Goal: Task Accomplishment & Management: Manage account settings

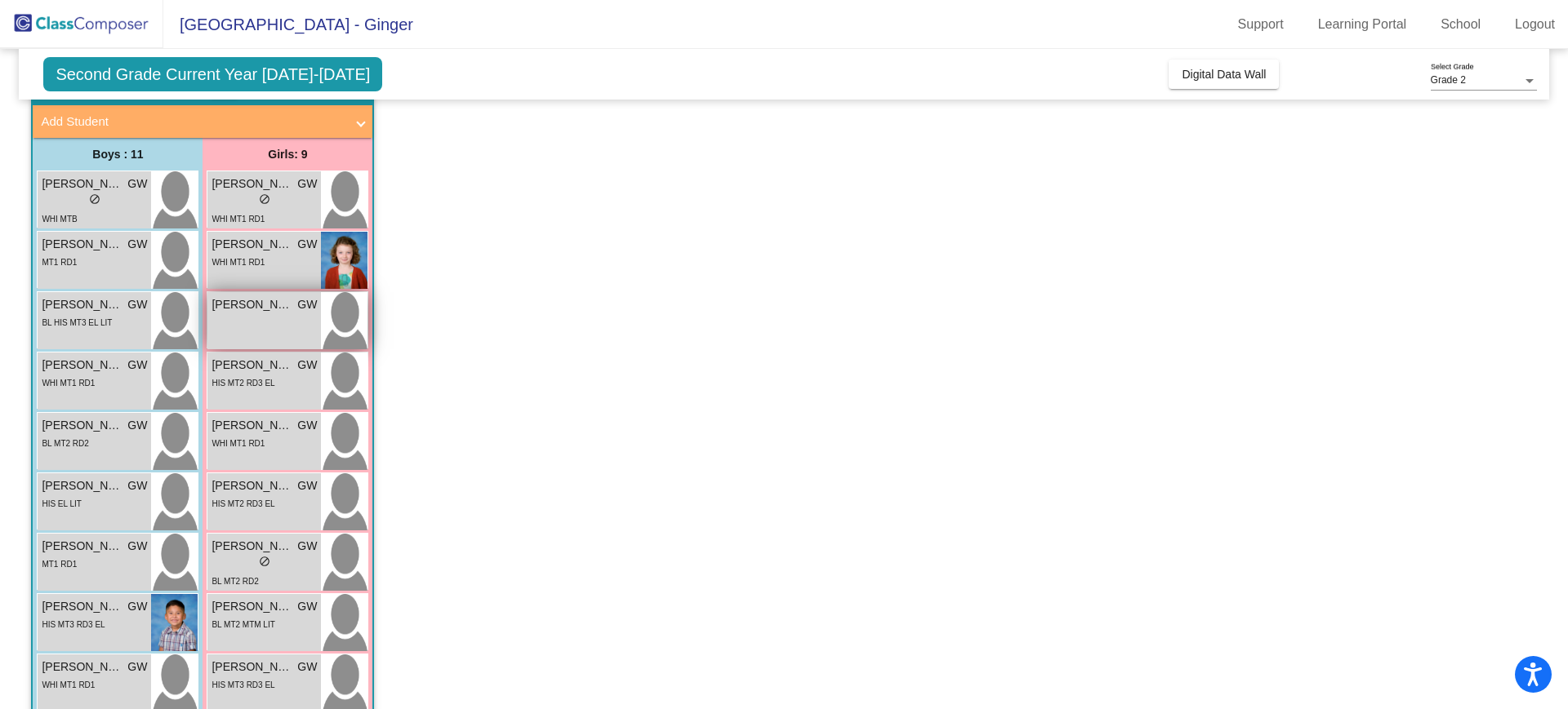
scroll to position [104, 0]
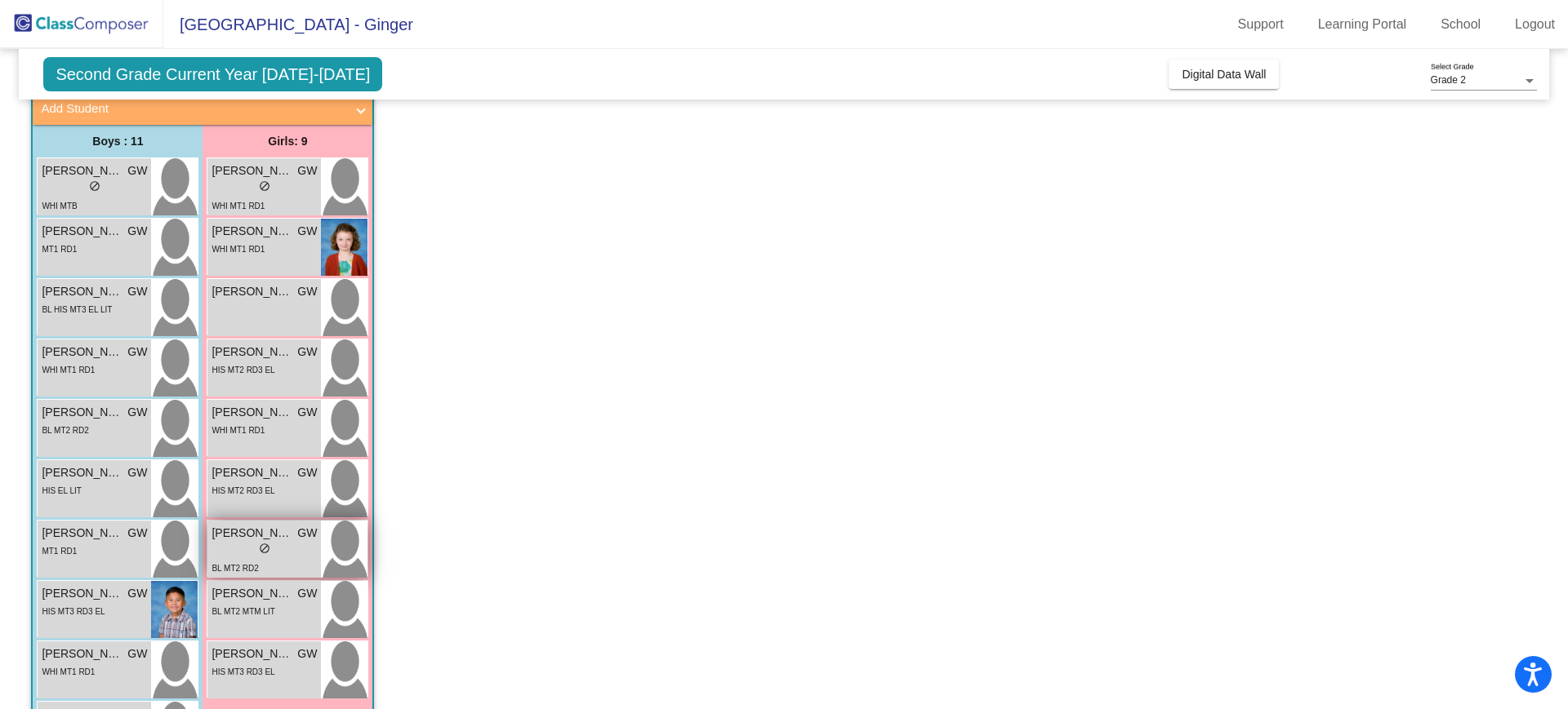
click at [240, 544] on div "lock do_not_disturb_alt" at bounding box center [264, 551] width 106 height 17
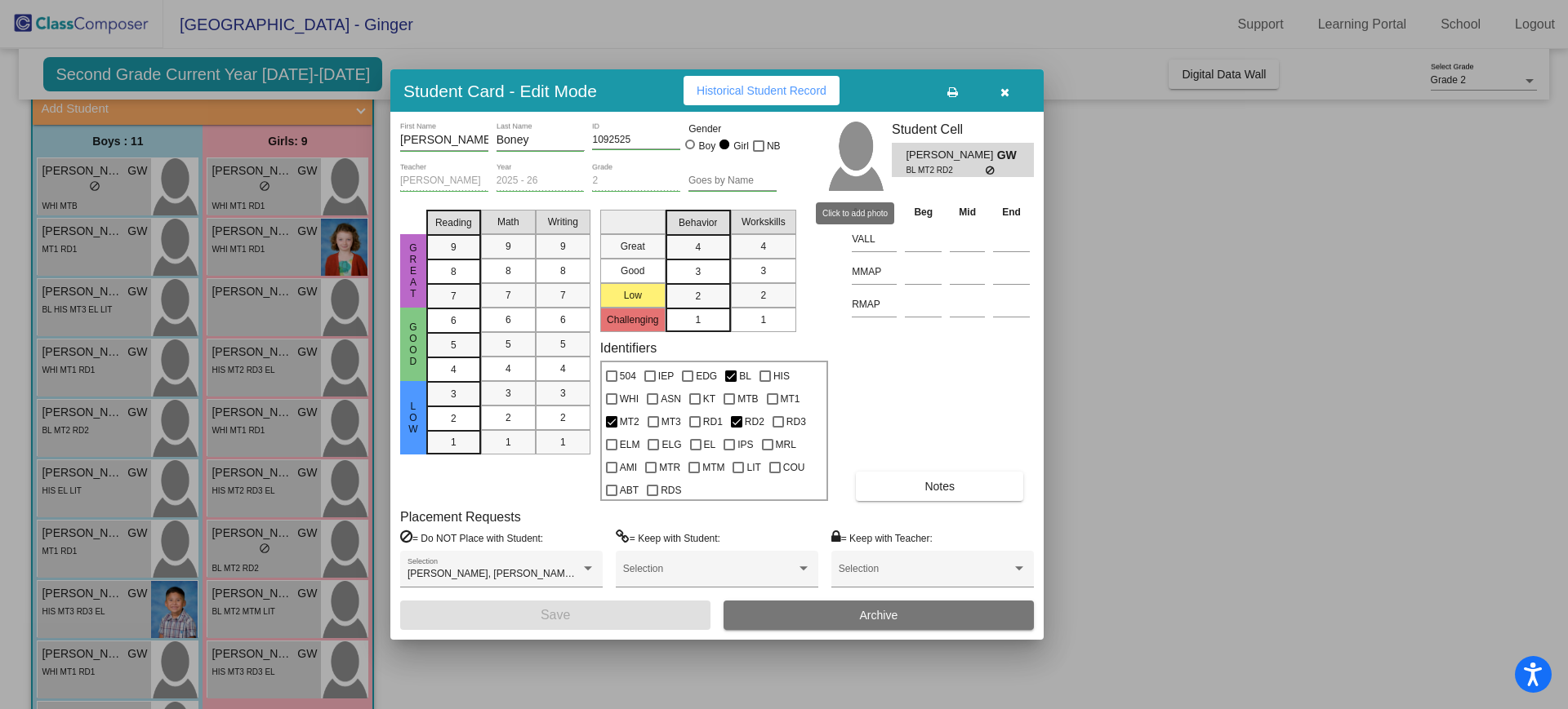
click at [855, 145] on img at bounding box center [854, 155] width 57 height 69
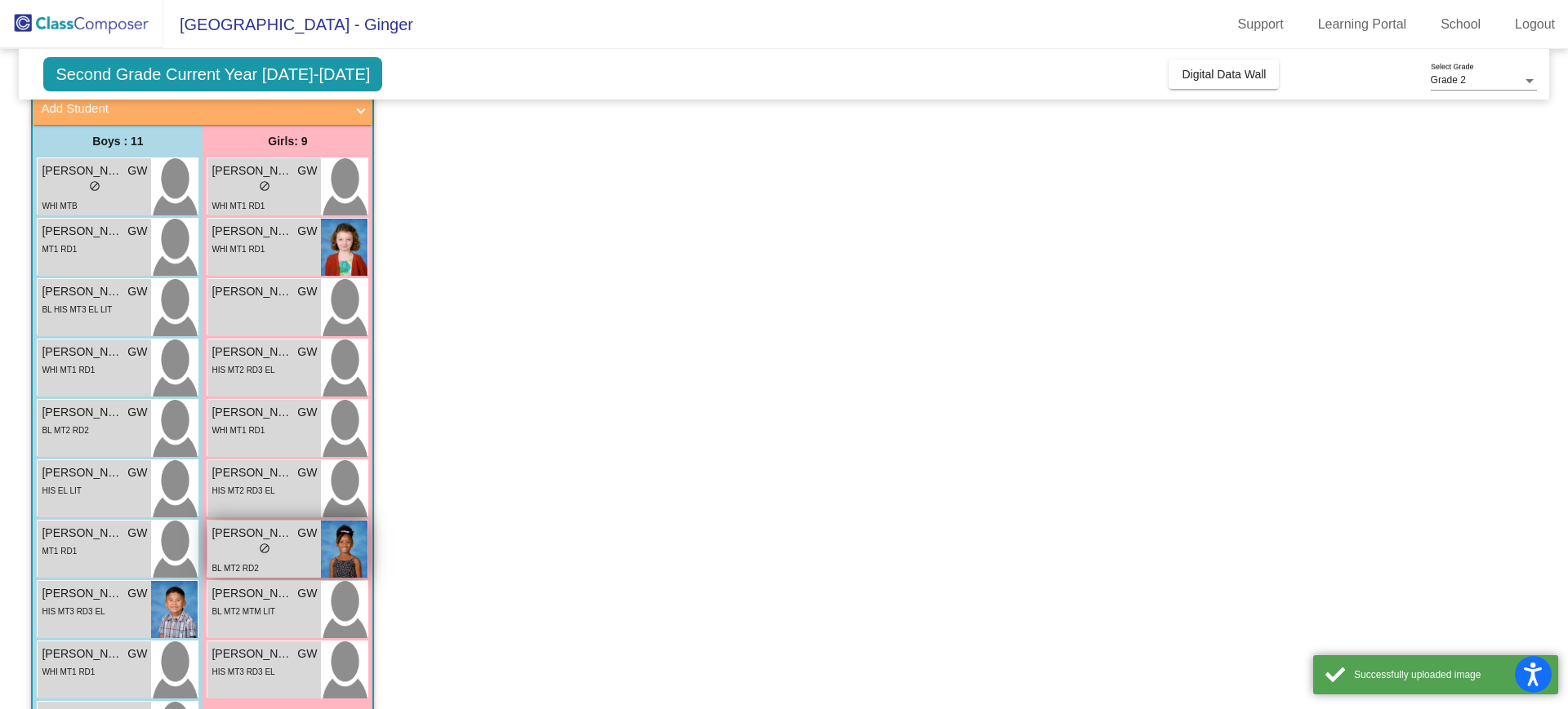
click at [232, 554] on div "lock do_not_disturb_alt" at bounding box center [264, 551] width 106 height 17
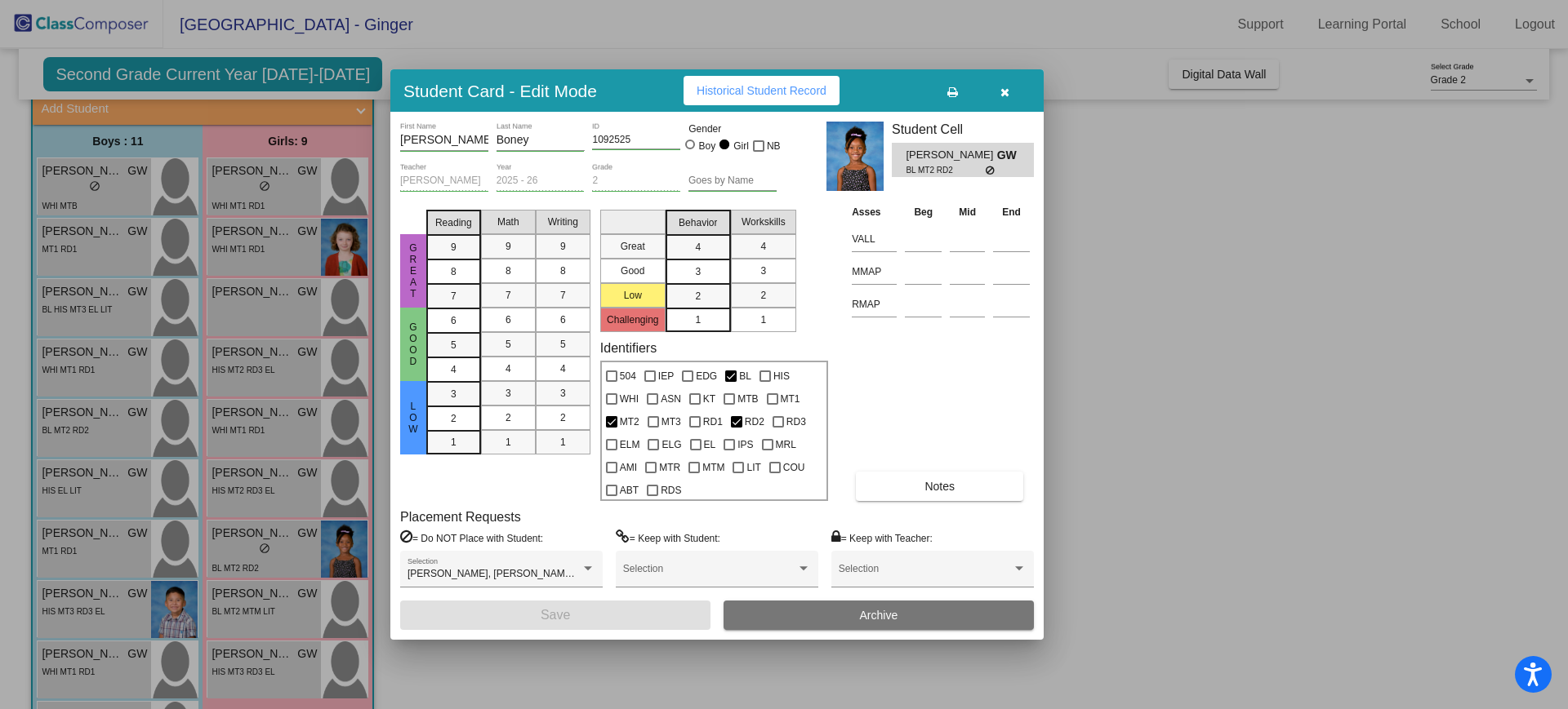
click at [891, 481] on button "Notes" at bounding box center [940, 486] width 168 height 30
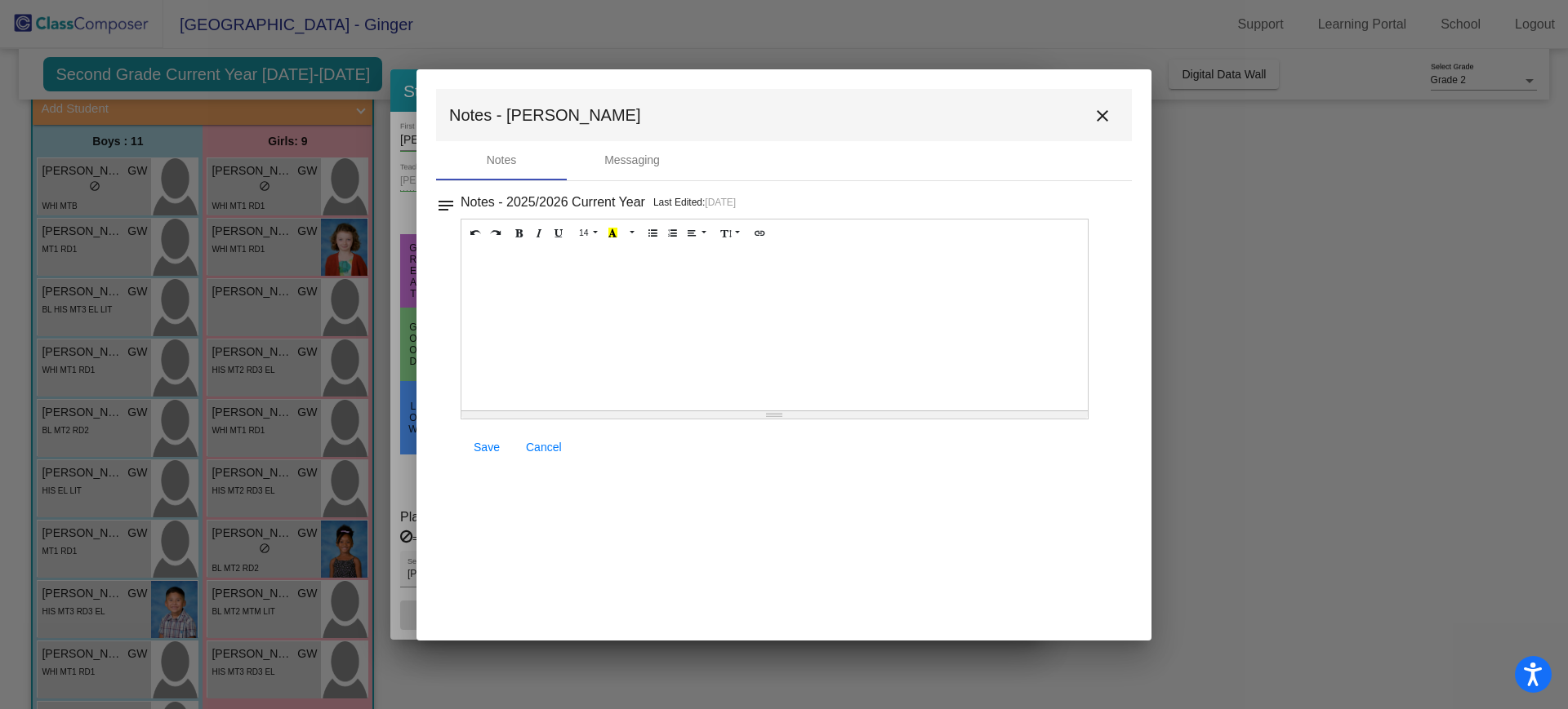
click at [536, 433] on link "Cancel" at bounding box center [543, 447] width 62 height 30
click at [1102, 114] on mat-icon "close" at bounding box center [1102, 116] width 19 height 19
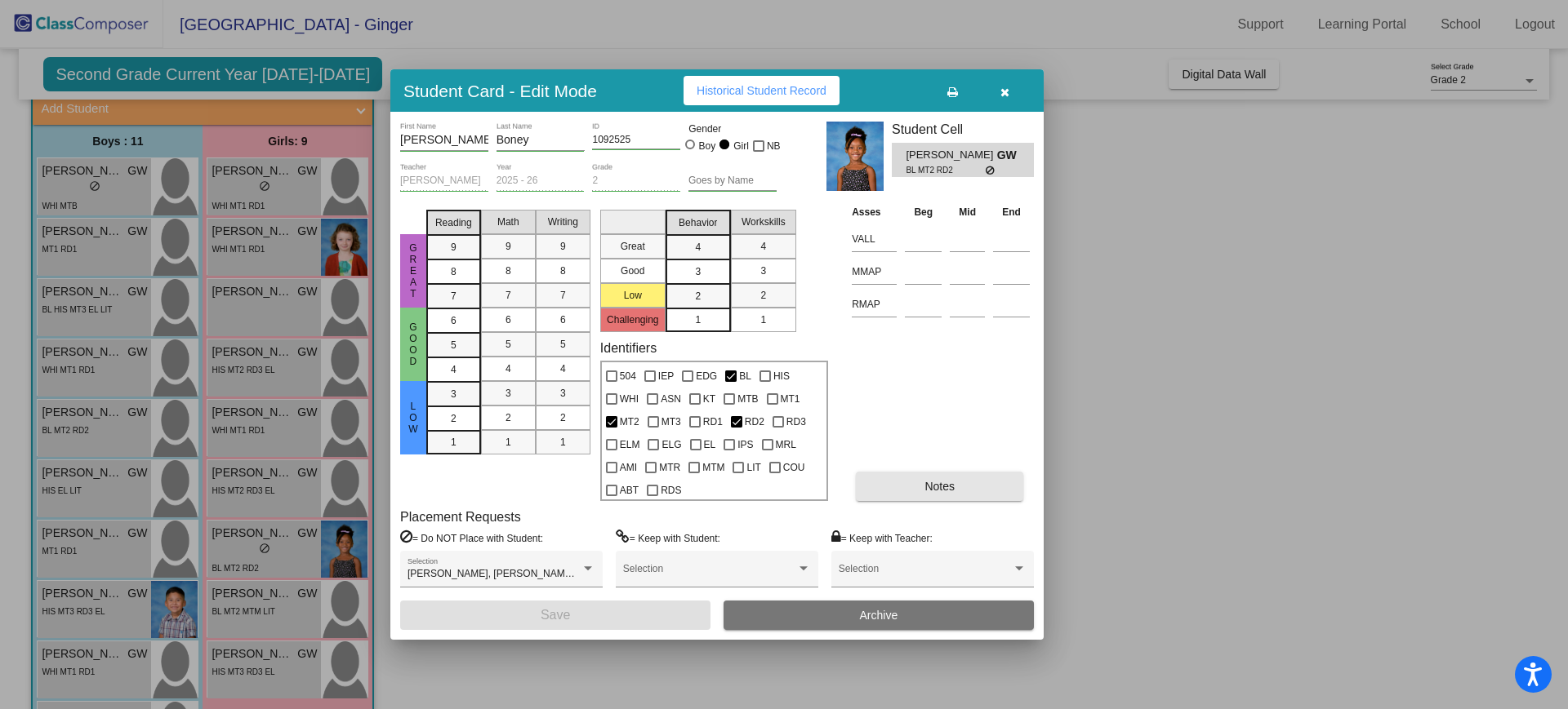
click at [943, 494] on button "Notes" at bounding box center [940, 486] width 168 height 30
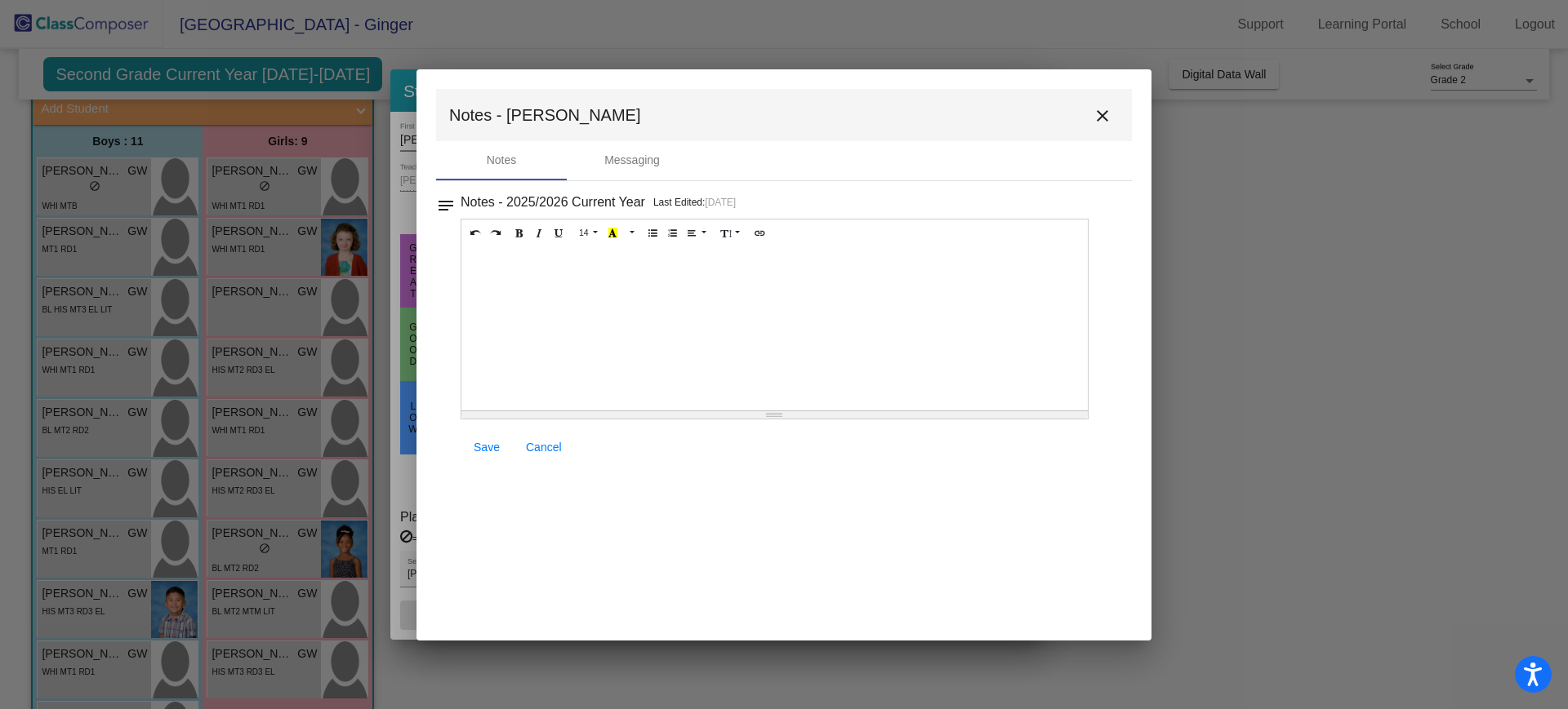
click at [1103, 120] on mat-icon "close" at bounding box center [1102, 116] width 19 height 19
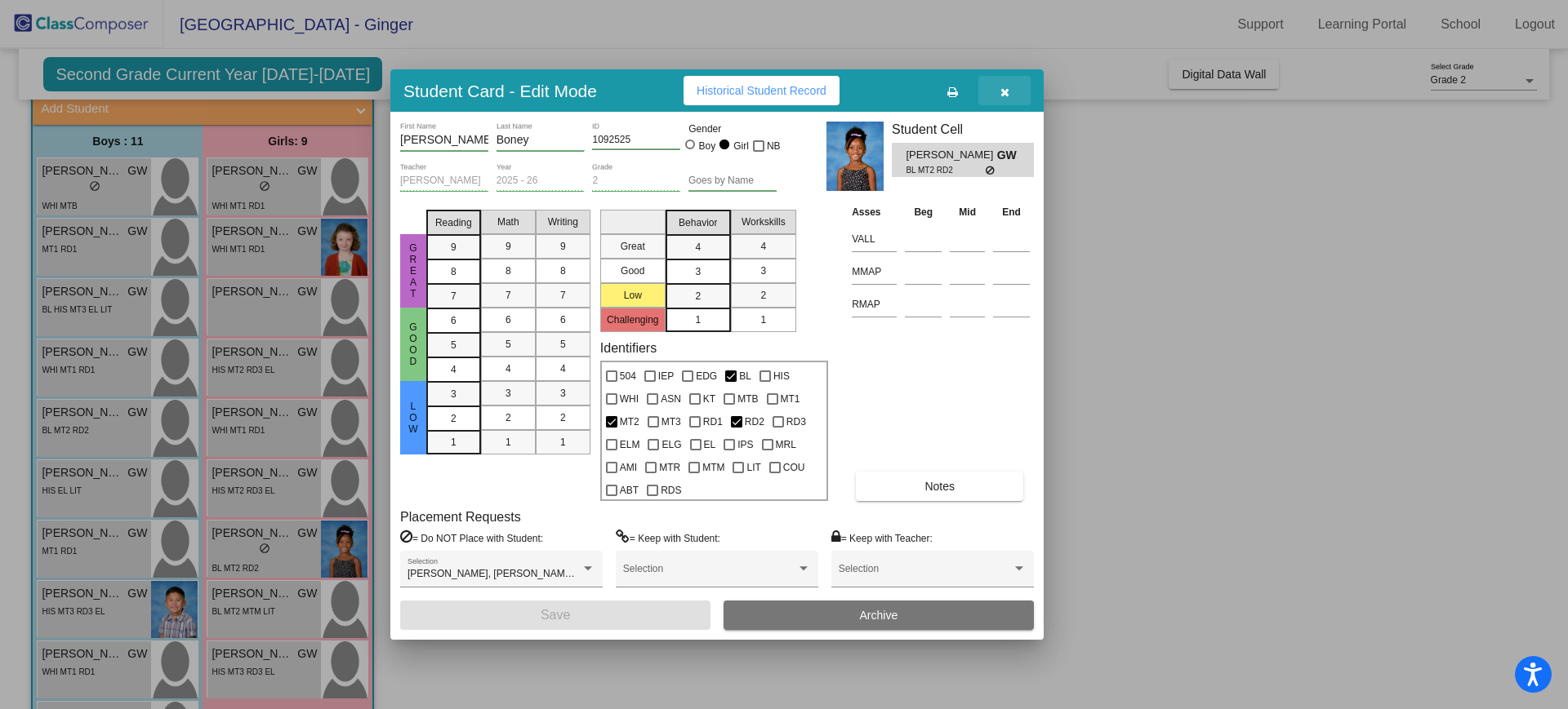
click at [1006, 93] on icon "button" at bounding box center [1005, 92] width 9 height 11
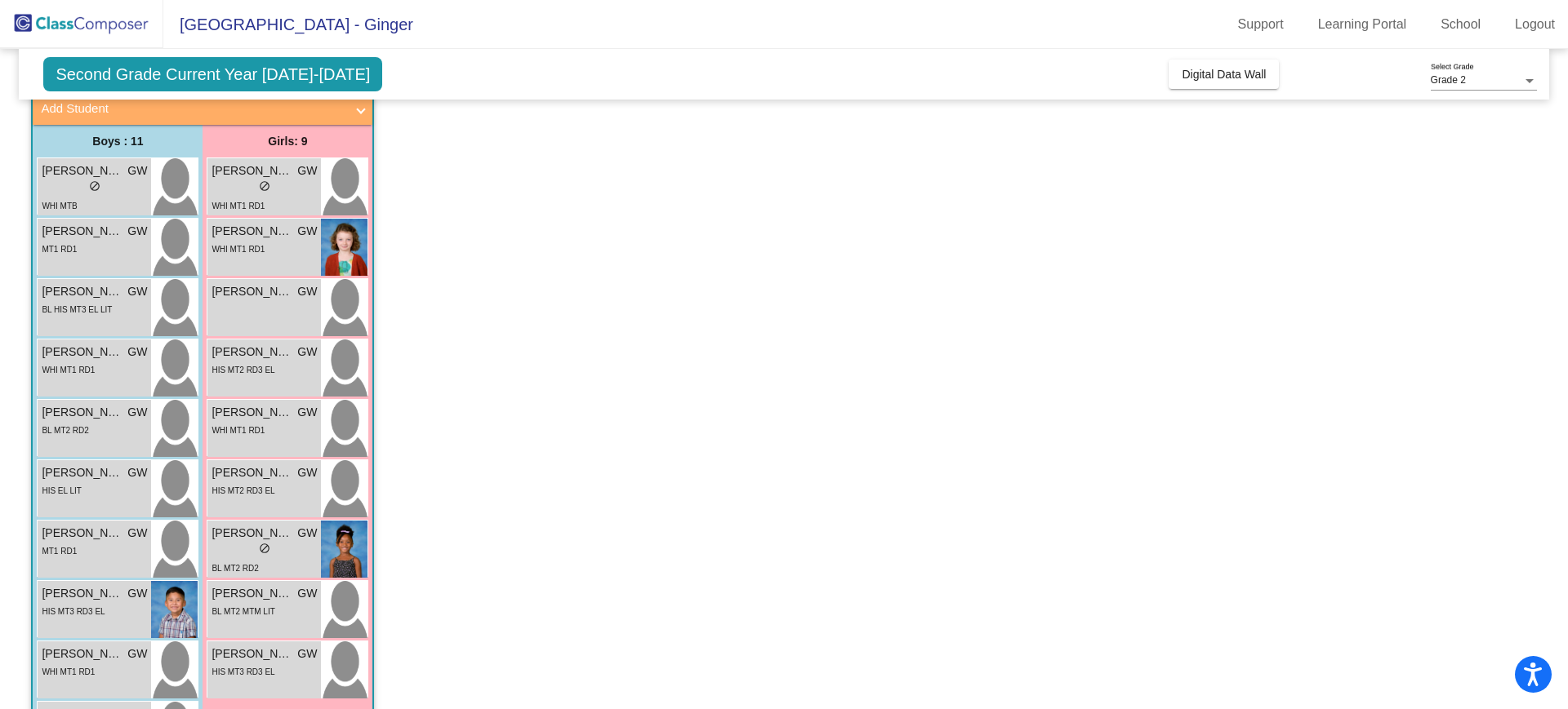
click at [281, 74] on span "Second Grade Current Year [DATE]-[DATE]" at bounding box center [213, 73] width 339 height 34
click at [1525, 79] on div at bounding box center [1529, 81] width 8 height 4
click at [1391, 128] on div at bounding box center [784, 354] width 1568 height 709
click at [96, 182] on span "do_not_disturb_alt" at bounding box center [94, 186] width 11 height 11
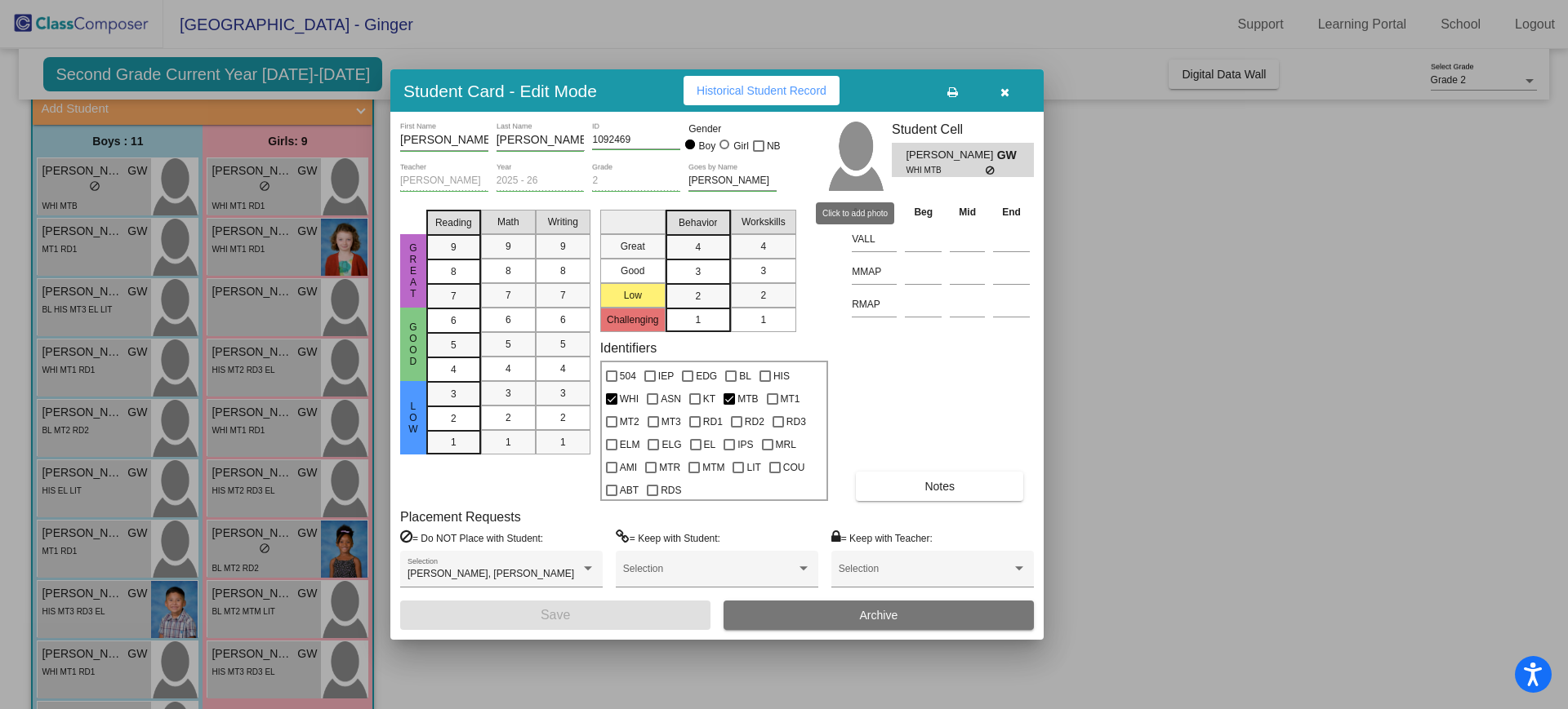
click at [847, 153] on img at bounding box center [854, 155] width 57 height 69
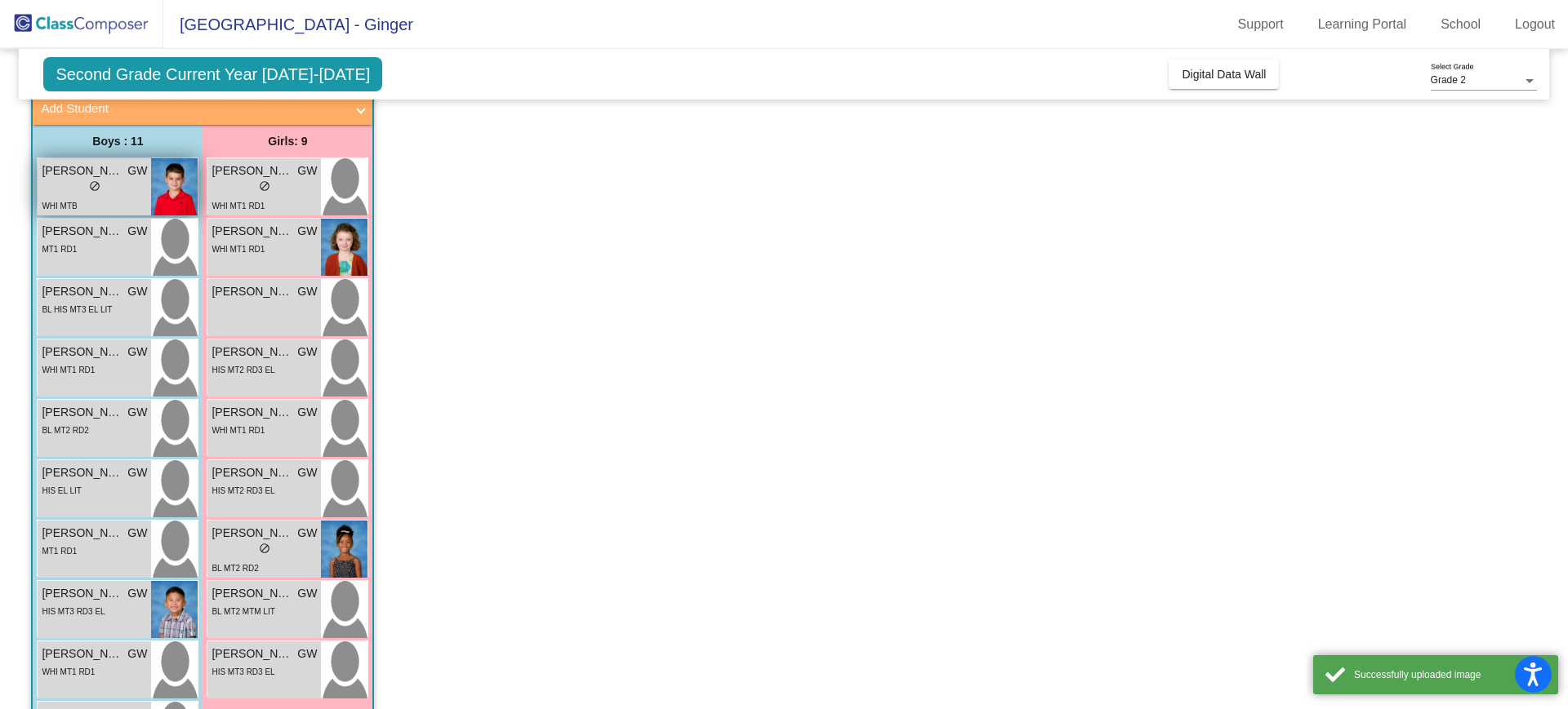
click at [57, 185] on div "lock do_not_disturb_alt" at bounding box center [94, 189] width 106 height 17
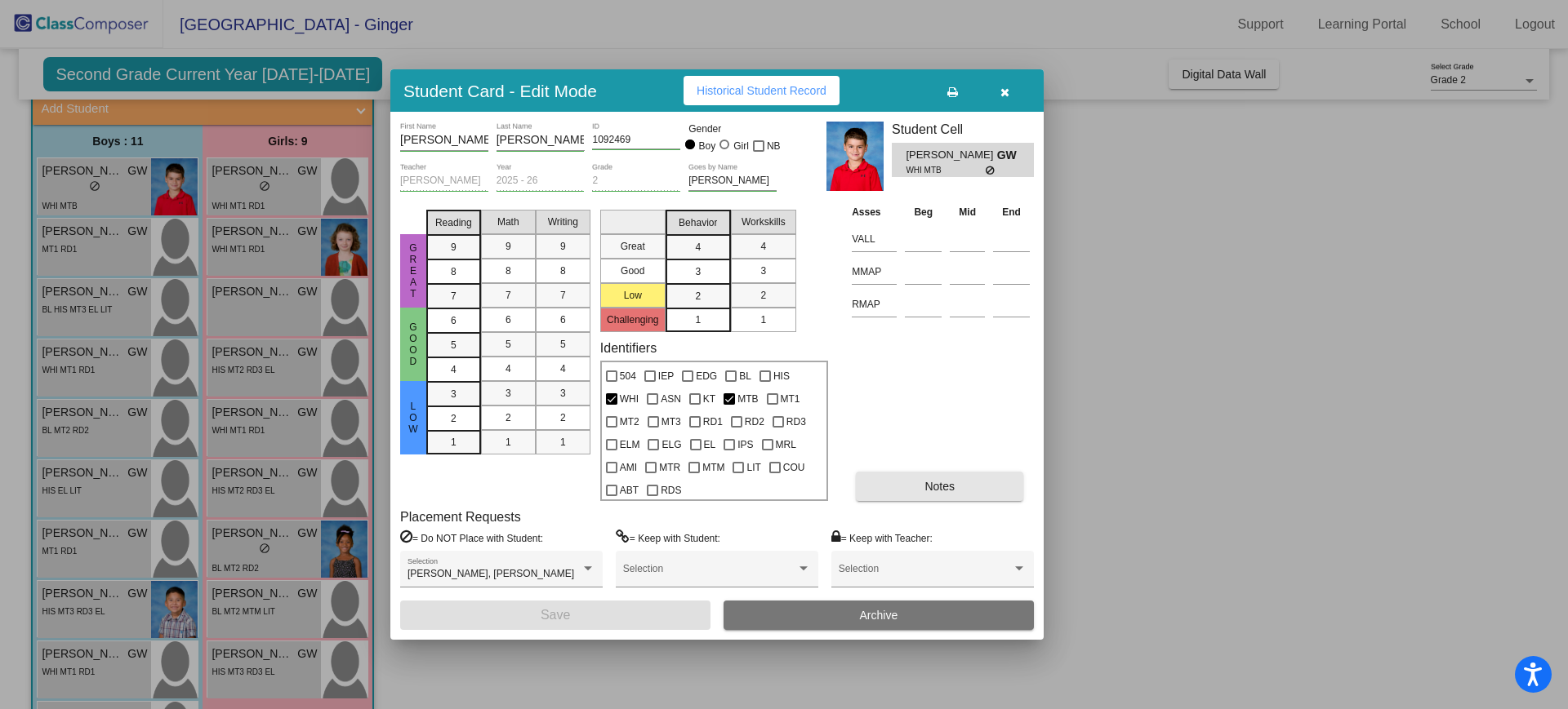
click at [927, 492] on span "Notes" at bounding box center [939, 486] width 31 height 13
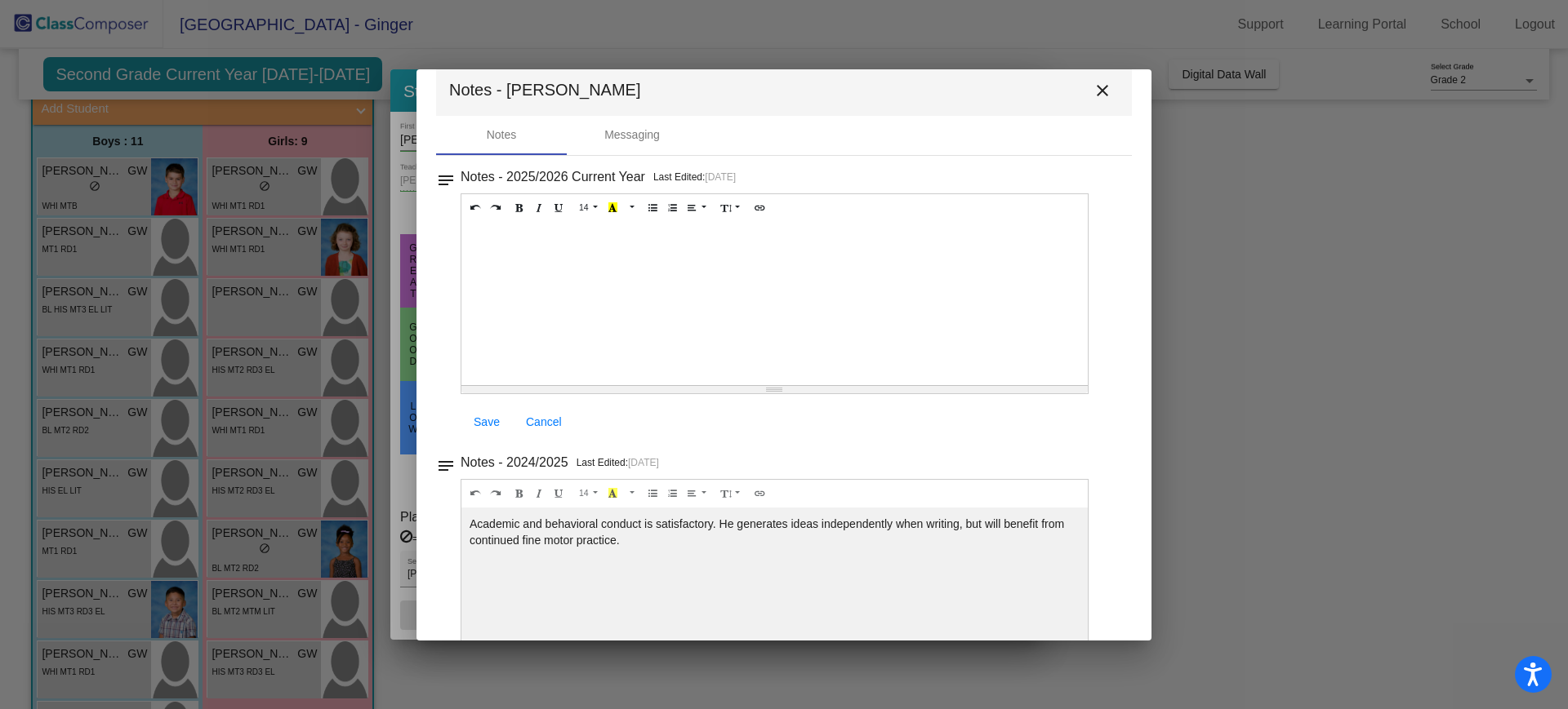
scroll to position [0, 0]
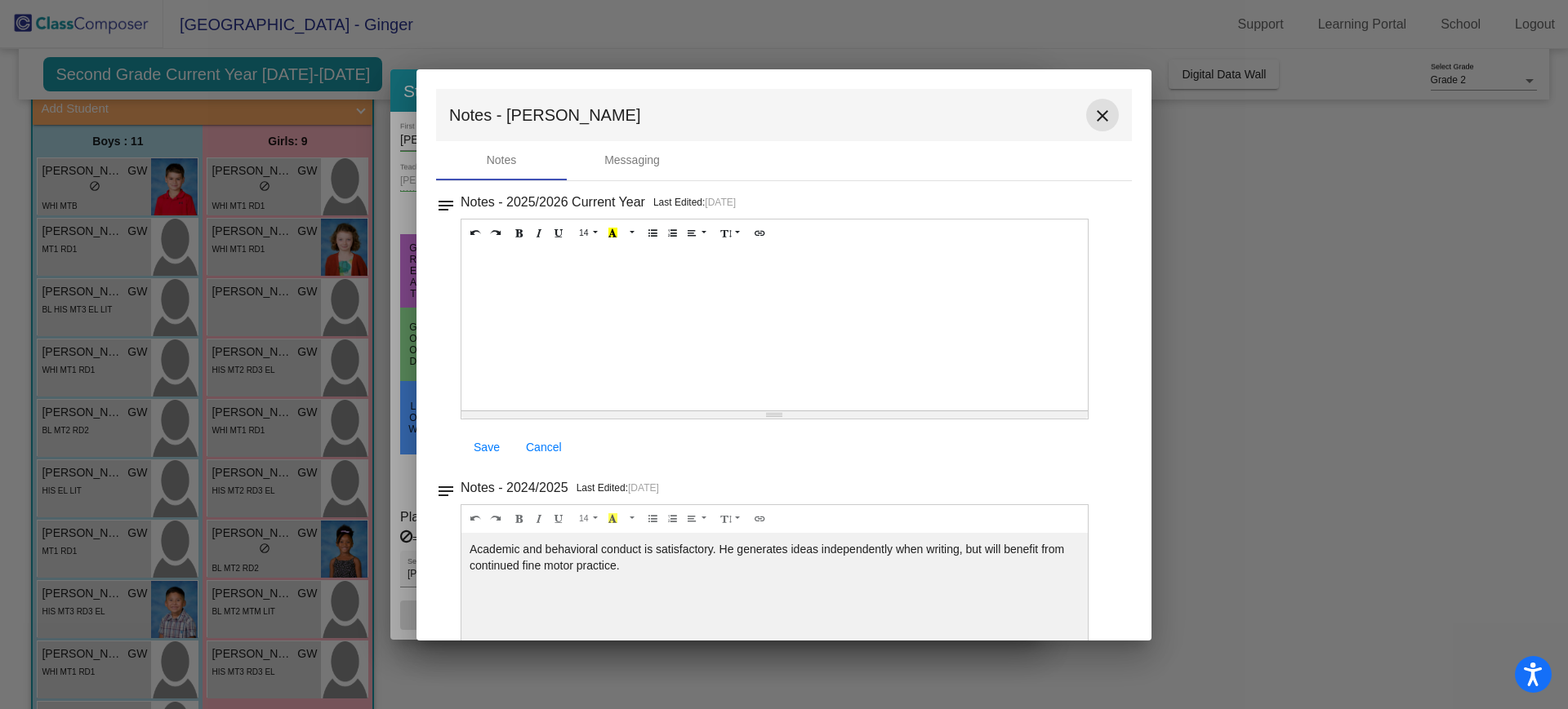
click at [1094, 119] on mat-icon "close" at bounding box center [1102, 116] width 19 height 19
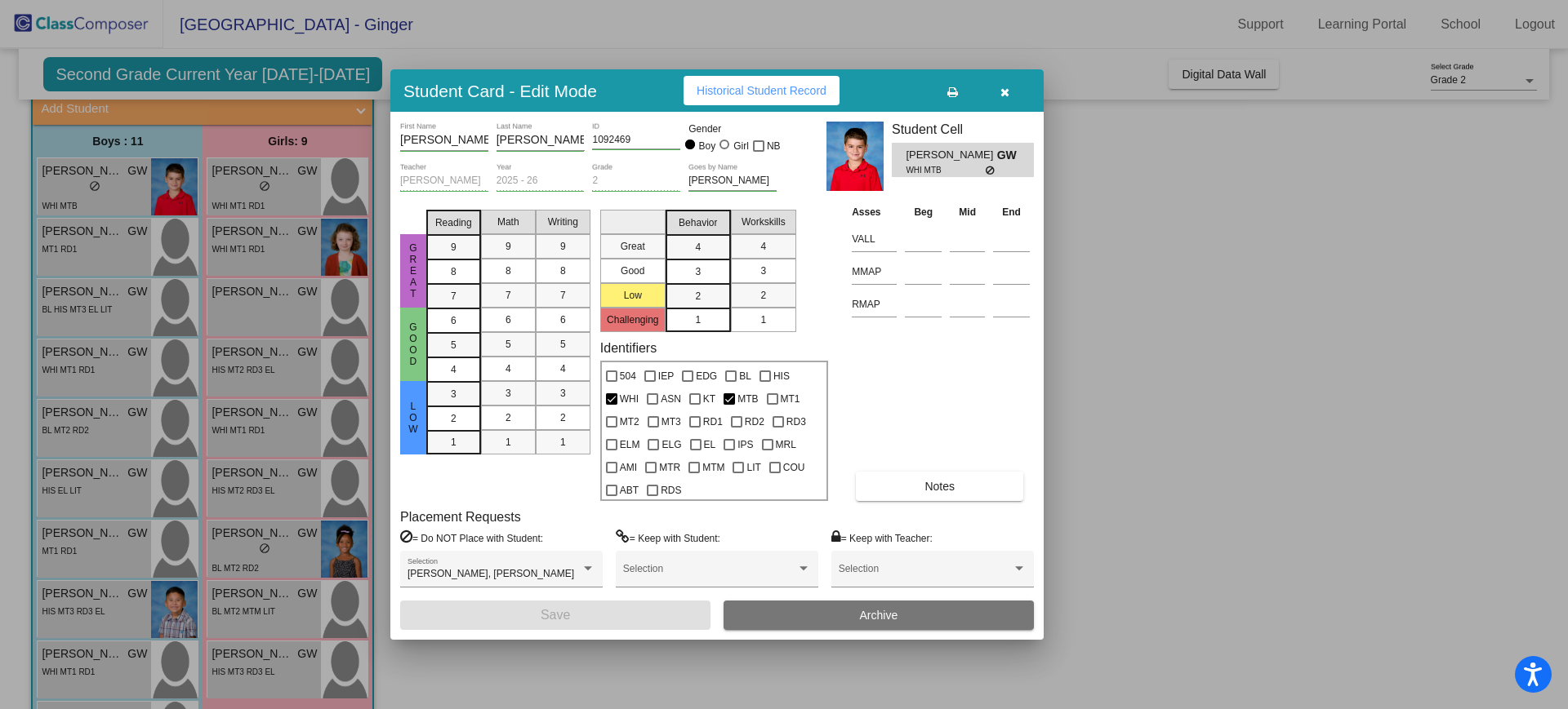
click at [1192, 332] on div at bounding box center [784, 354] width 1568 height 709
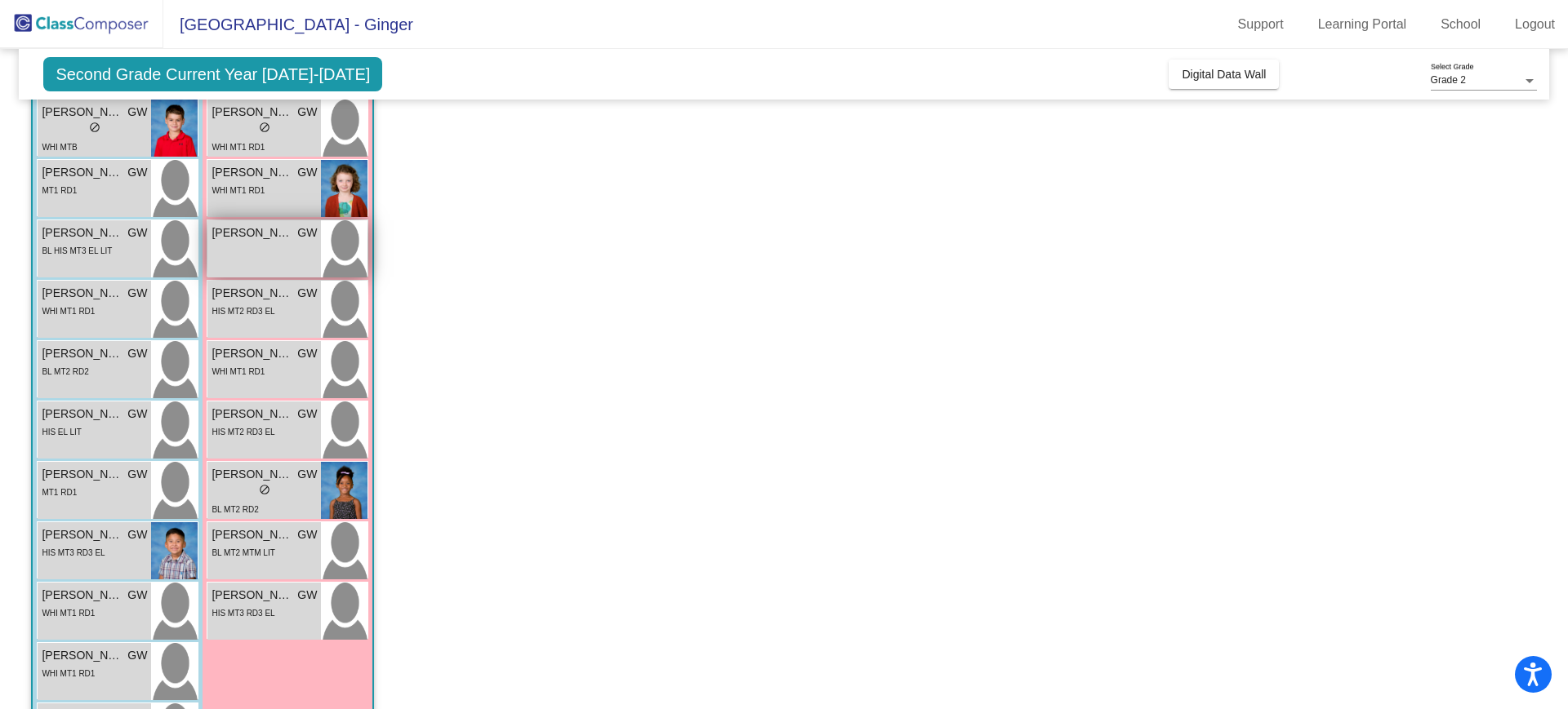
scroll to position [219, 0]
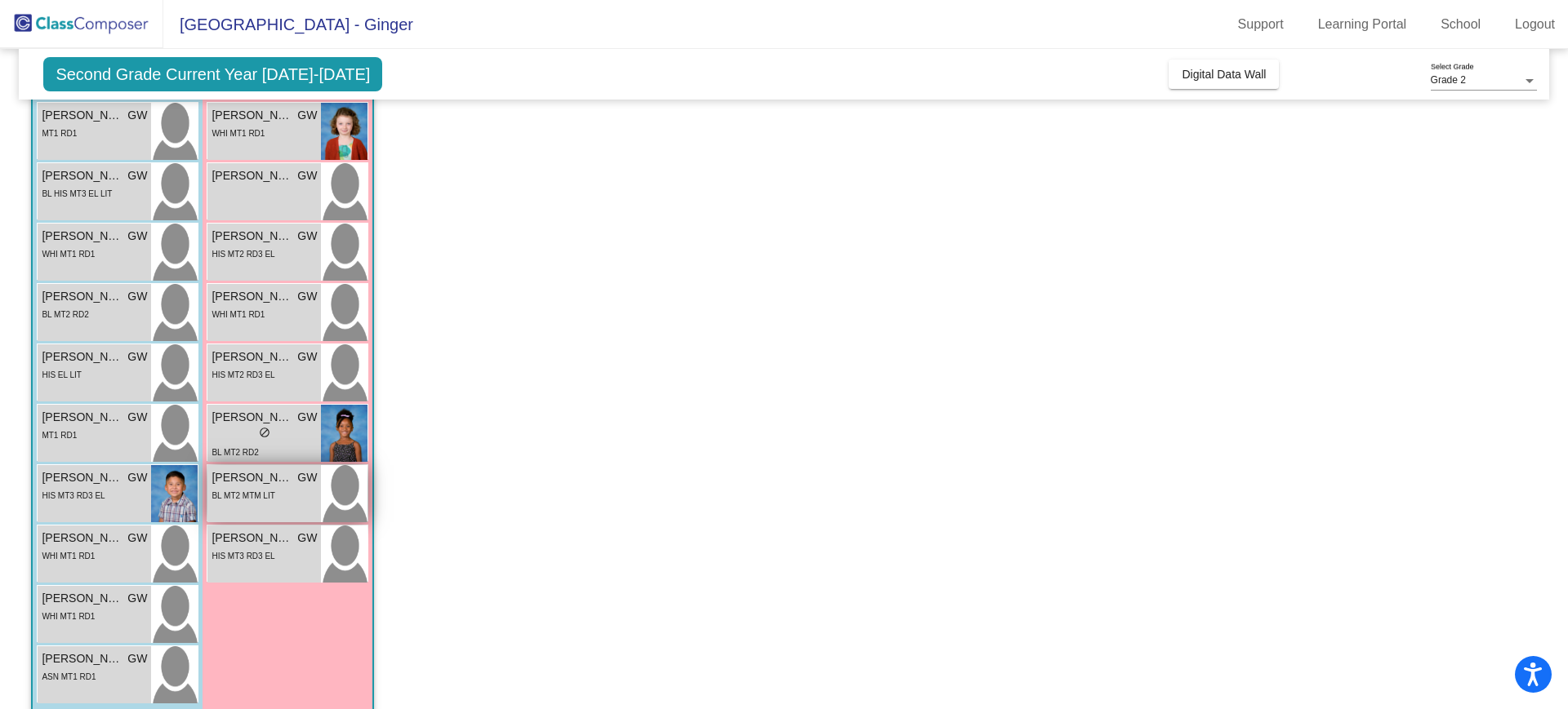
click at [244, 499] on span "BL MT2 MTM LIT" at bounding box center [243, 496] width 63 height 9
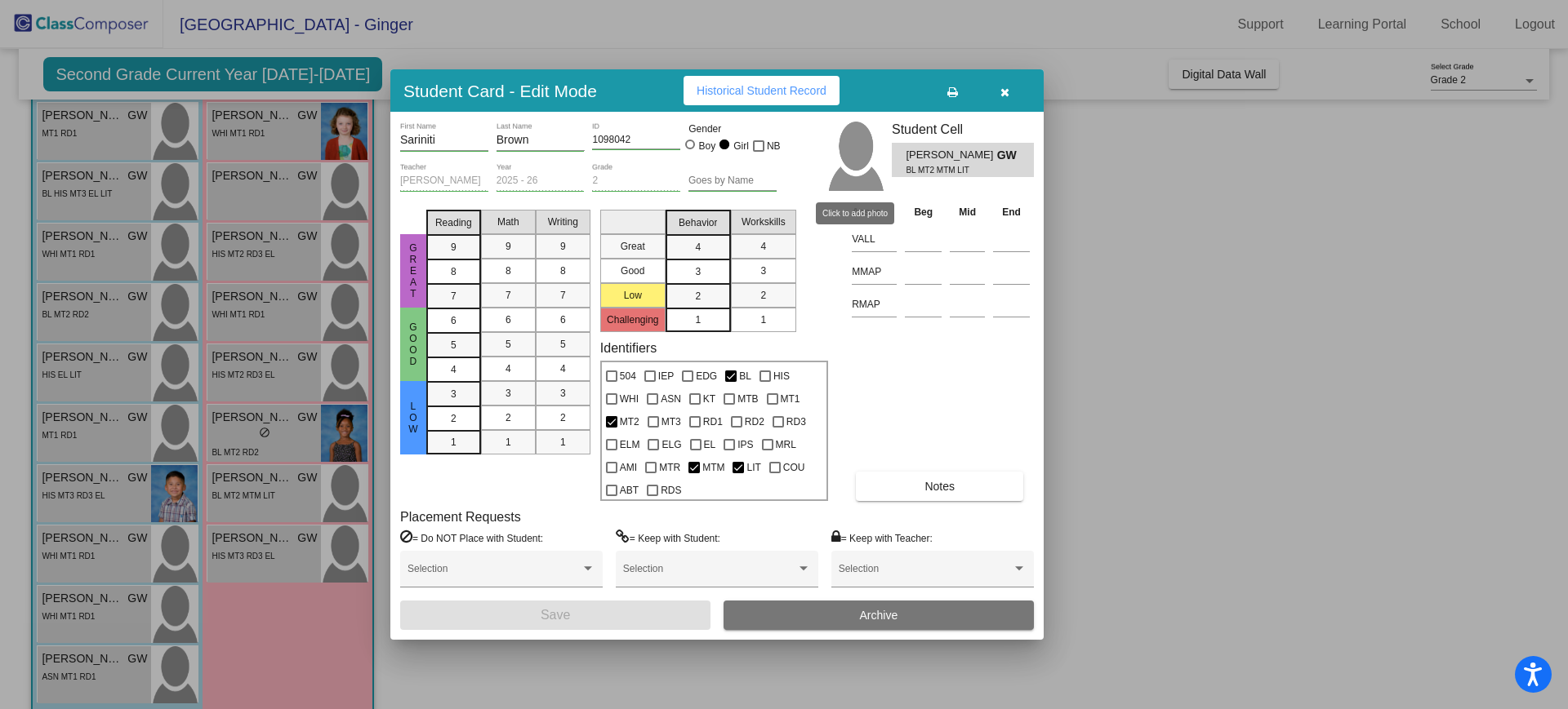
click at [853, 179] on img at bounding box center [854, 155] width 57 height 69
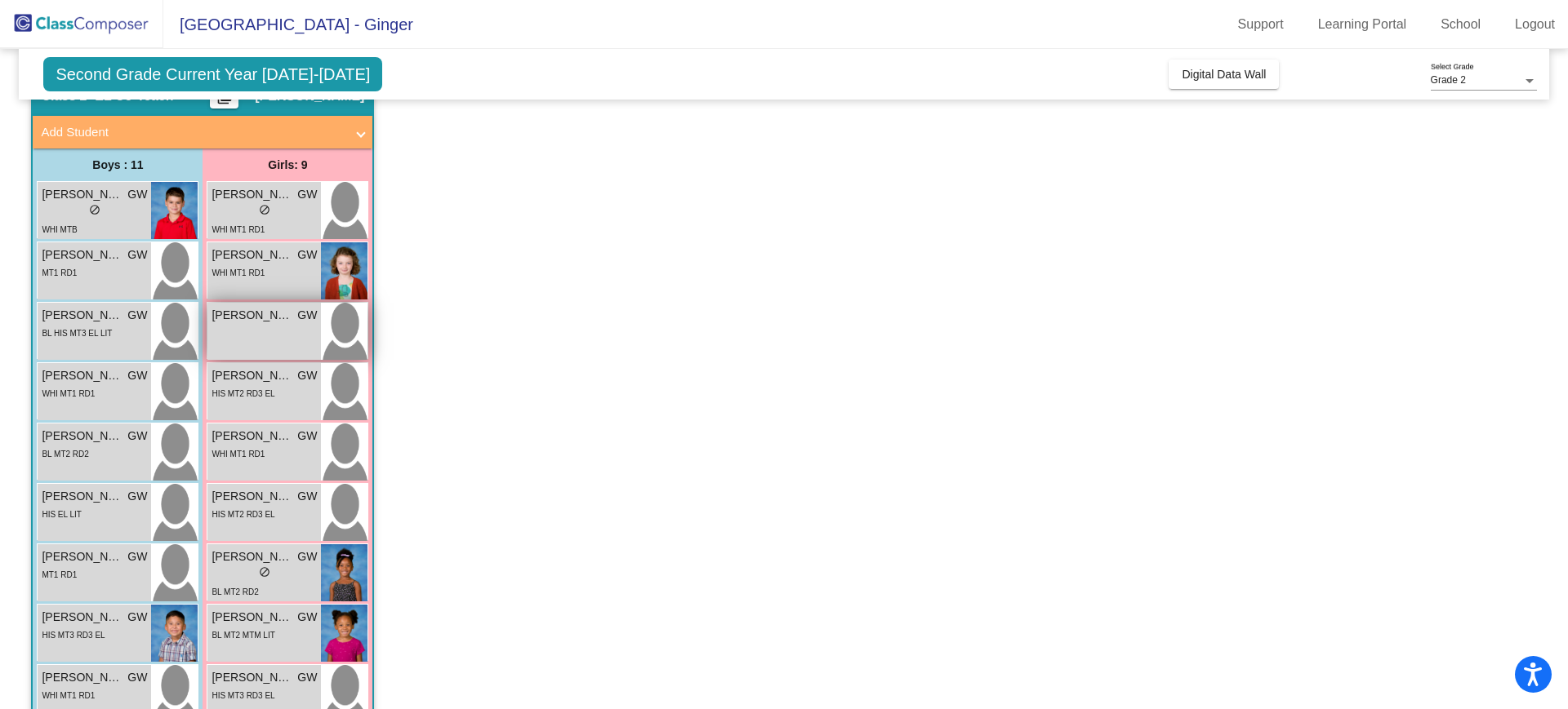
scroll to position [48, 0]
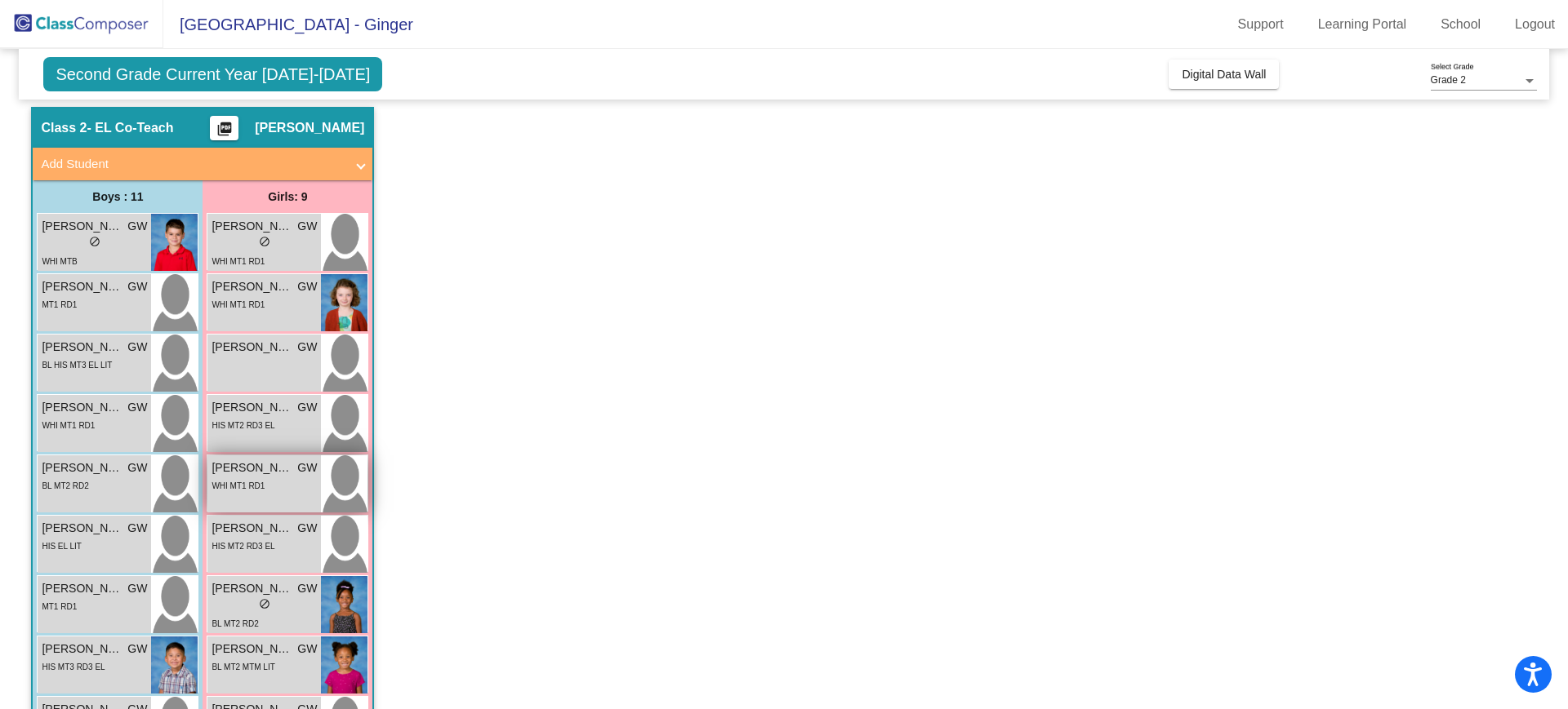
click at [280, 489] on div "WHI MT1 RD1" at bounding box center [264, 485] width 106 height 17
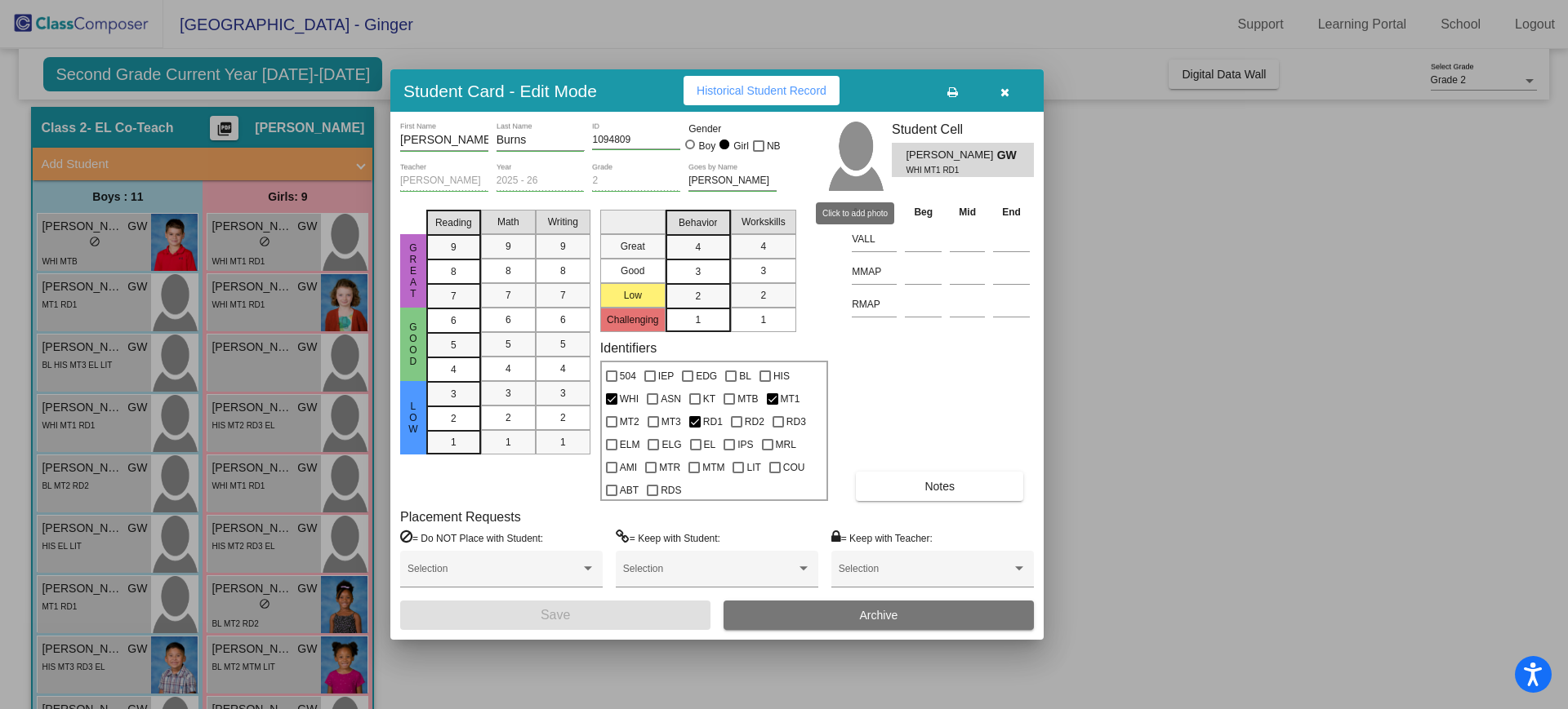
click at [871, 162] on img at bounding box center [854, 155] width 57 height 69
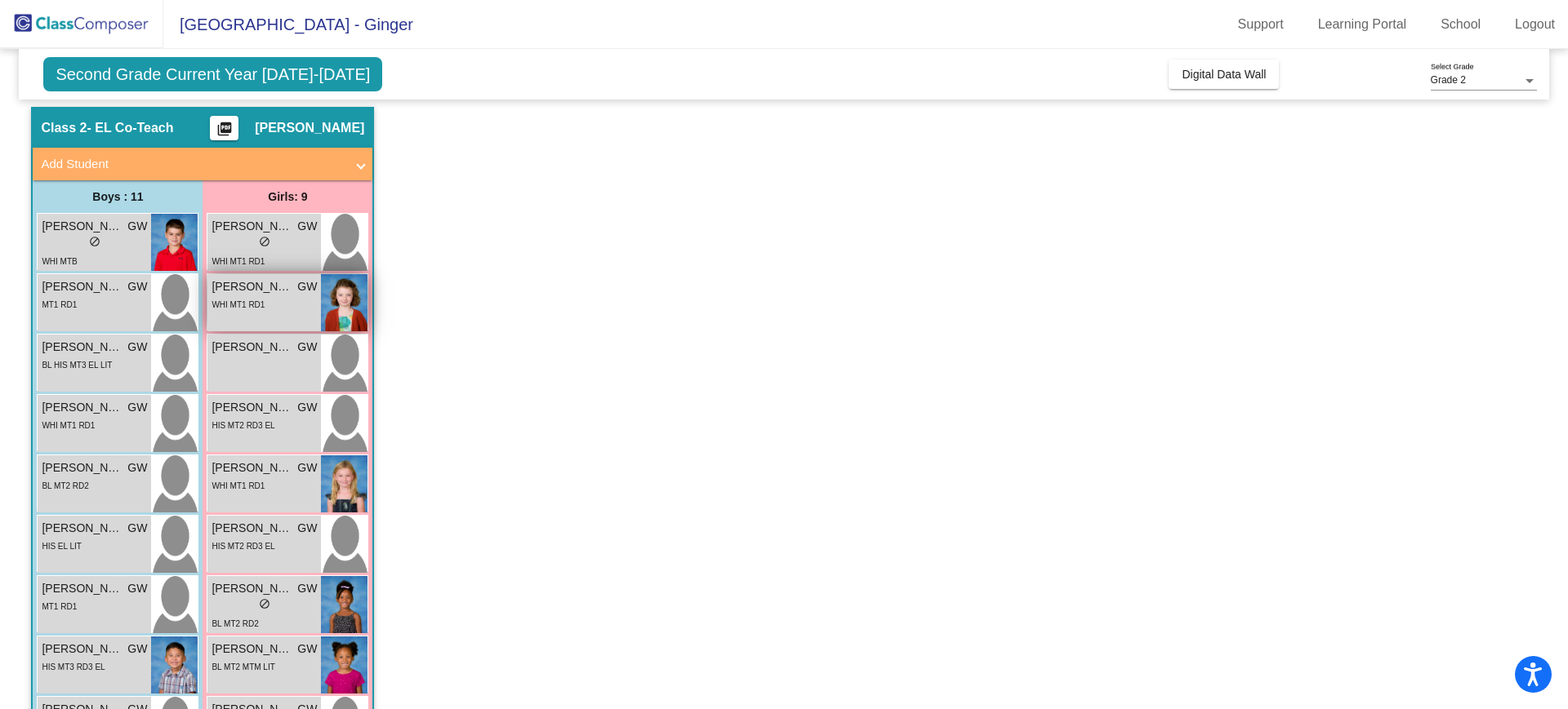
click at [253, 304] on span "WHI MT1 RD1" at bounding box center [238, 305] width 53 height 9
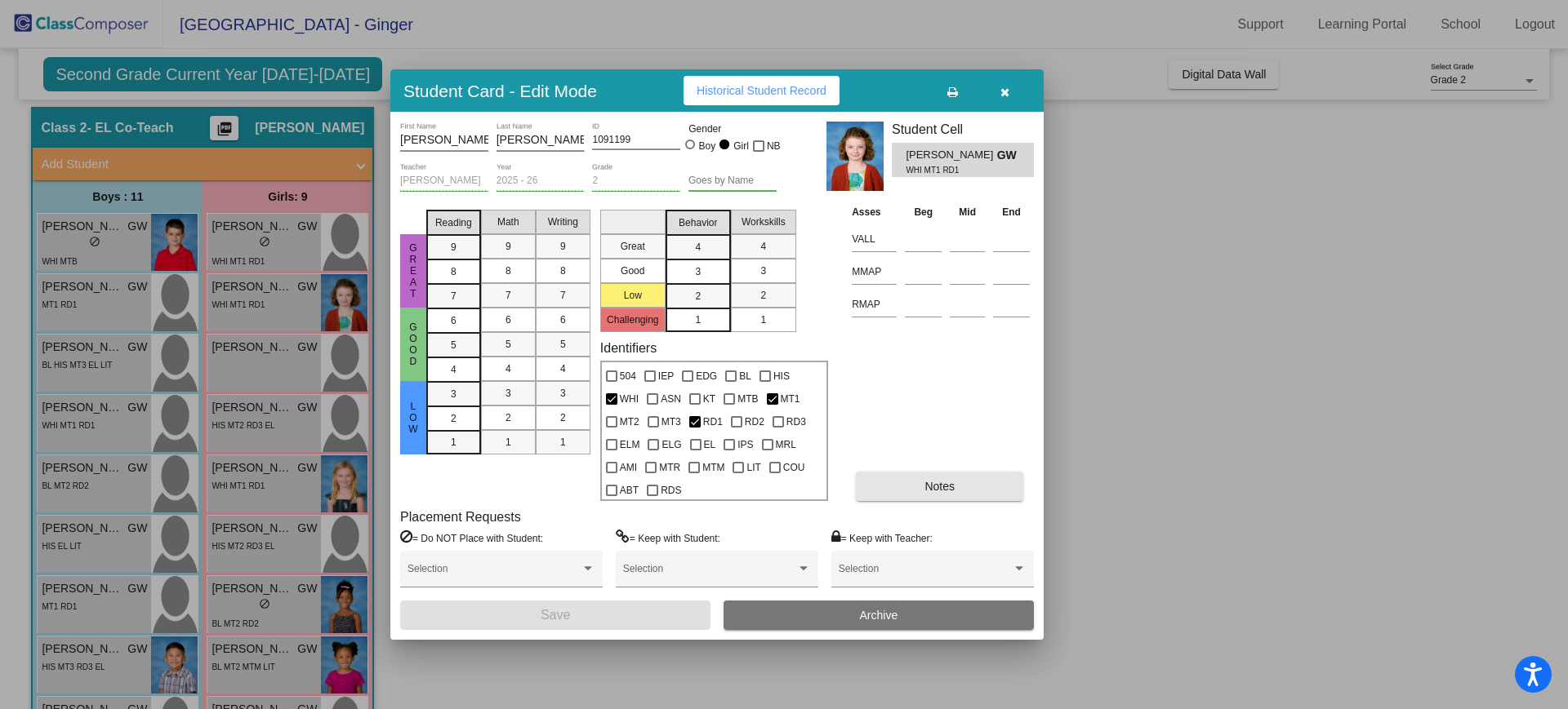
click at [915, 488] on button "Notes" at bounding box center [940, 486] width 168 height 30
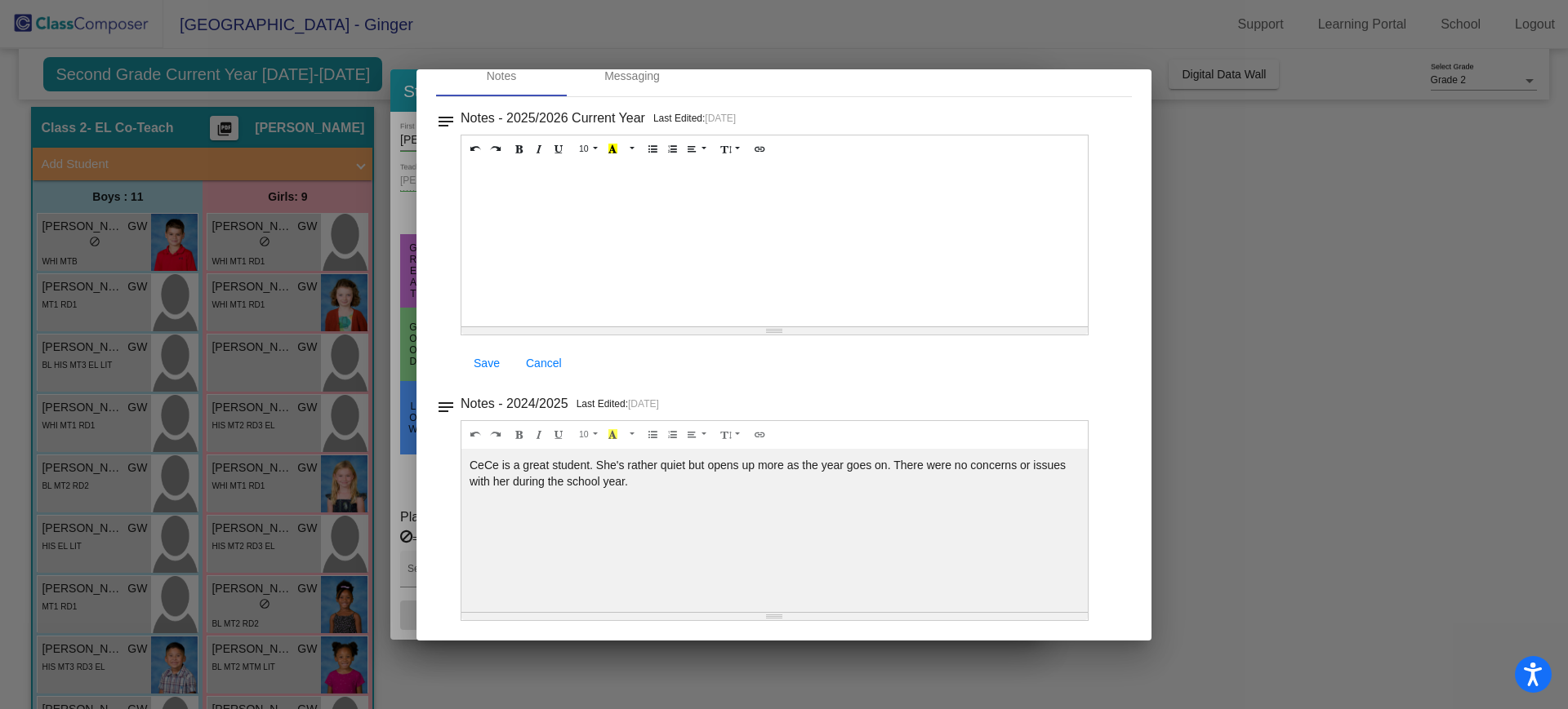
scroll to position [0, 0]
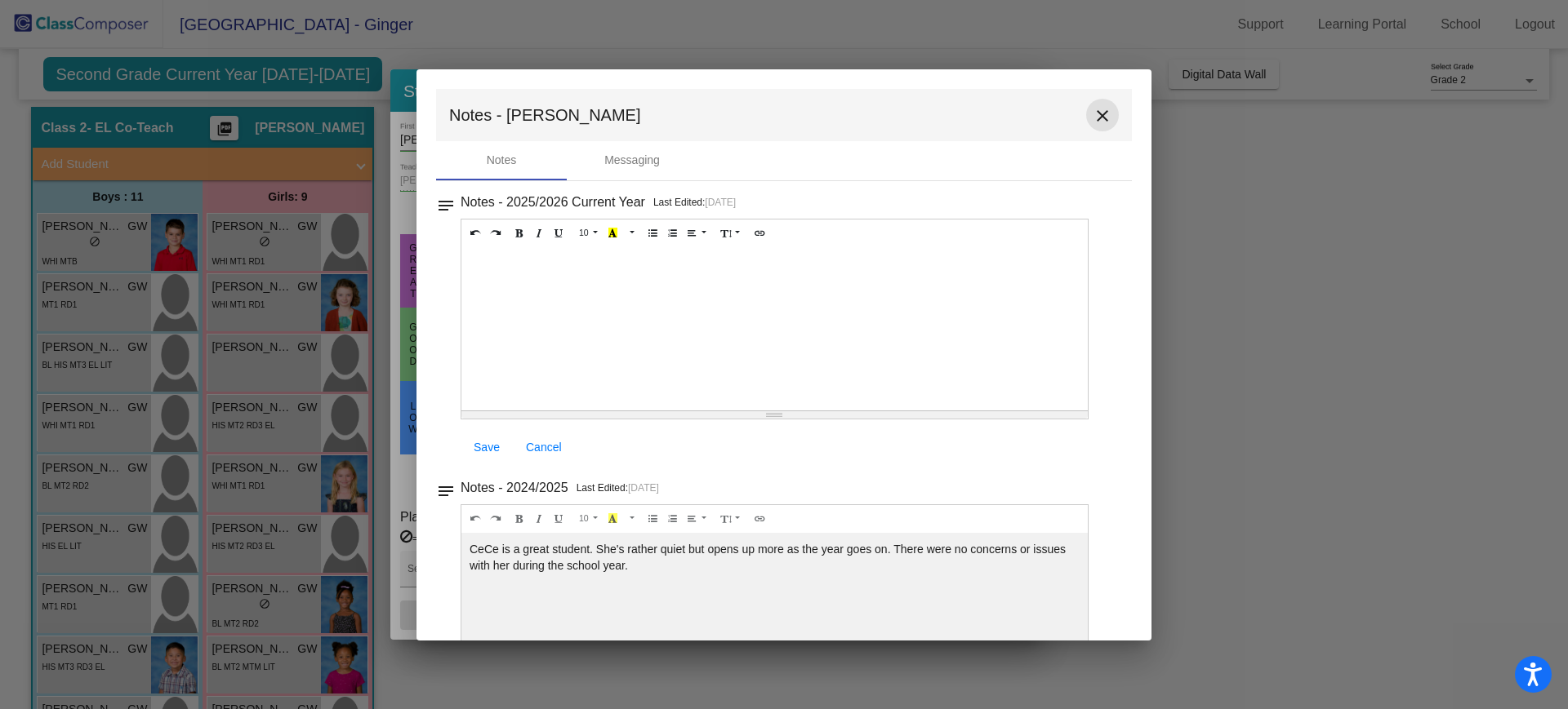
click at [1100, 109] on mat-icon "close" at bounding box center [1102, 116] width 19 height 19
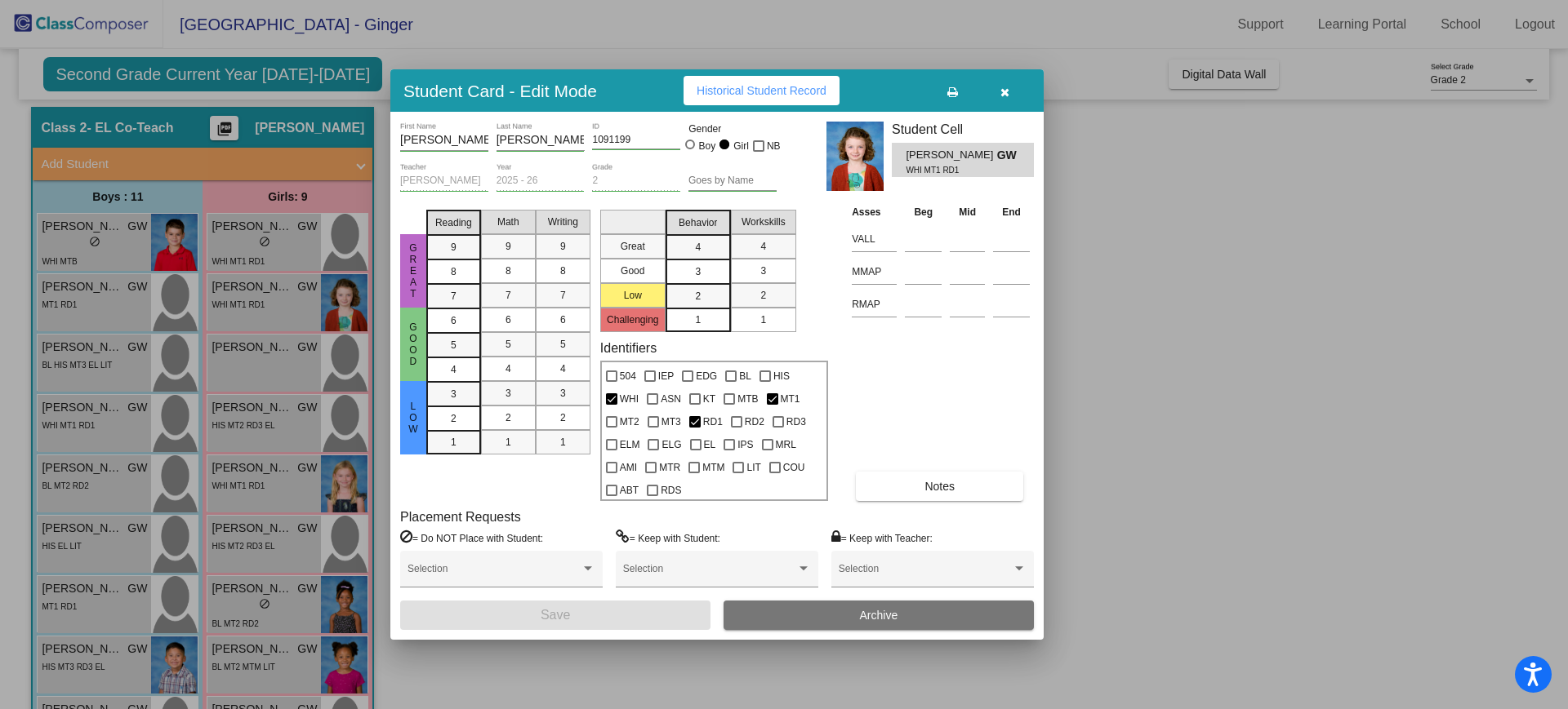
click at [805, 84] on span "Historical Student Record" at bounding box center [761, 90] width 130 height 13
click at [1006, 84] on span "button" at bounding box center [1005, 90] width 9 height 13
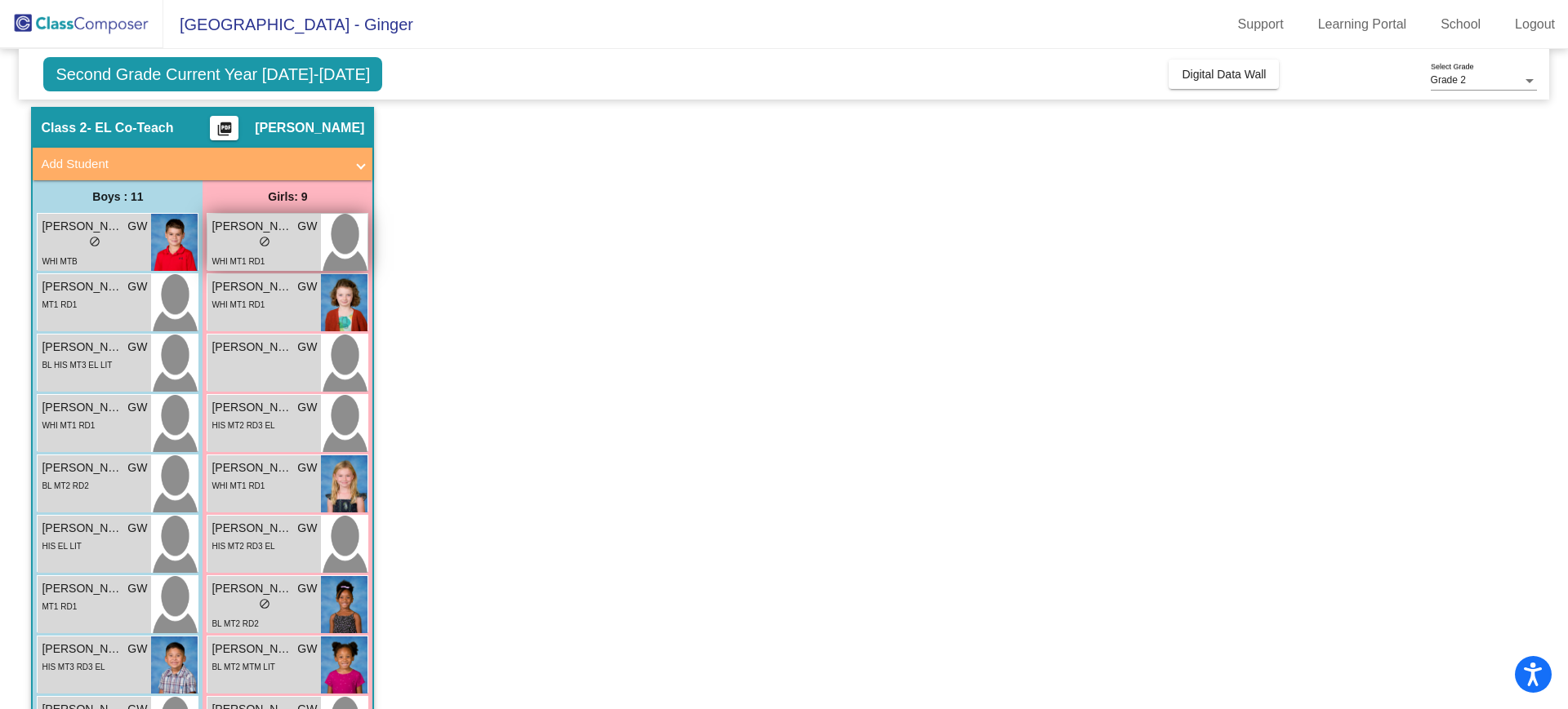
click at [261, 239] on span "do_not_disturb_alt" at bounding box center [264, 241] width 11 height 11
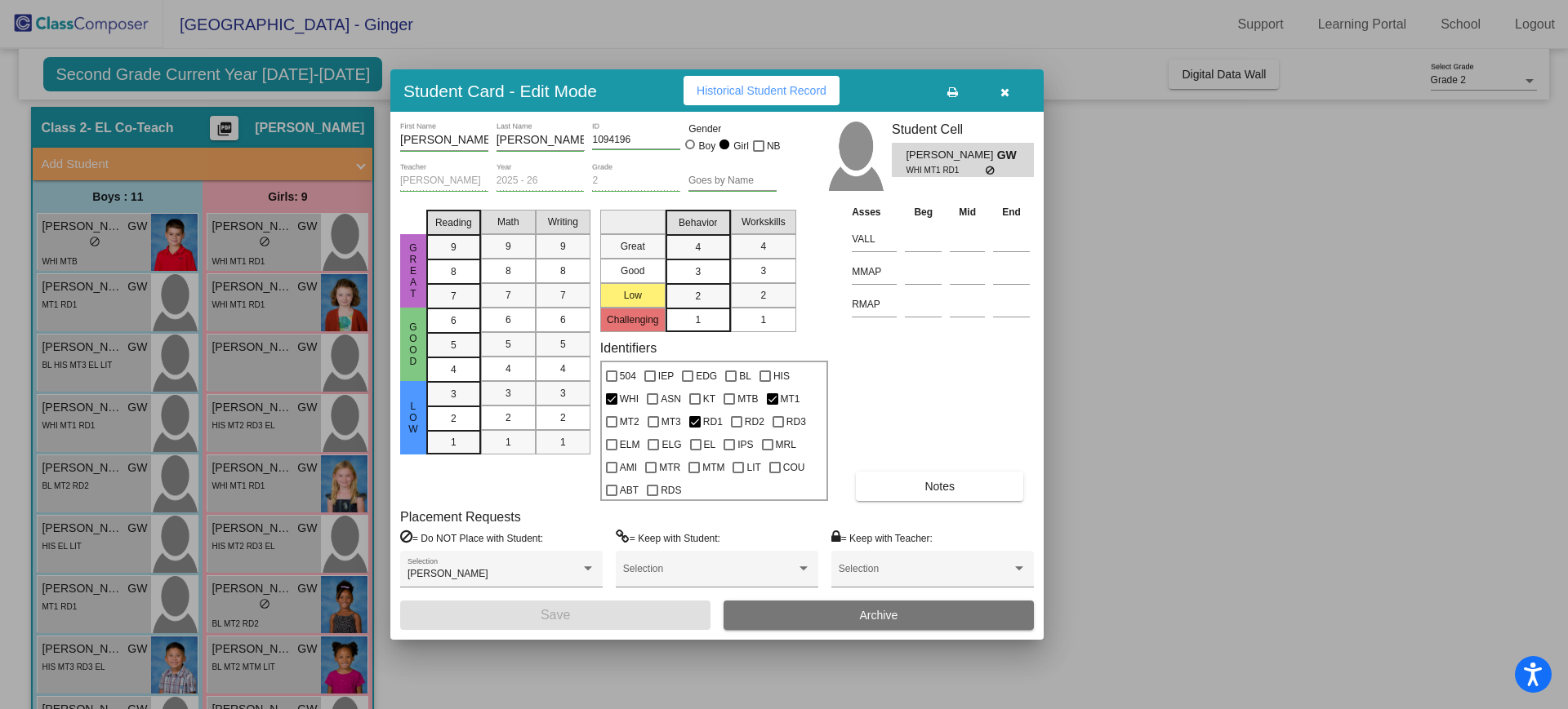
click at [736, 94] on span "Historical Student Record" at bounding box center [761, 90] width 130 height 13
click at [1005, 108] on div "Student Card - Edit Mode Historical Student Record" at bounding box center [717, 90] width 653 height 43
click at [979, 83] on button "button" at bounding box center [1005, 91] width 52 height 30
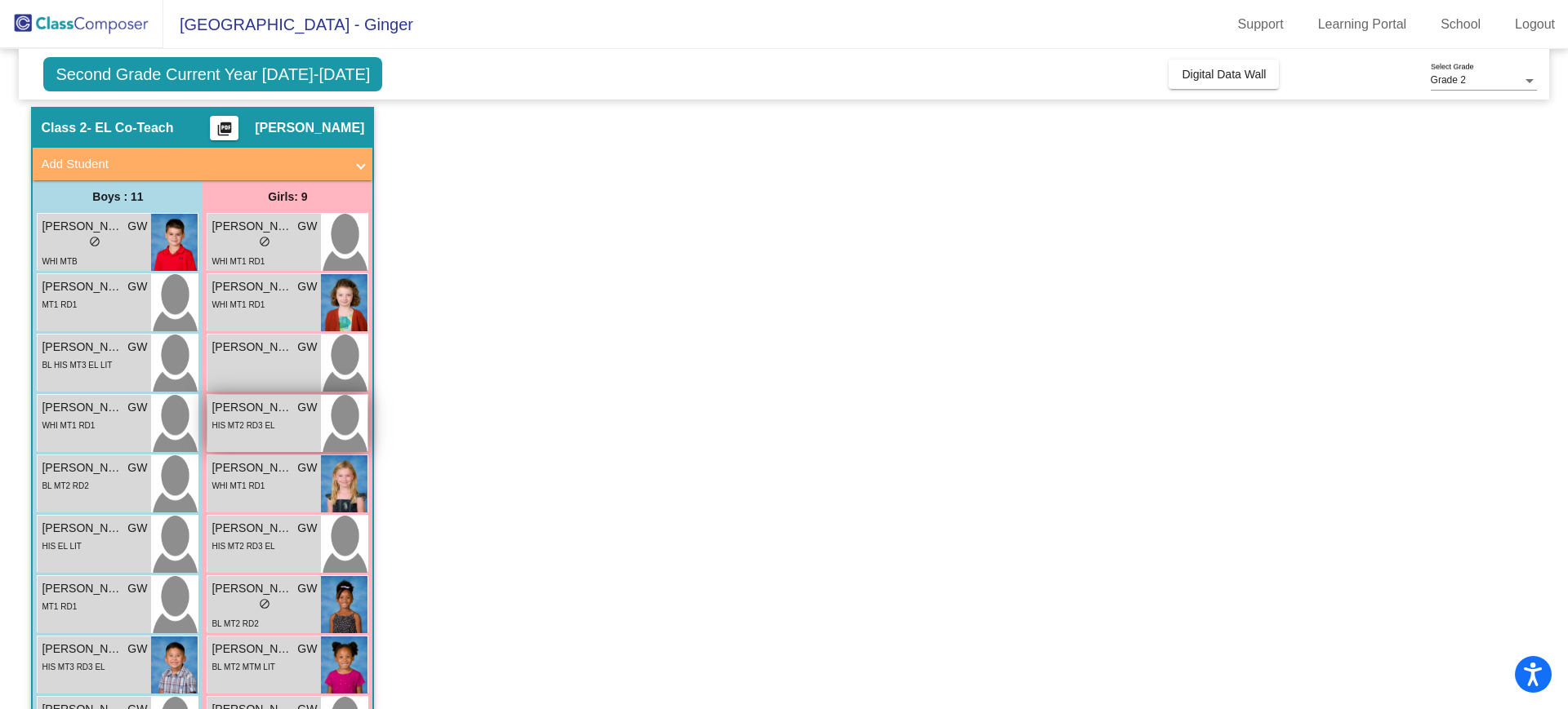
click at [231, 430] on div "HIS MT2 RD3 EL" at bounding box center [243, 425] width 63 height 17
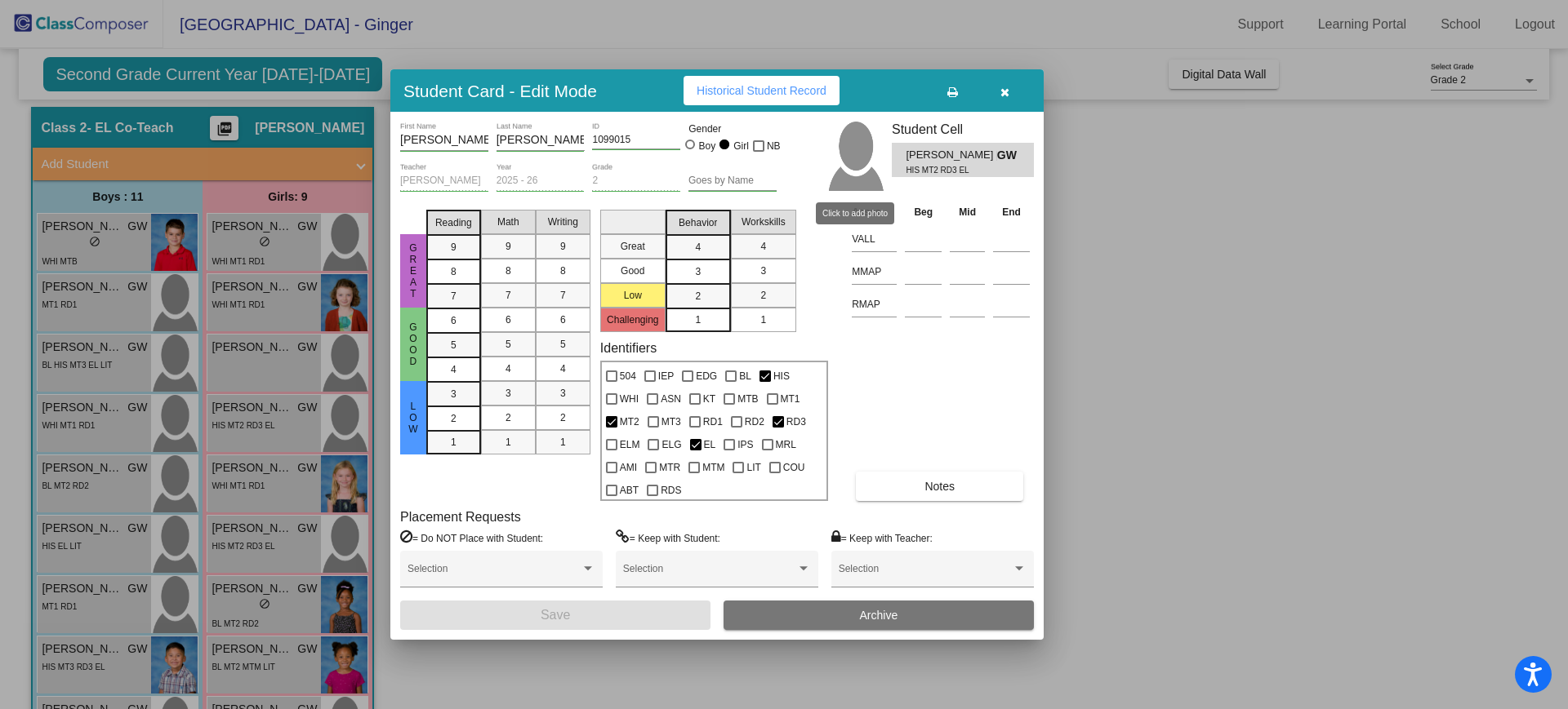
click at [853, 179] on img at bounding box center [854, 155] width 57 height 69
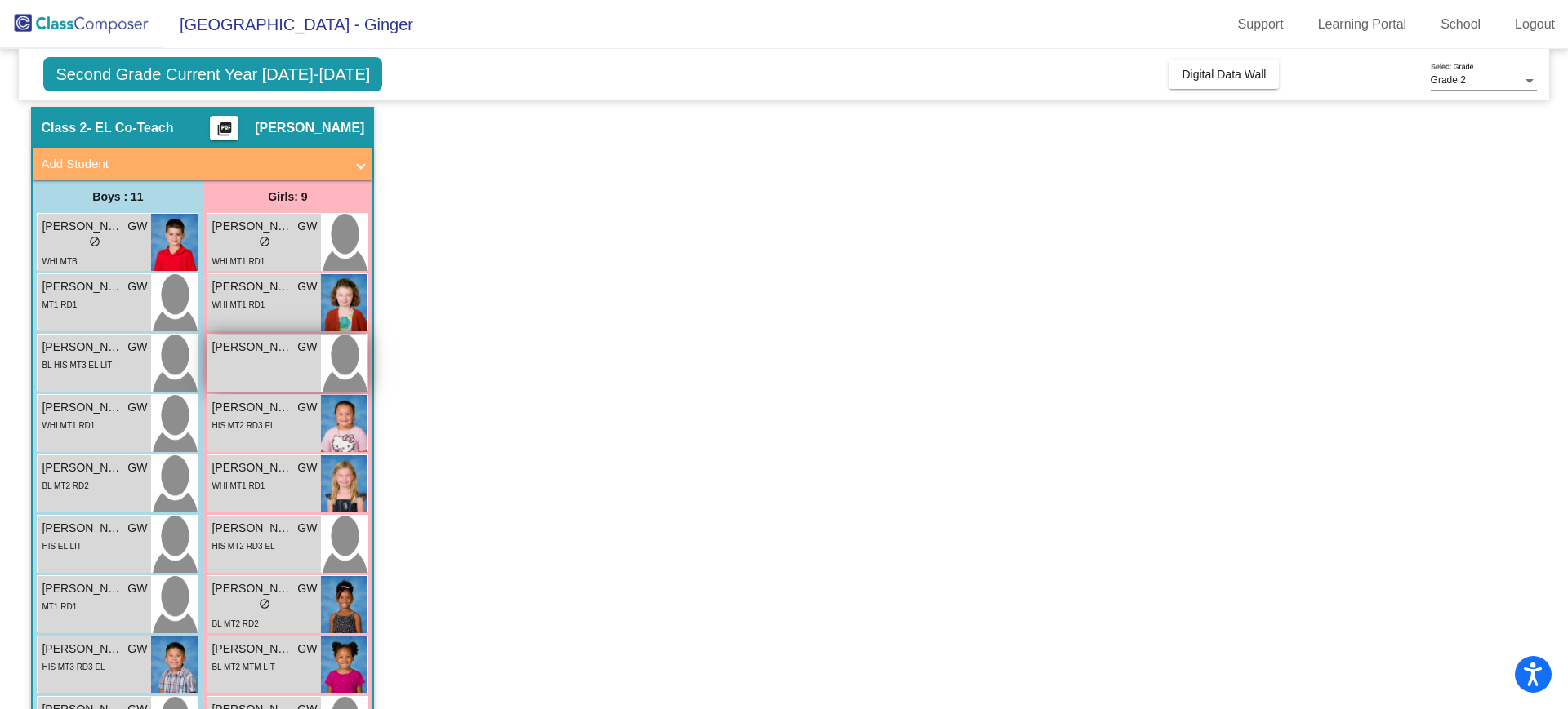
click at [243, 341] on span "[PERSON_NAME]" at bounding box center [252, 348] width 81 height 17
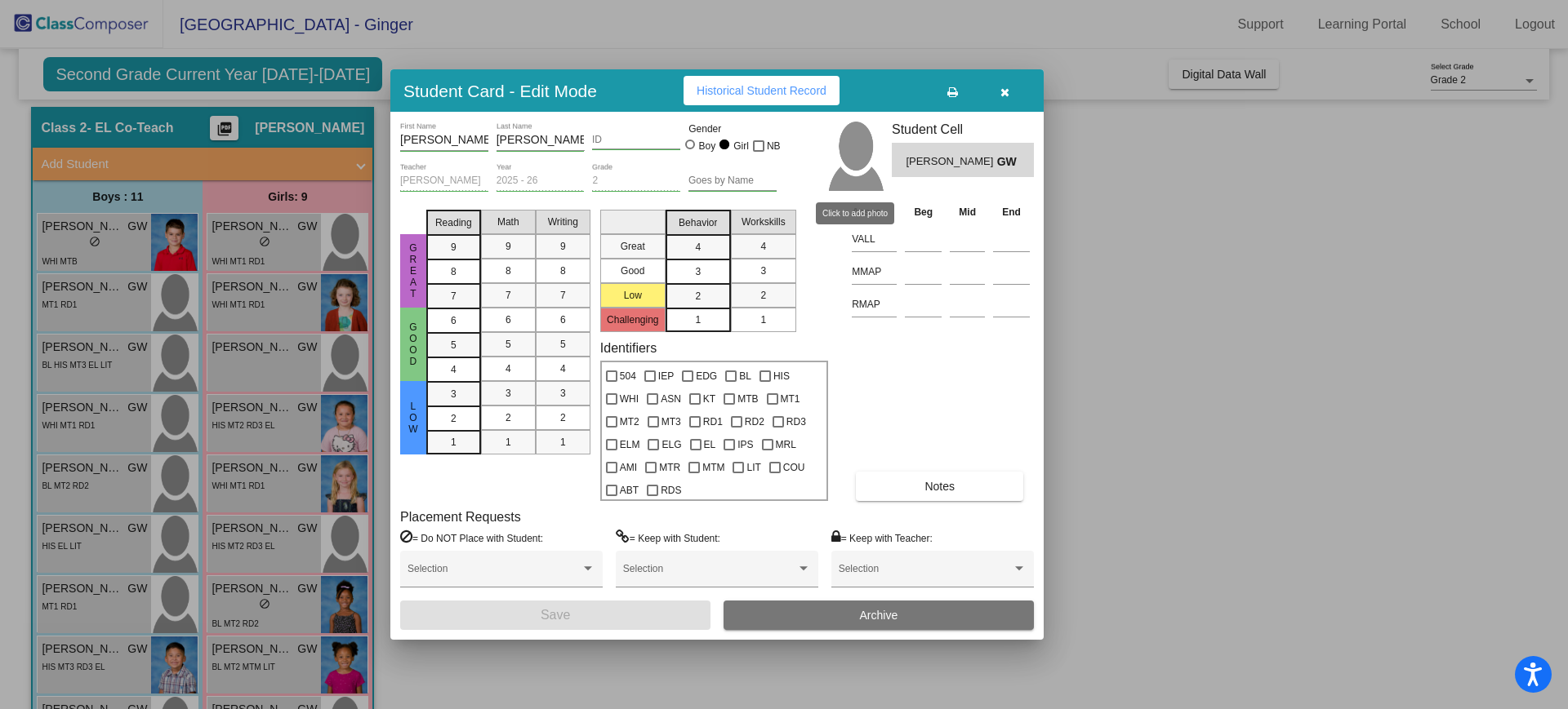
click at [860, 171] on img at bounding box center [854, 155] width 57 height 69
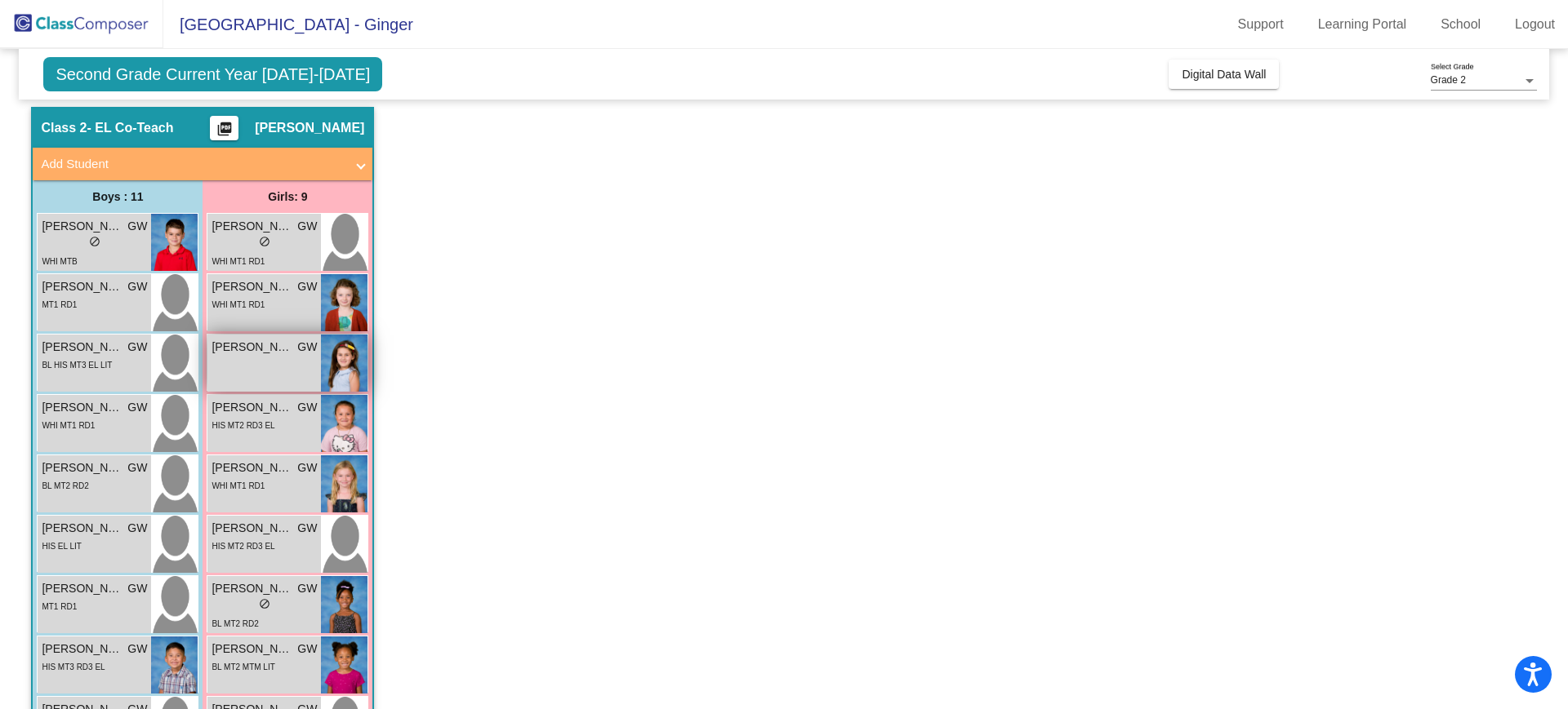
click at [257, 369] on div "[PERSON_NAME] [PERSON_NAME] lock do_not_disturb_alt" at bounding box center [264, 362] width 114 height 57
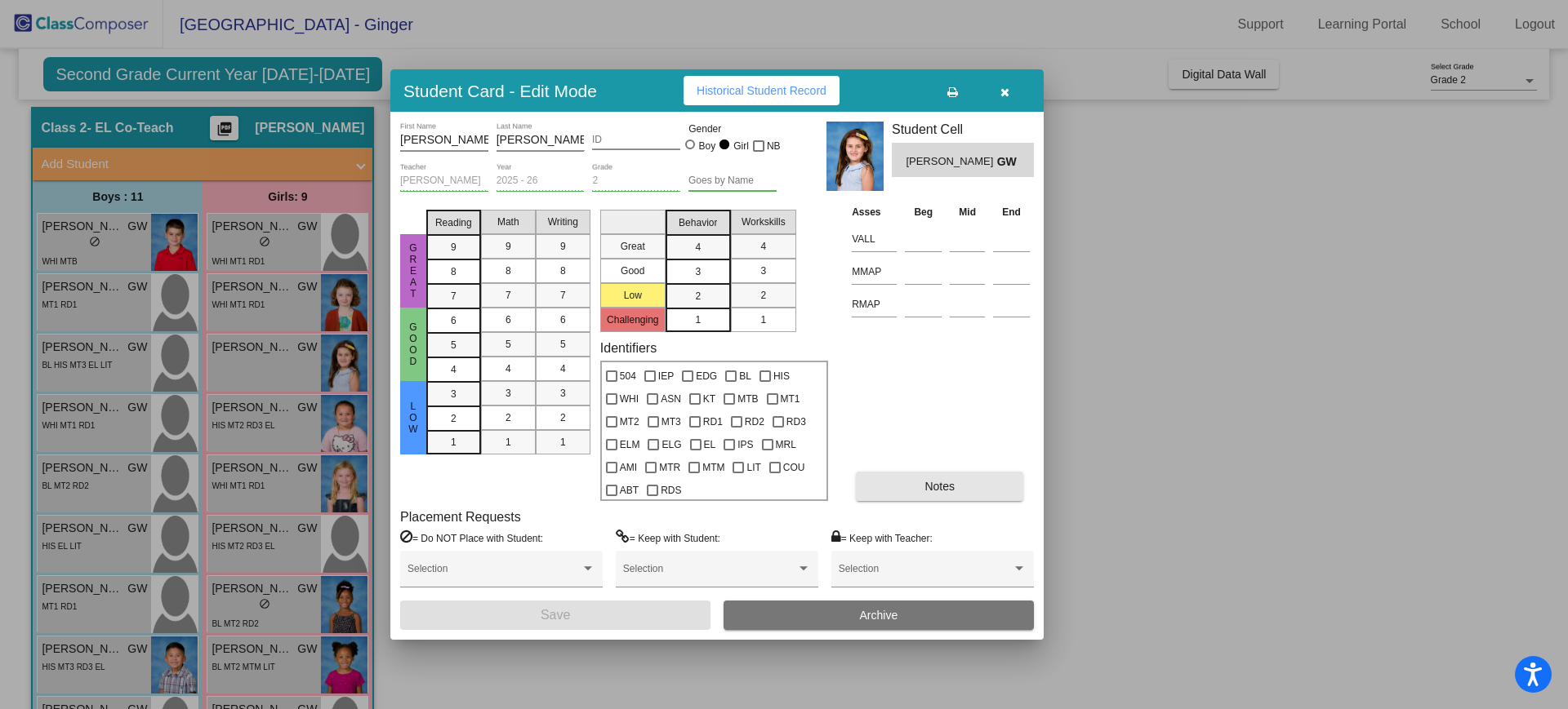
click at [946, 490] on span "Notes" at bounding box center [939, 486] width 31 height 13
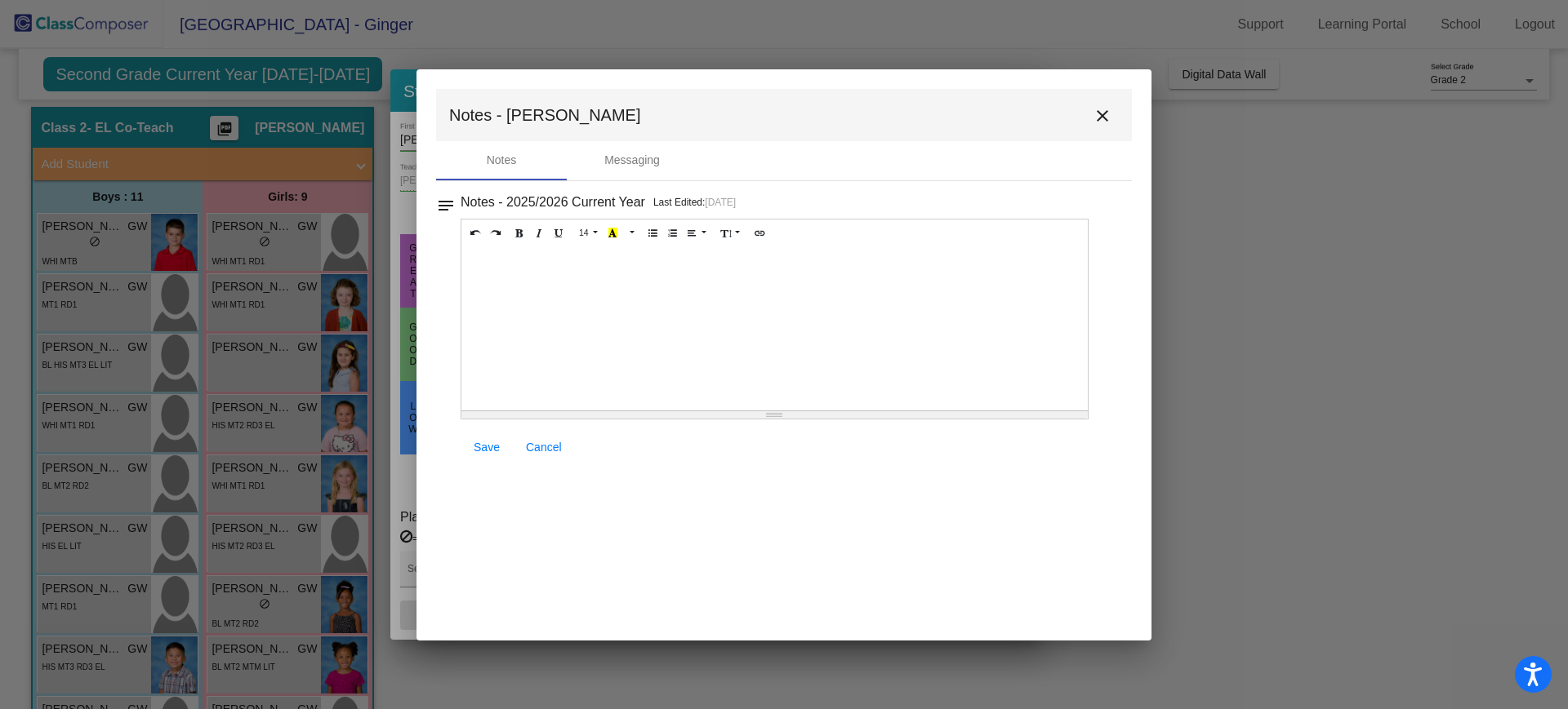
click at [1105, 115] on mat-icon "close" at bounding box center [1102, 116] width 19 height 19
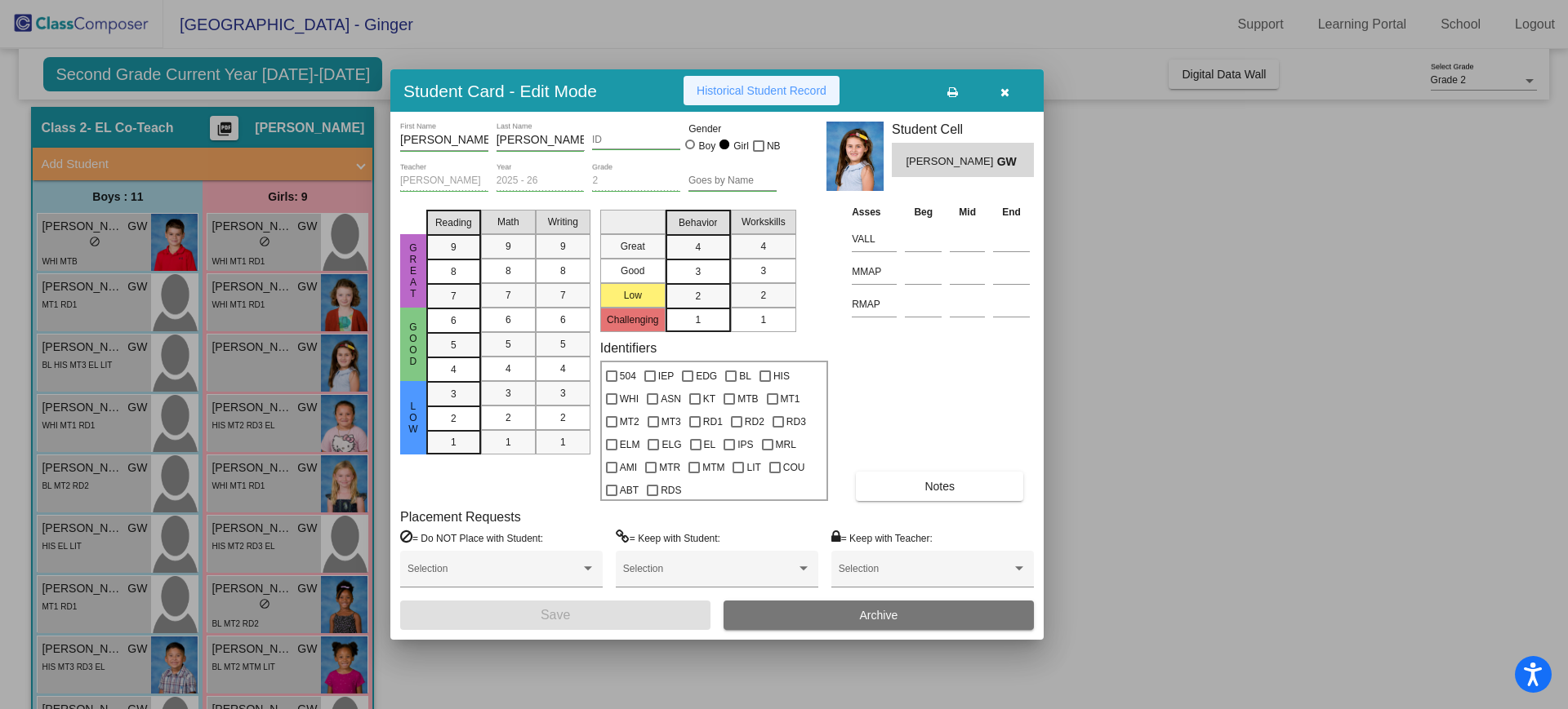
click at [784, 79] on button "Historical Student Record" at bounding box center [761, 91] width 156 height 30
click at [1008, 92] on icon "button" at bounding box center [1005, 92] width 9 height 11
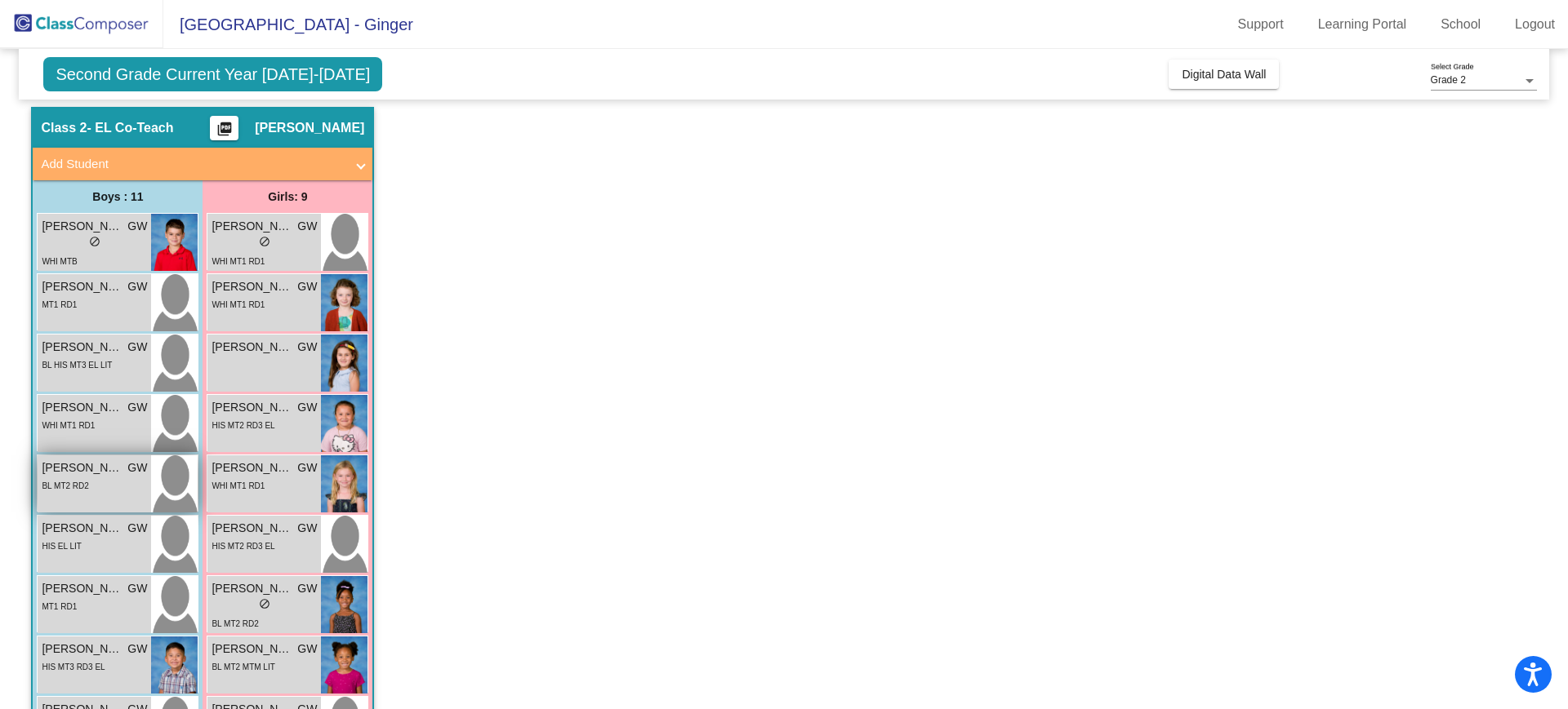
click at [77, 495] on div "[PERSON_NAME] GW lock do_not_disturb_alt BL MT2 RD2" at bounding box center [94, 484] width 114 height 57
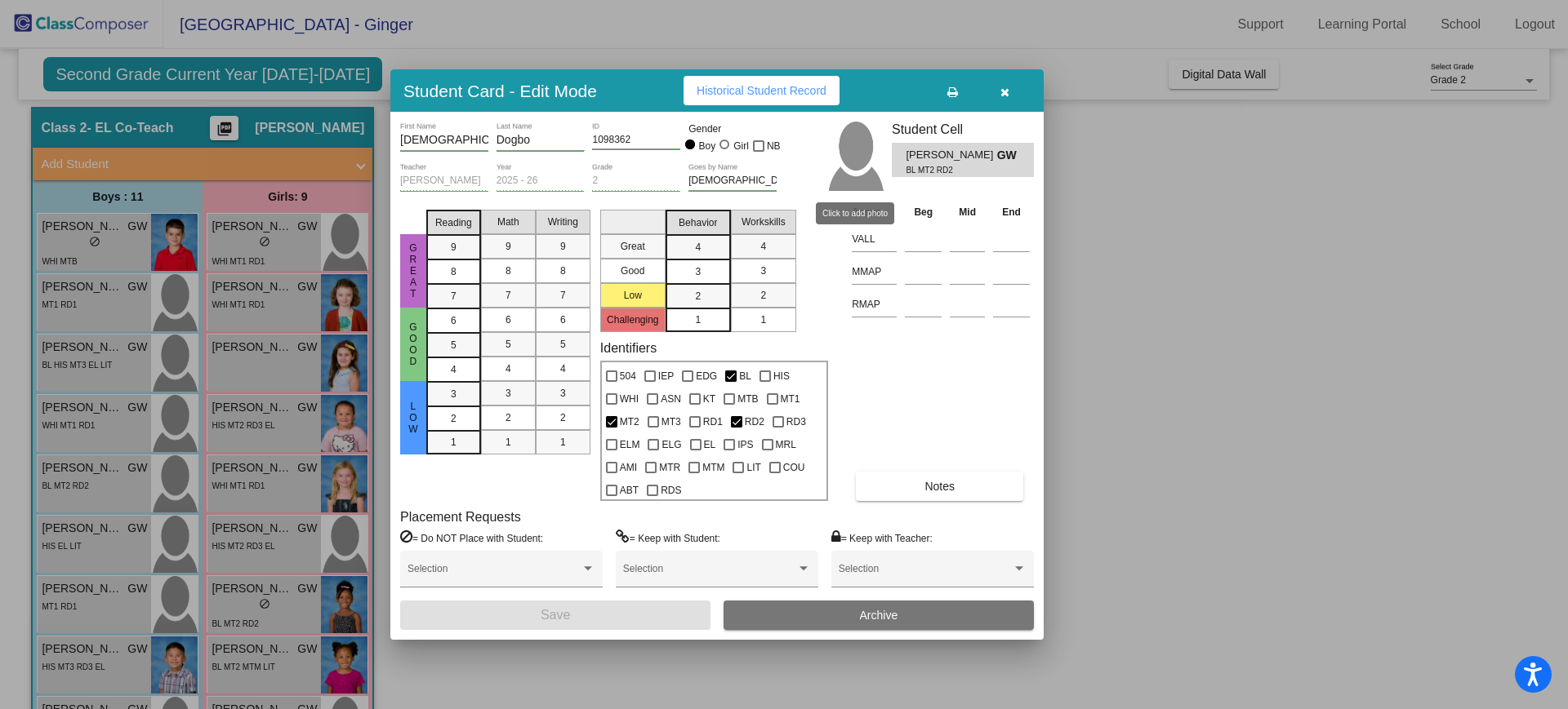
click at [849, 144] on img at bounding box center [854, 155] width 57 height 69
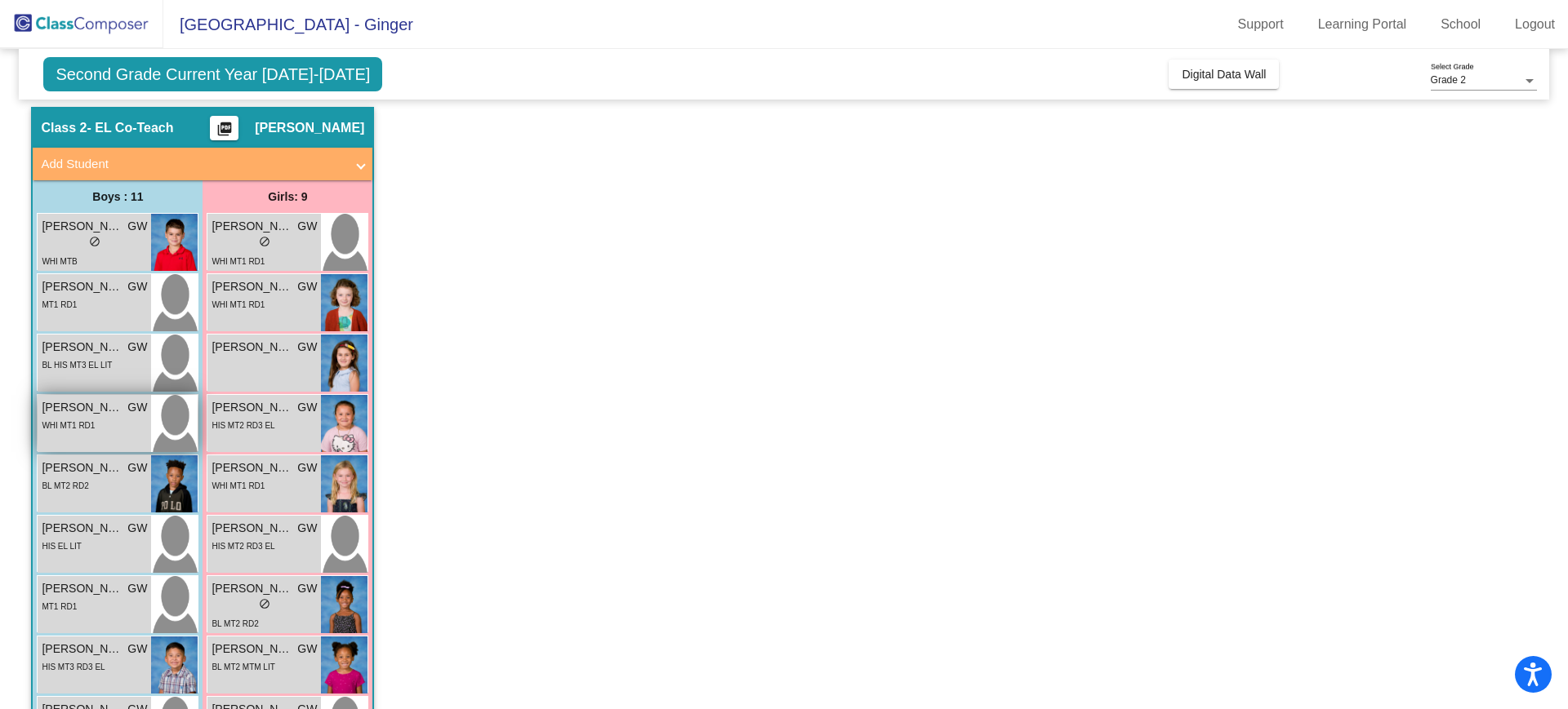
click at [74, 411] on span "[PERSON_NAME]" at bounding box center [82, 408] width 81 height 17
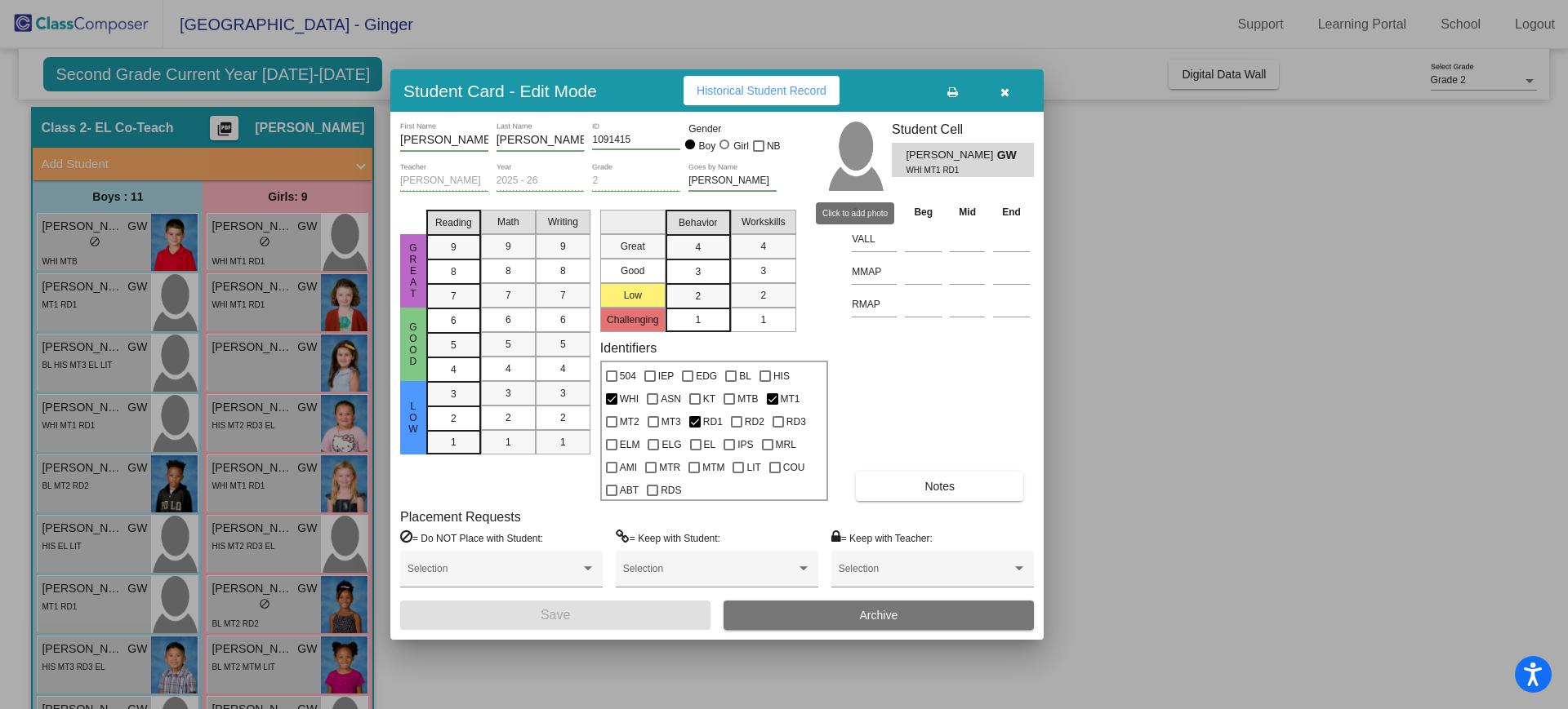
click at [861, 177] on img at bounding box center [854, 155] width 57 height 69
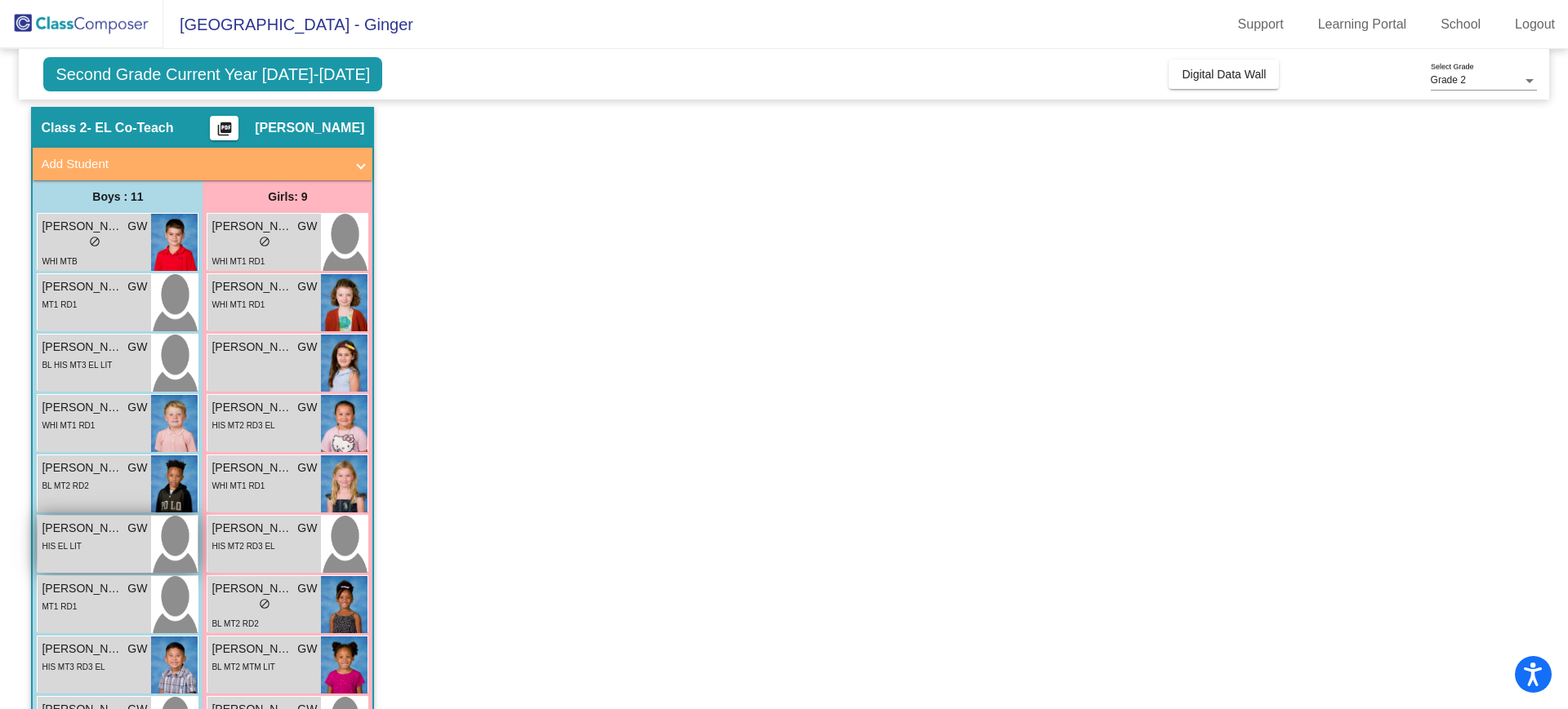
click at [93, 540] on div "HIS EL LIT" at bounding box center [94, 546] width 106 height 17
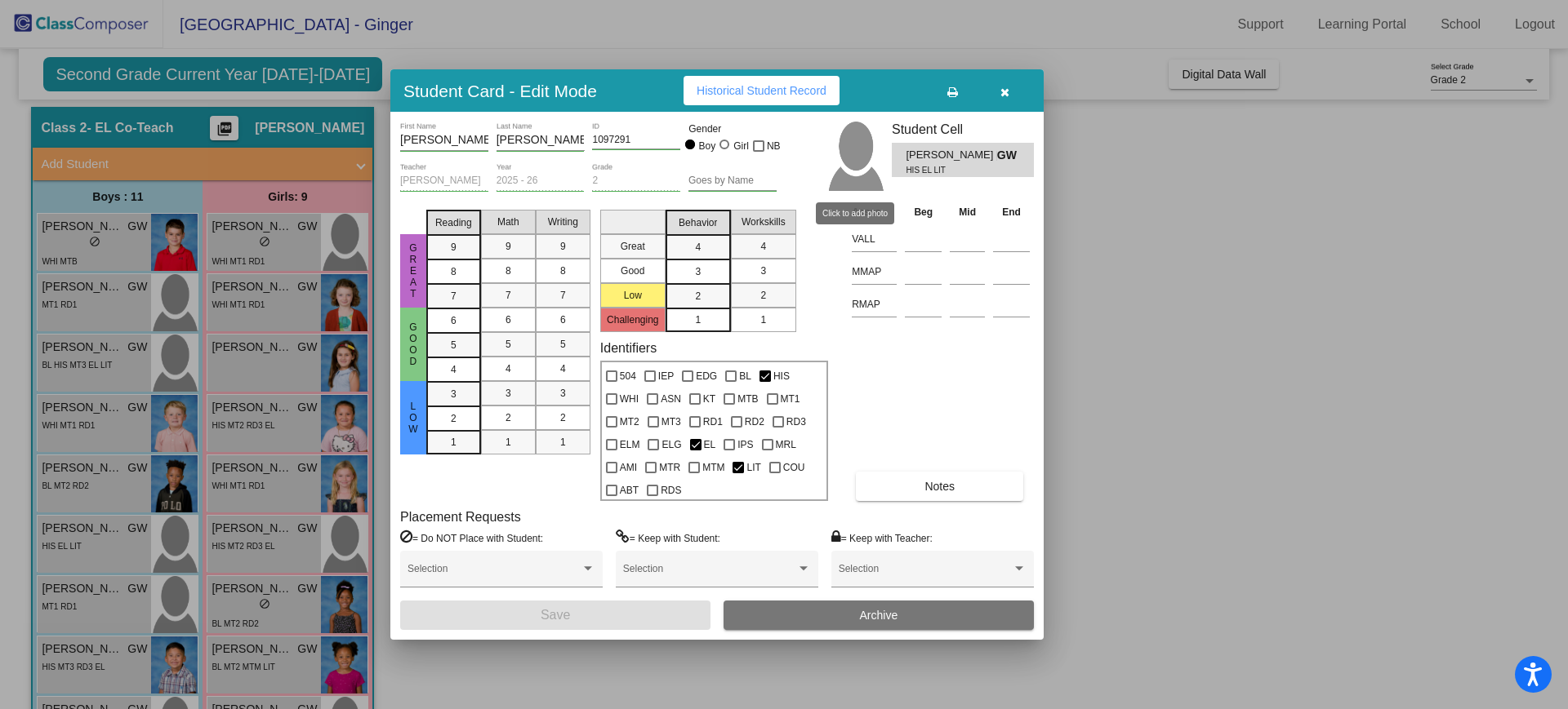
click at [864, 177] on img at bounding box center [854, 155] width 57 height 69
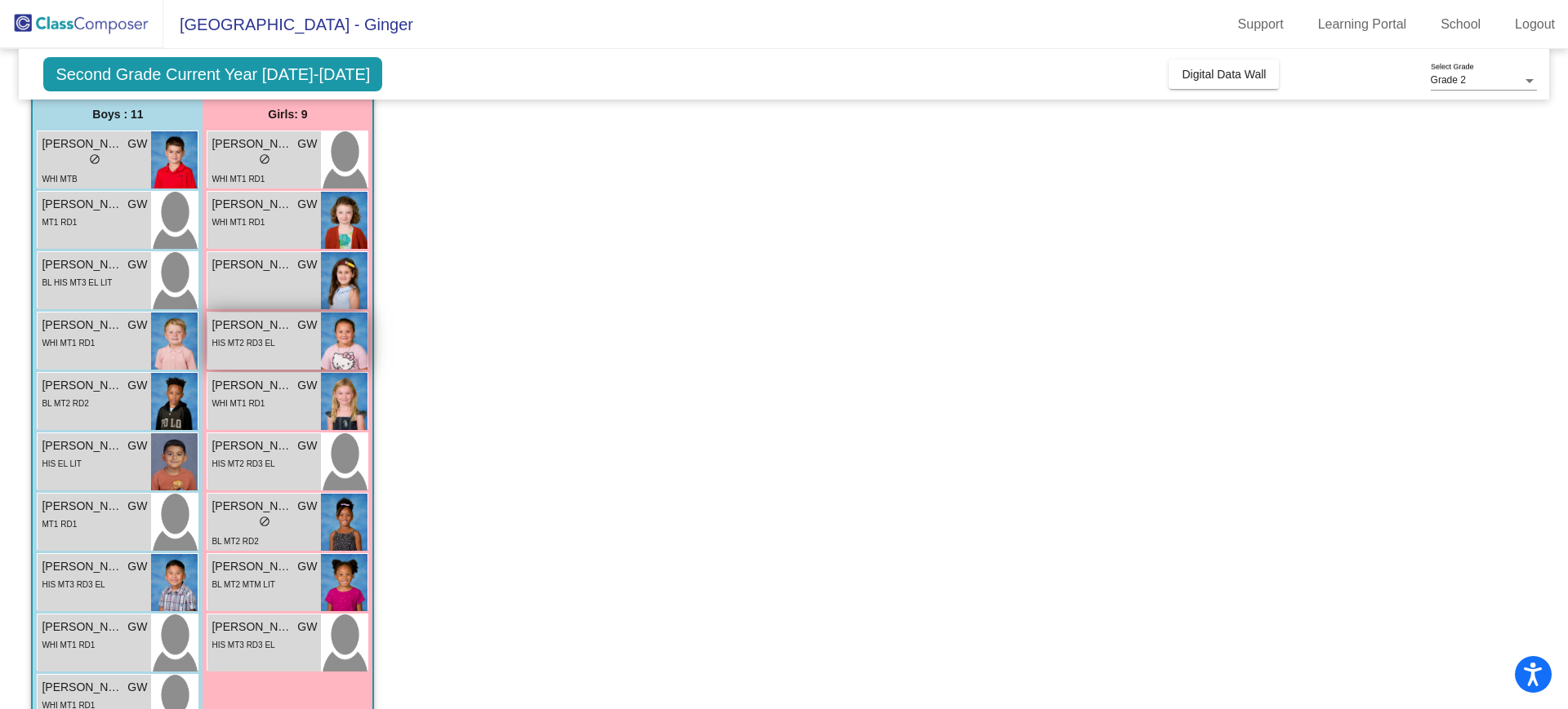
scroll to position [164, 0]
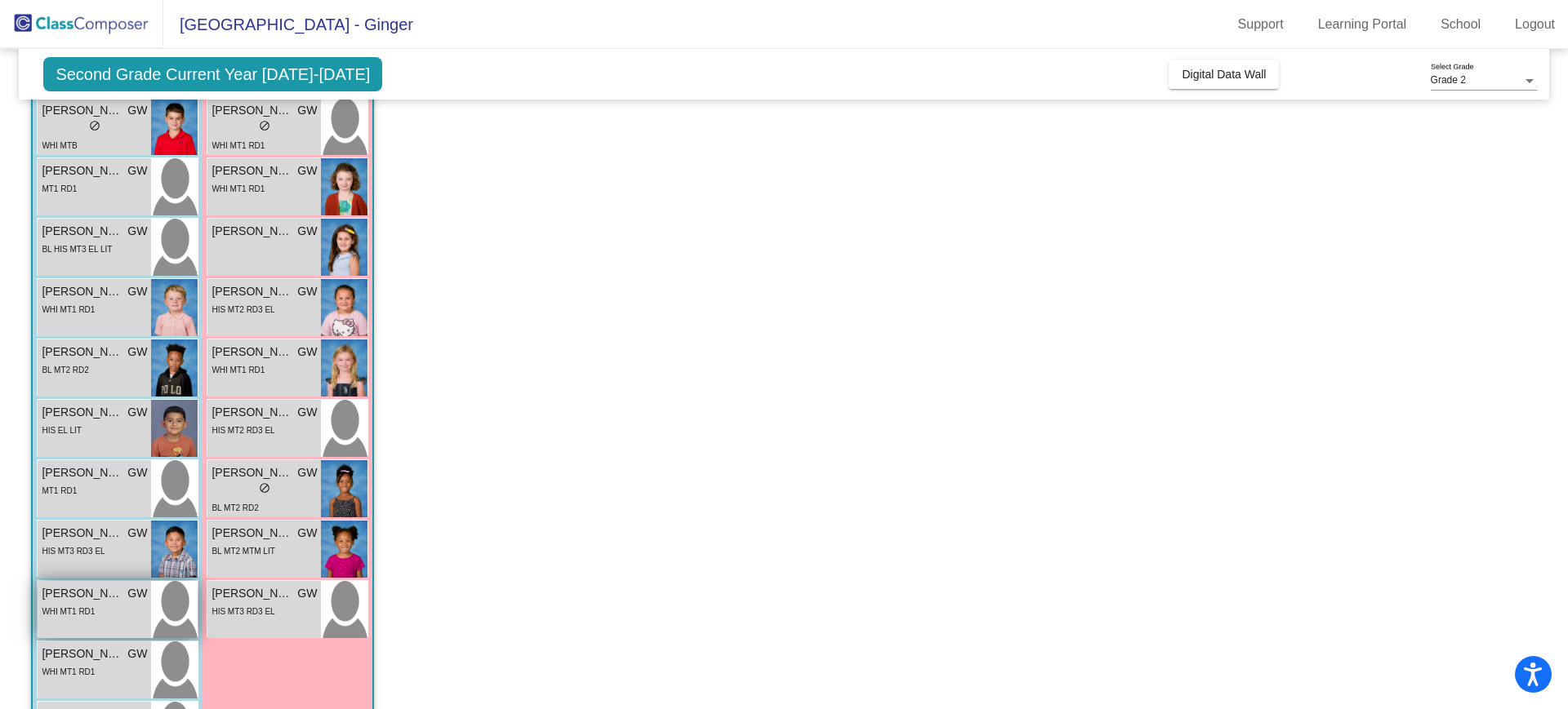
click at [166, 595] on img at bounding box center [174, 609] width 46 height 57
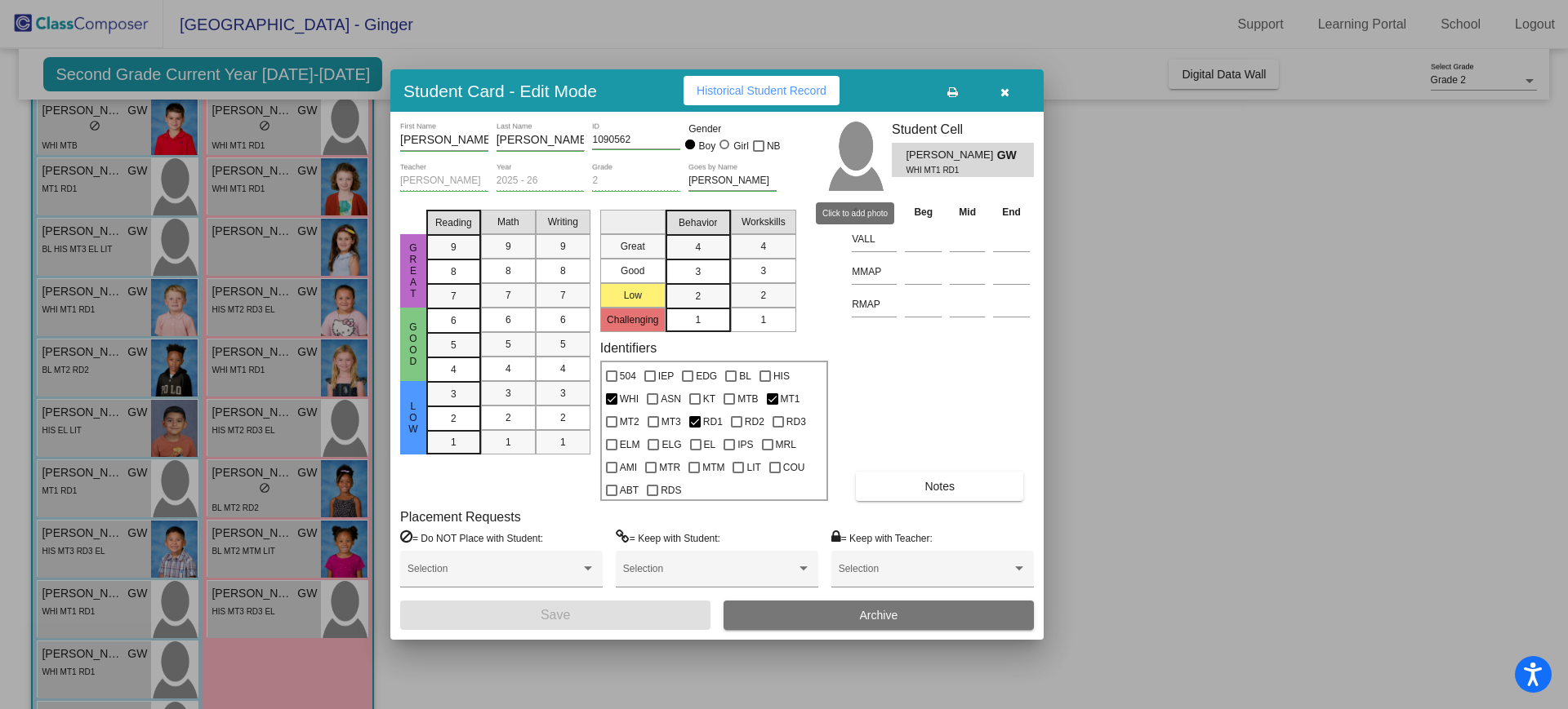
click at [870, 162] on img at bounding box center [854, 155] width 57 height 69
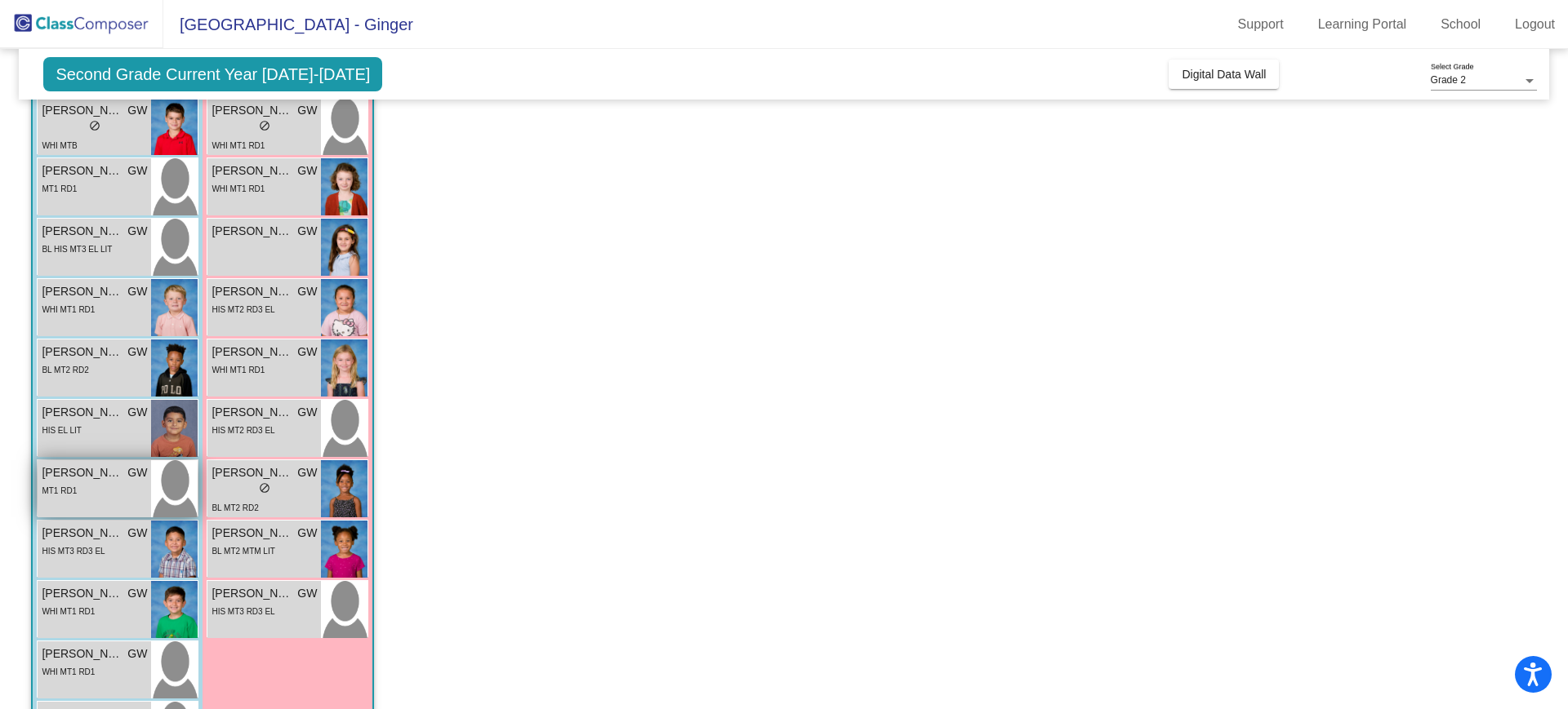
click at [106, 500] on div "Lane [PERSON_NAME] lock do_not_disturb_alt MT1 RD1" at bounding box center [94, 488] width 114 height 57
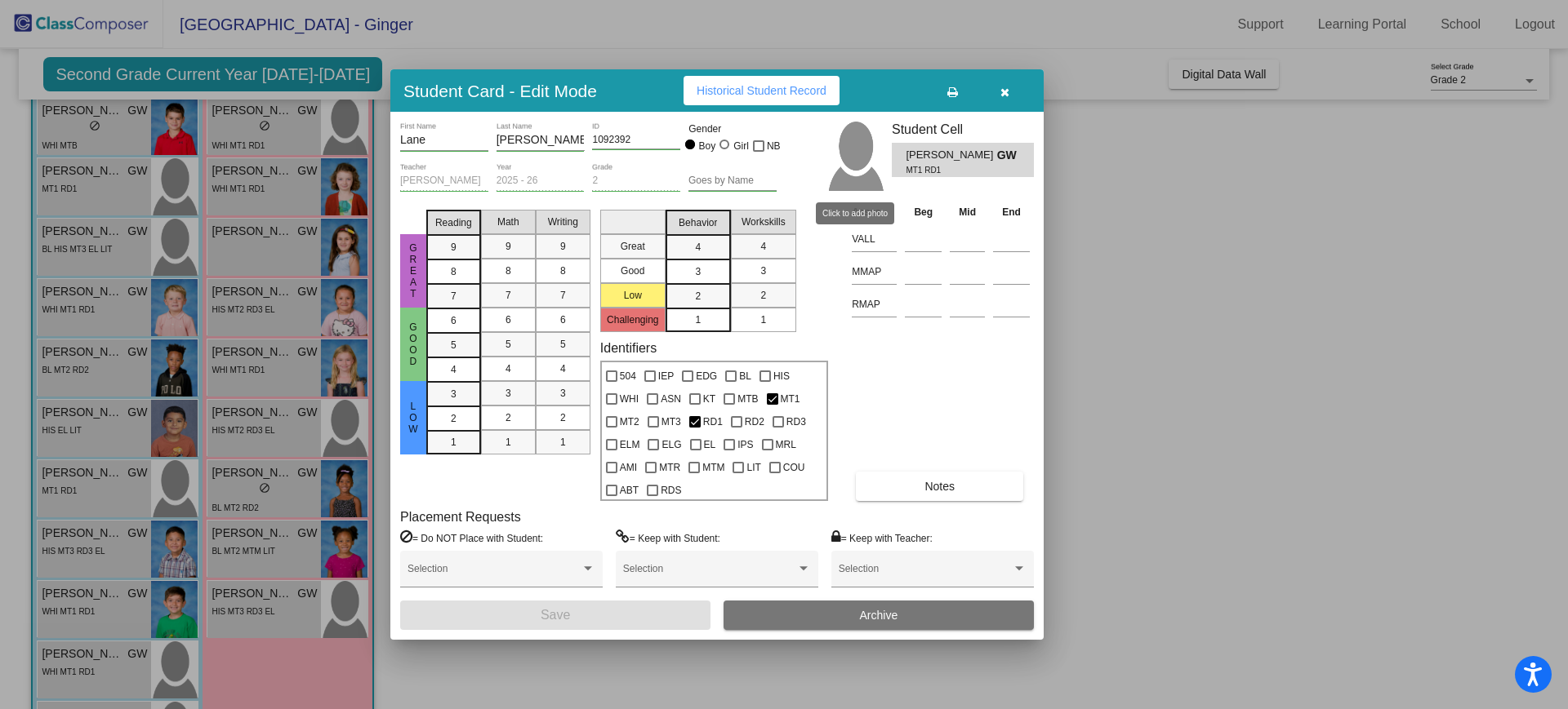
click at [857, 168] on img at bounding box center [854, 155] width 57 height 69
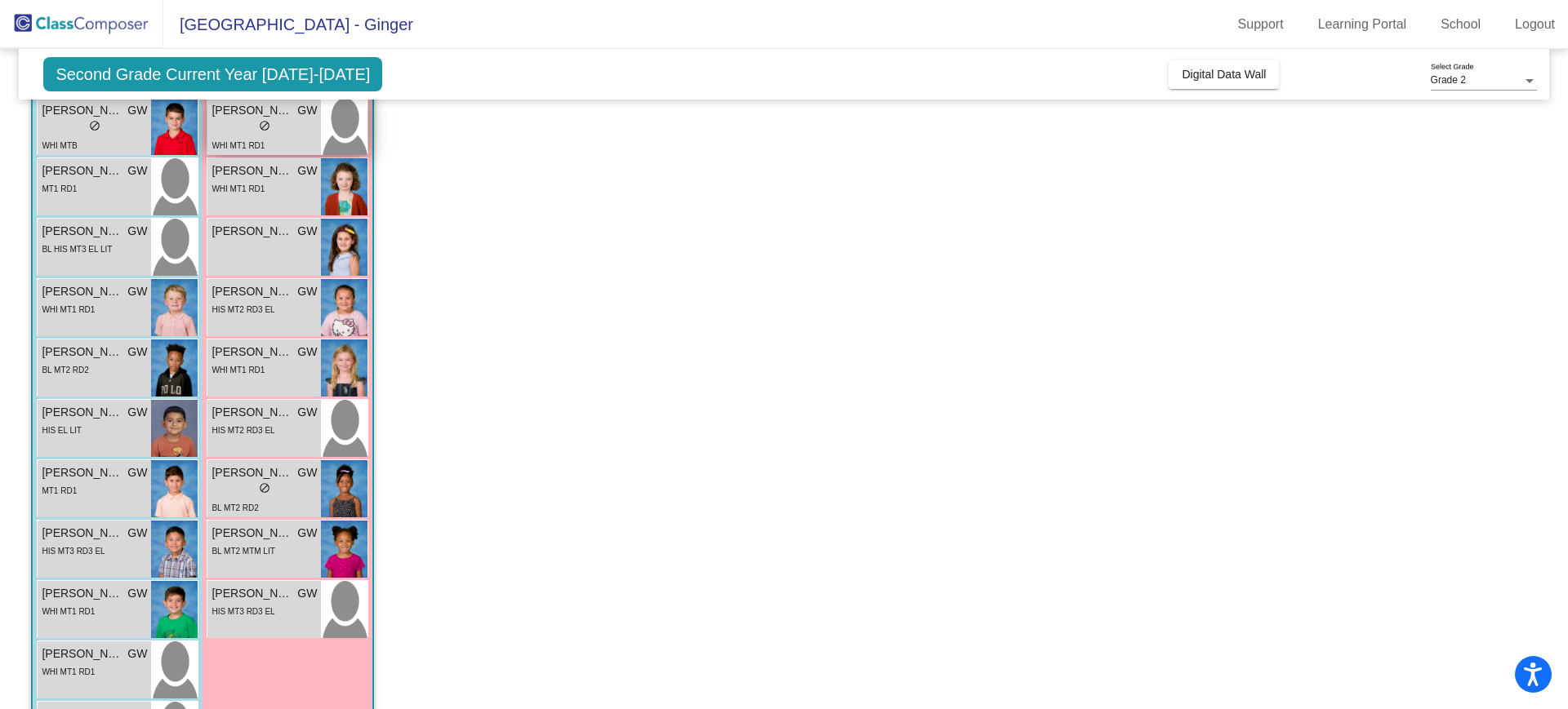
click at [272, 132] on div "lock do_not_disturb_alt" at bounding box center [264, 127] width 106 height 17
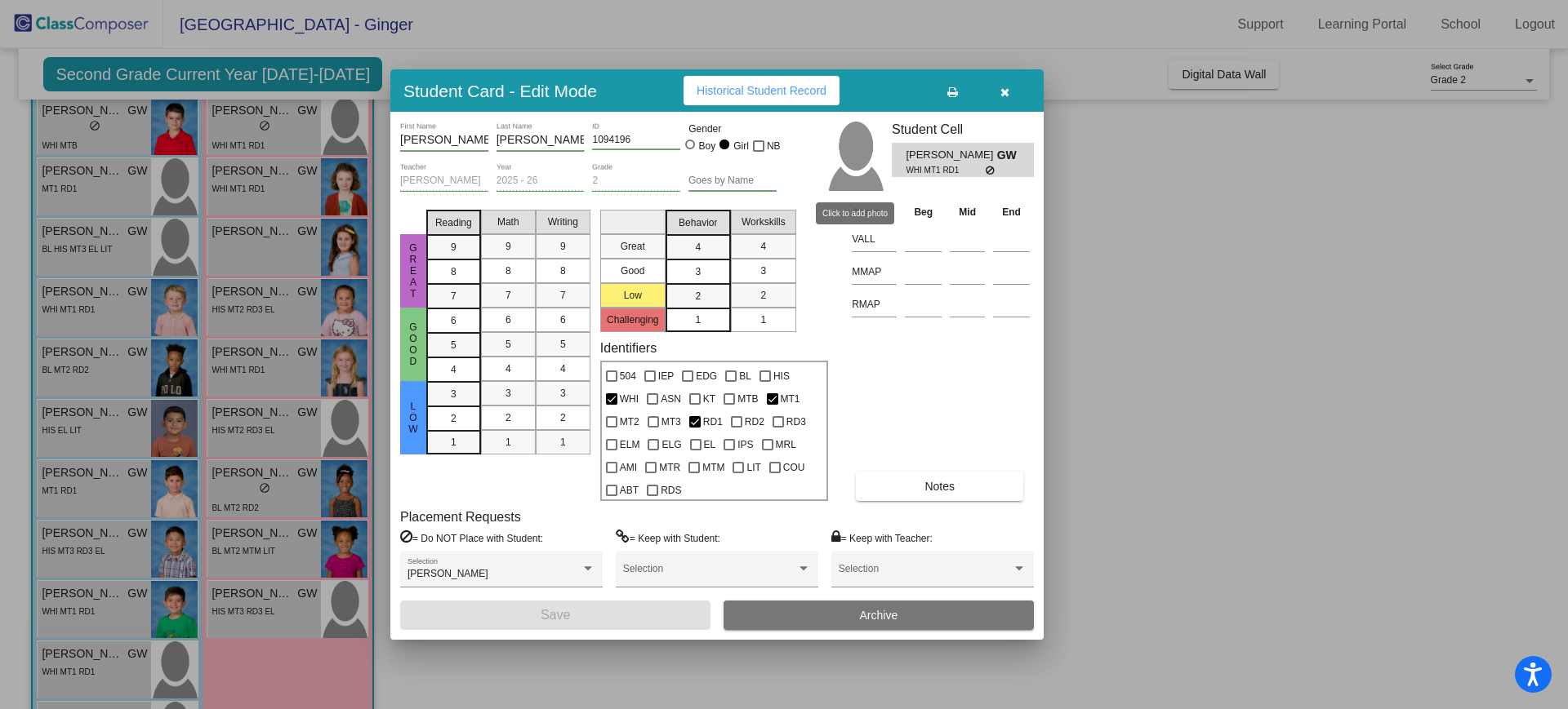
click at [847, 159] on img at bounding box center [854, 155] width 57 height 69
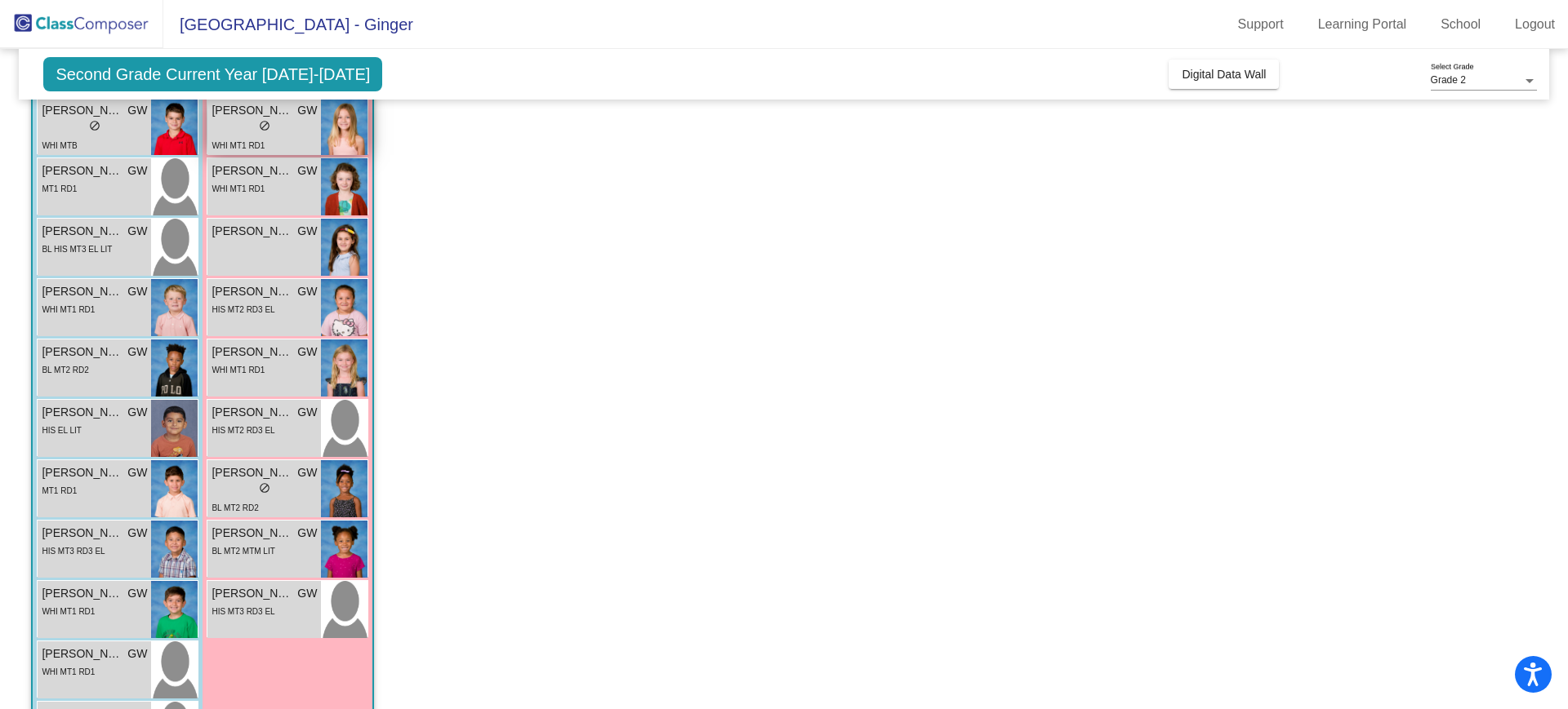
click at [270, 124] on span "do_not_disturb_alt" at bounding box center [264, 125] width 11 height 11
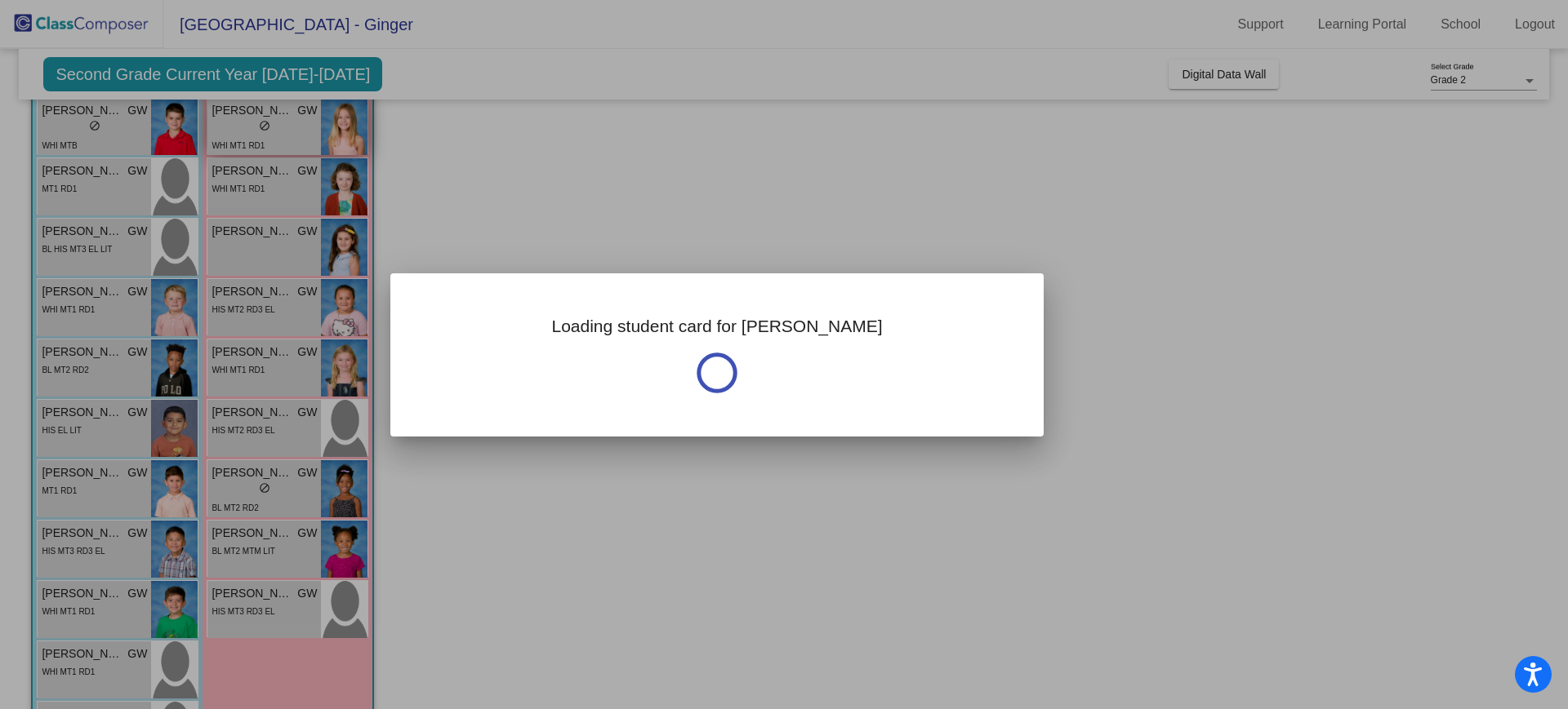
click at [270, 124] on div at bounding box center [784, 354] width 1568 height 709
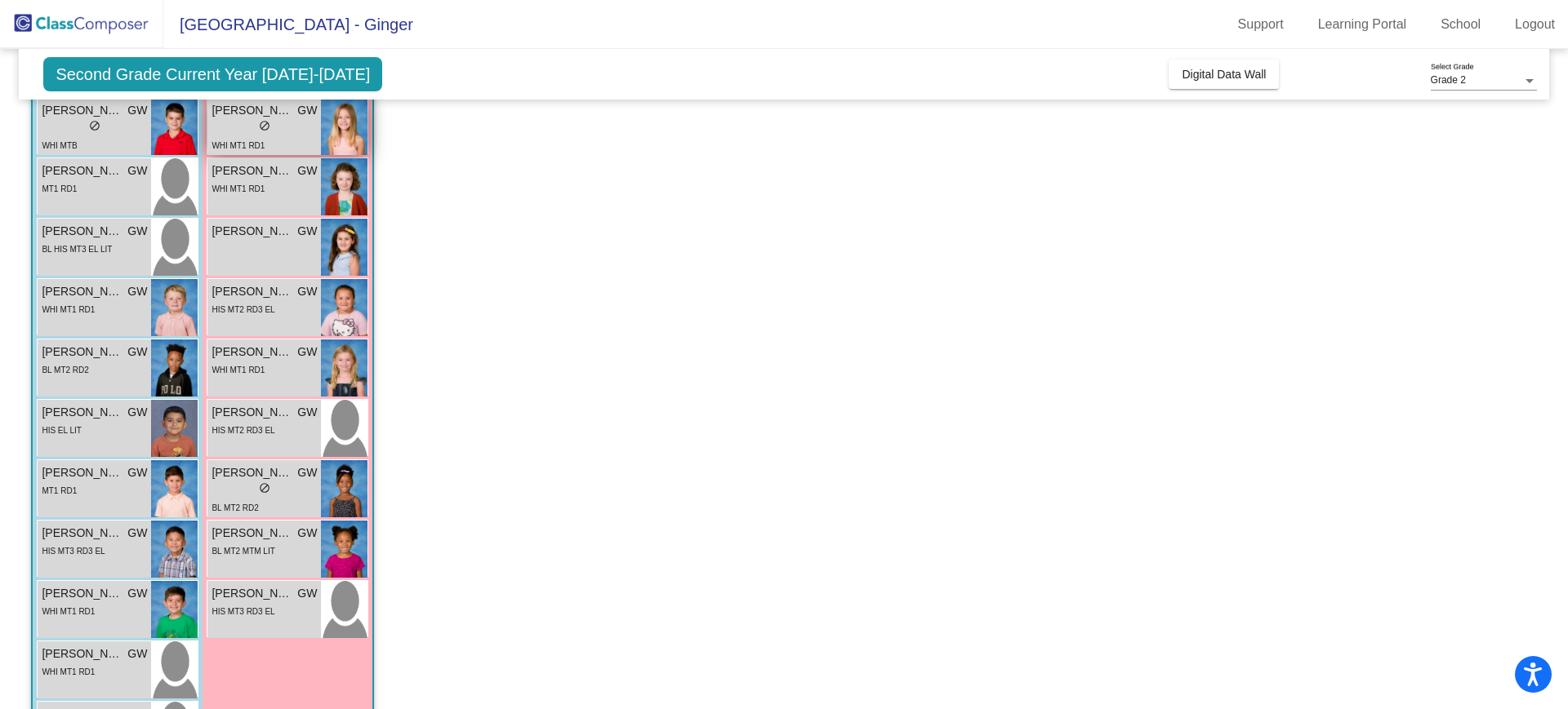
click at [270, 124] on span "do_not_disturb_alt" at bounding box center [264, 125] width 11 height 11
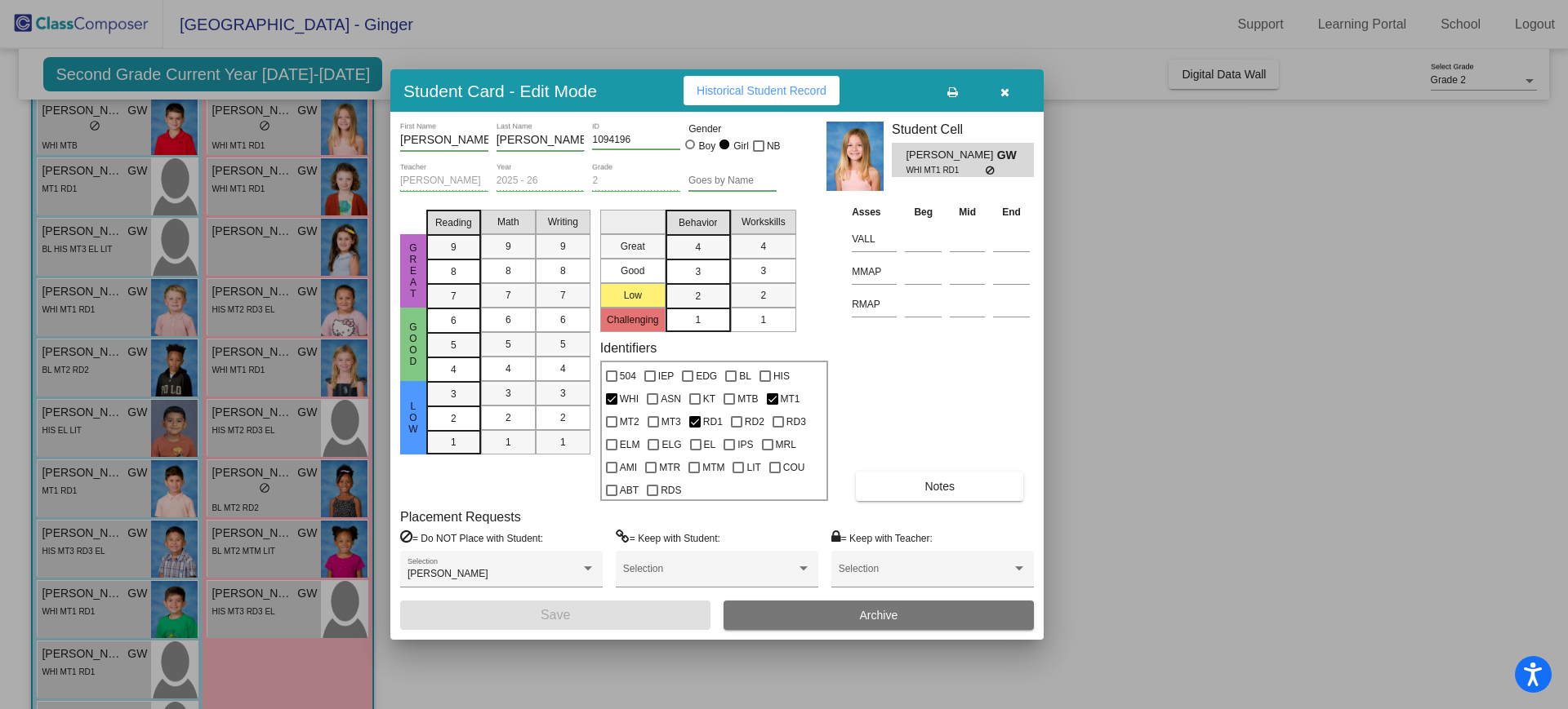
click at [449, 139] on input "[PERSON_NAME]" at bounding box center [444, 140] width 88 height 13
type input "[PERSON_NAME]"
click at [533, 616] on button "Save" at bounding box center [555, 616] width 310 height 30
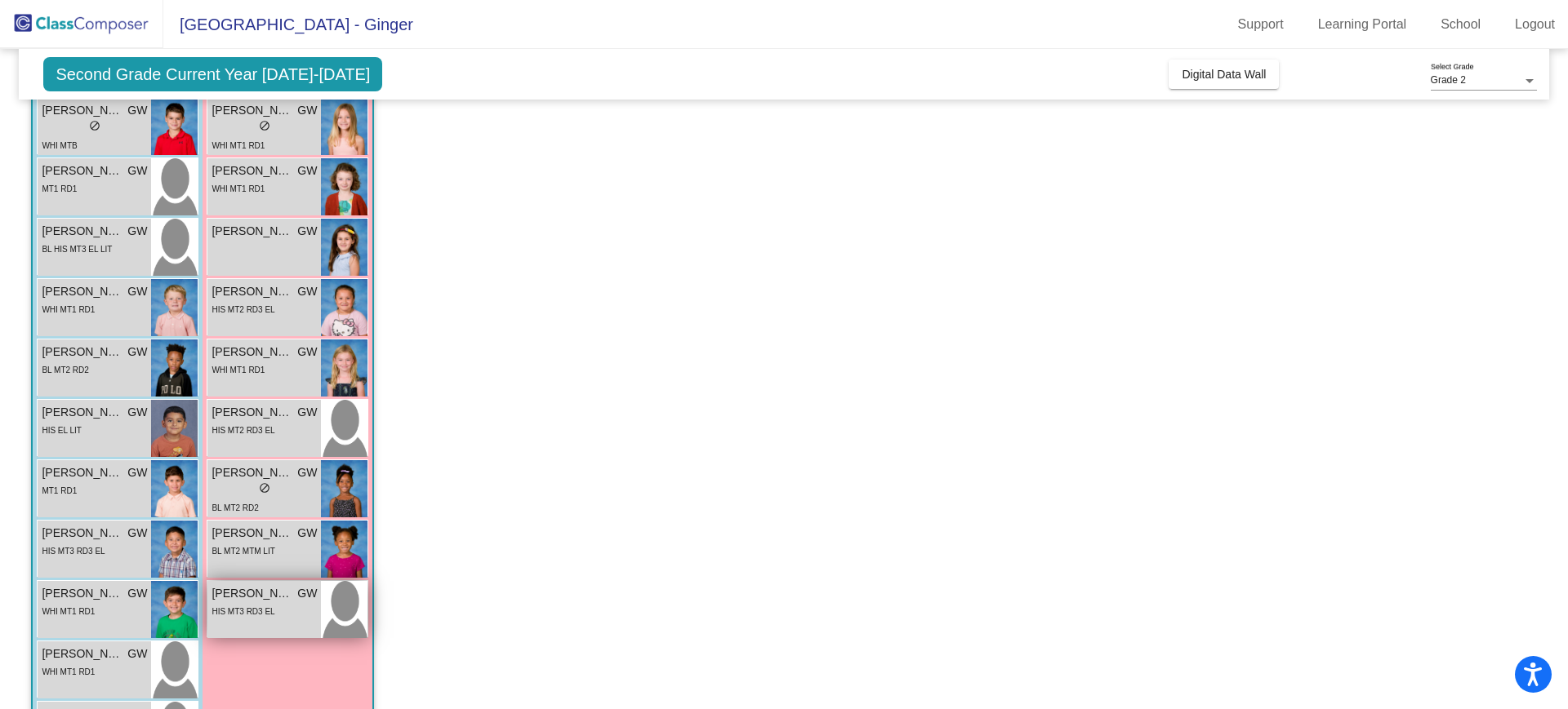
click at [269, 614] on span "HIS MT3 RD3 EL" at bounding box center [243, 612] width 63 height 9
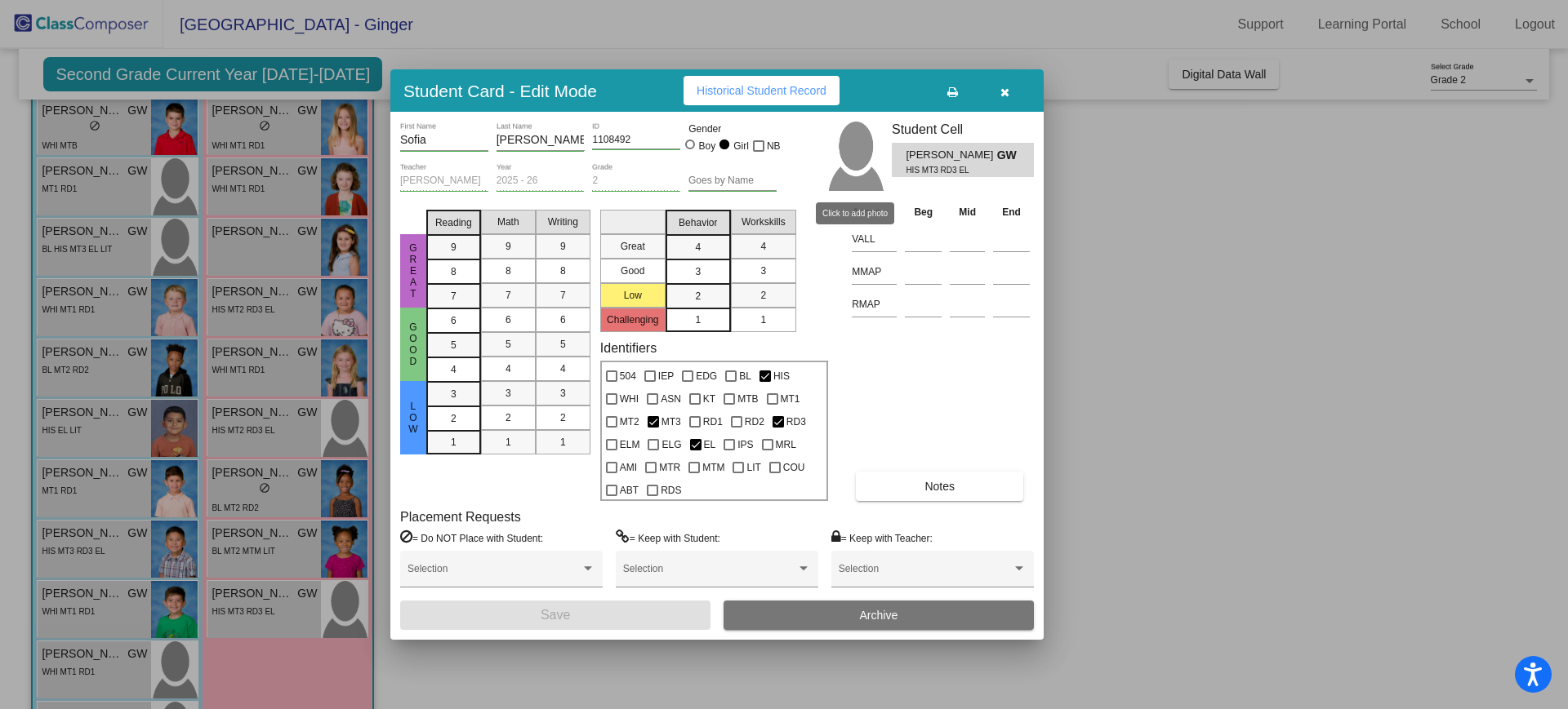
click at [847, 171] on img at bounding box center [854, 155] width 57 height 69
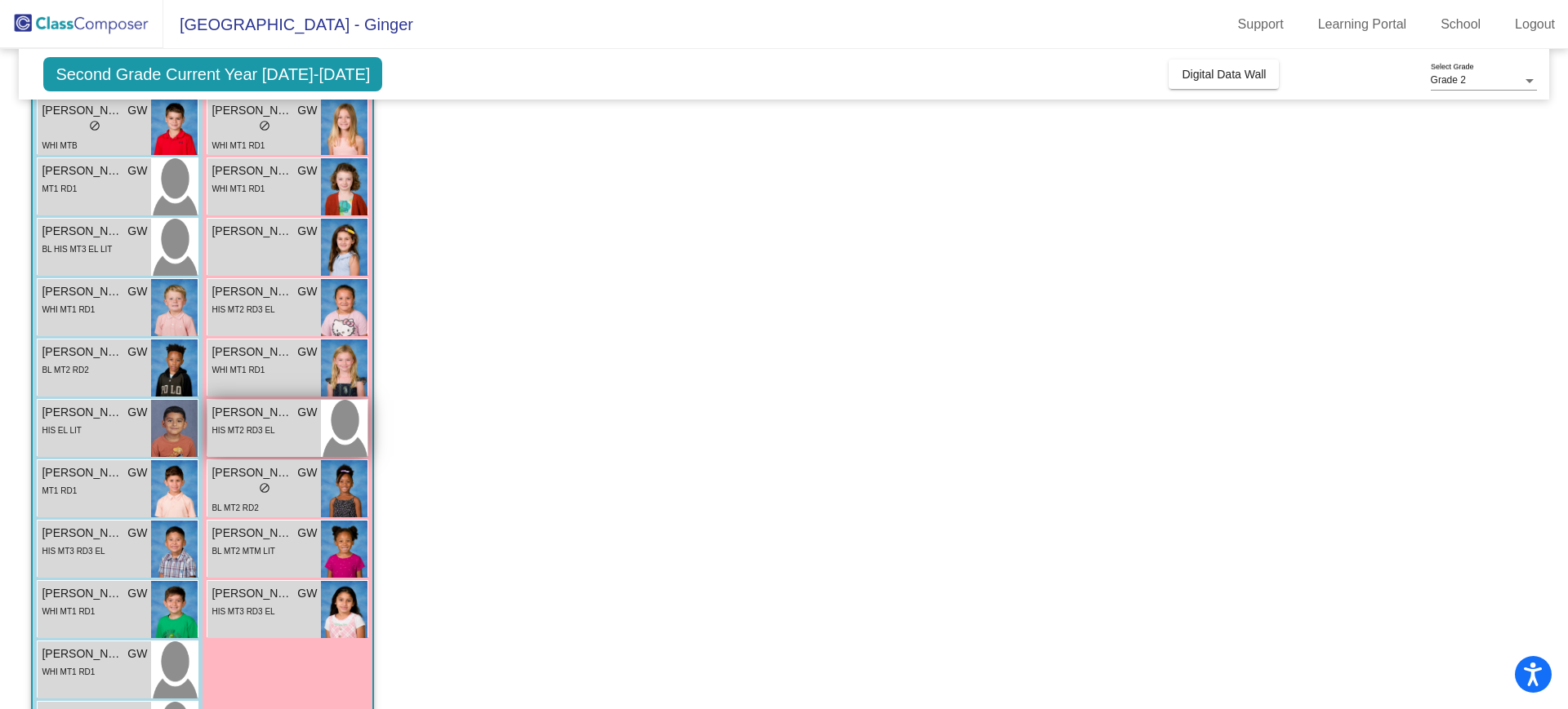
click at [270, 405] on span "[PERSON_NAME]" at bounding box center [252, 413] width 81 height 17
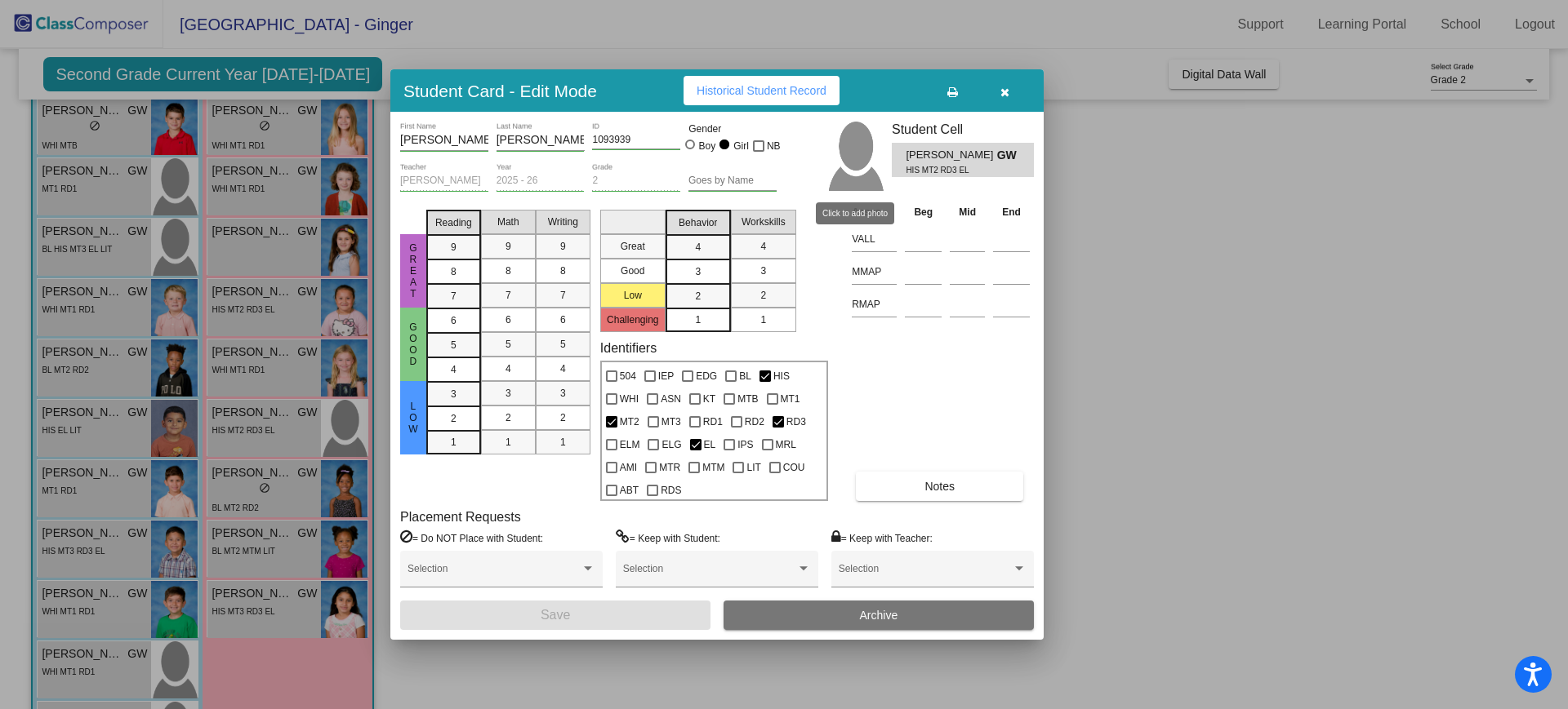
click at [849, 183] on img at bounding box center [854, 155] width 57 height 69
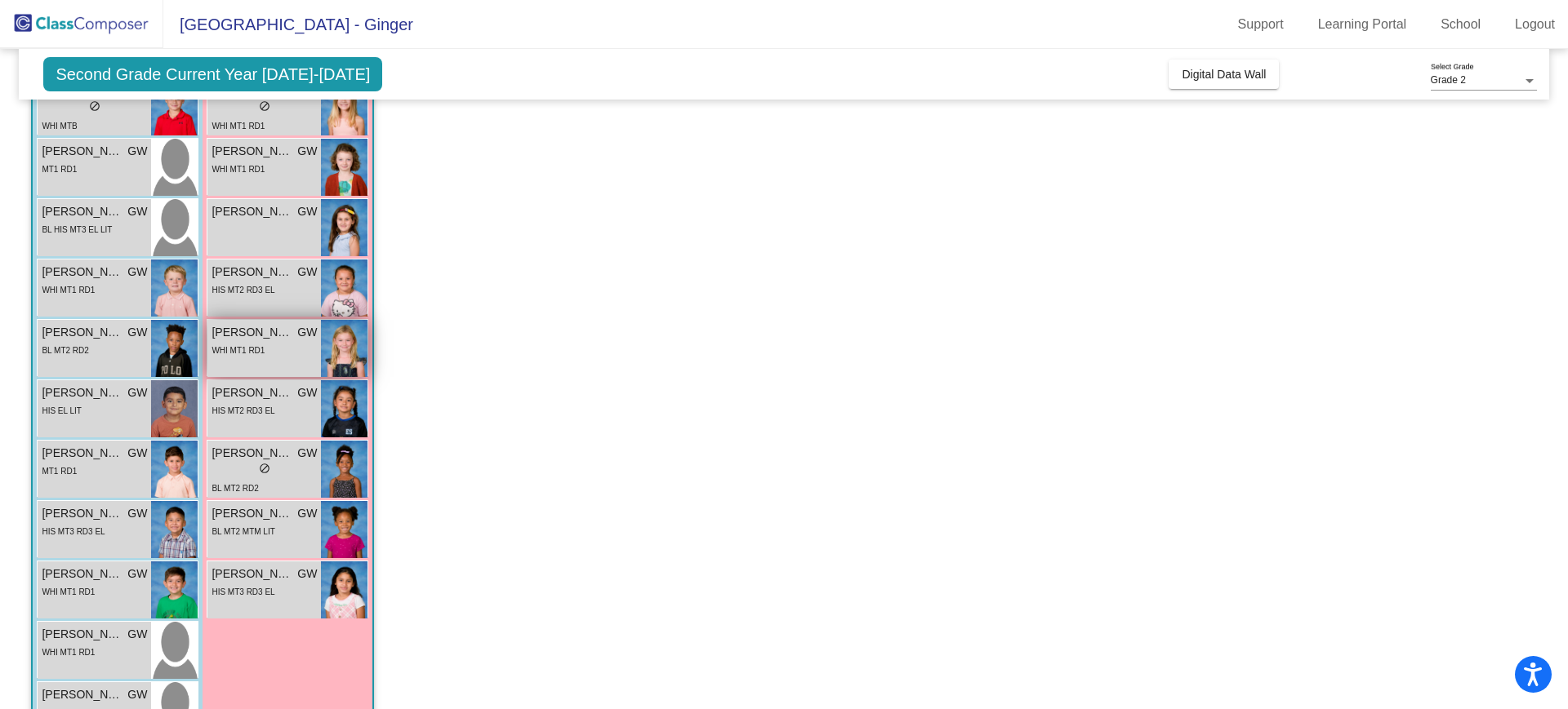
scroll to position [151, 0]
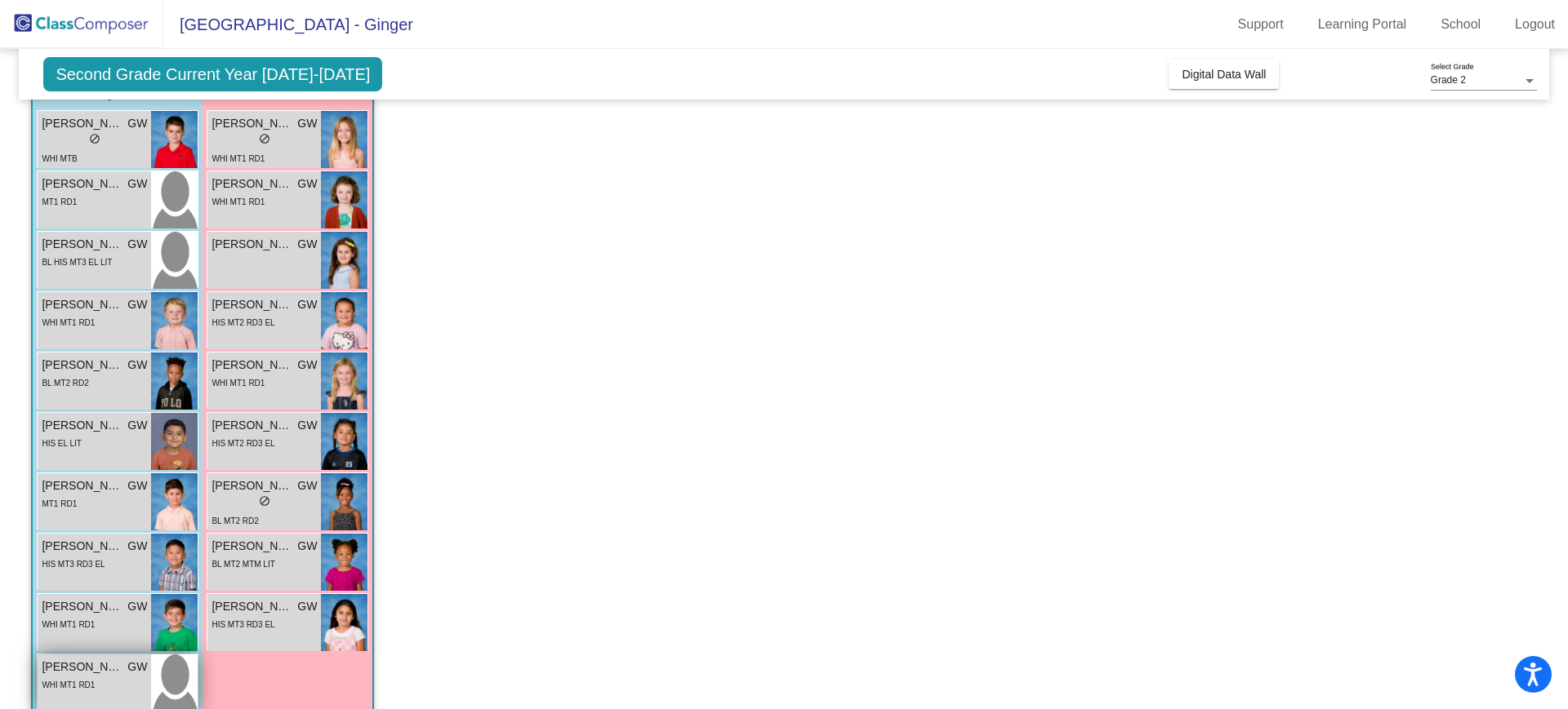
click at [169, 671] on img at bounding box center [174, 683] width 46 height 57
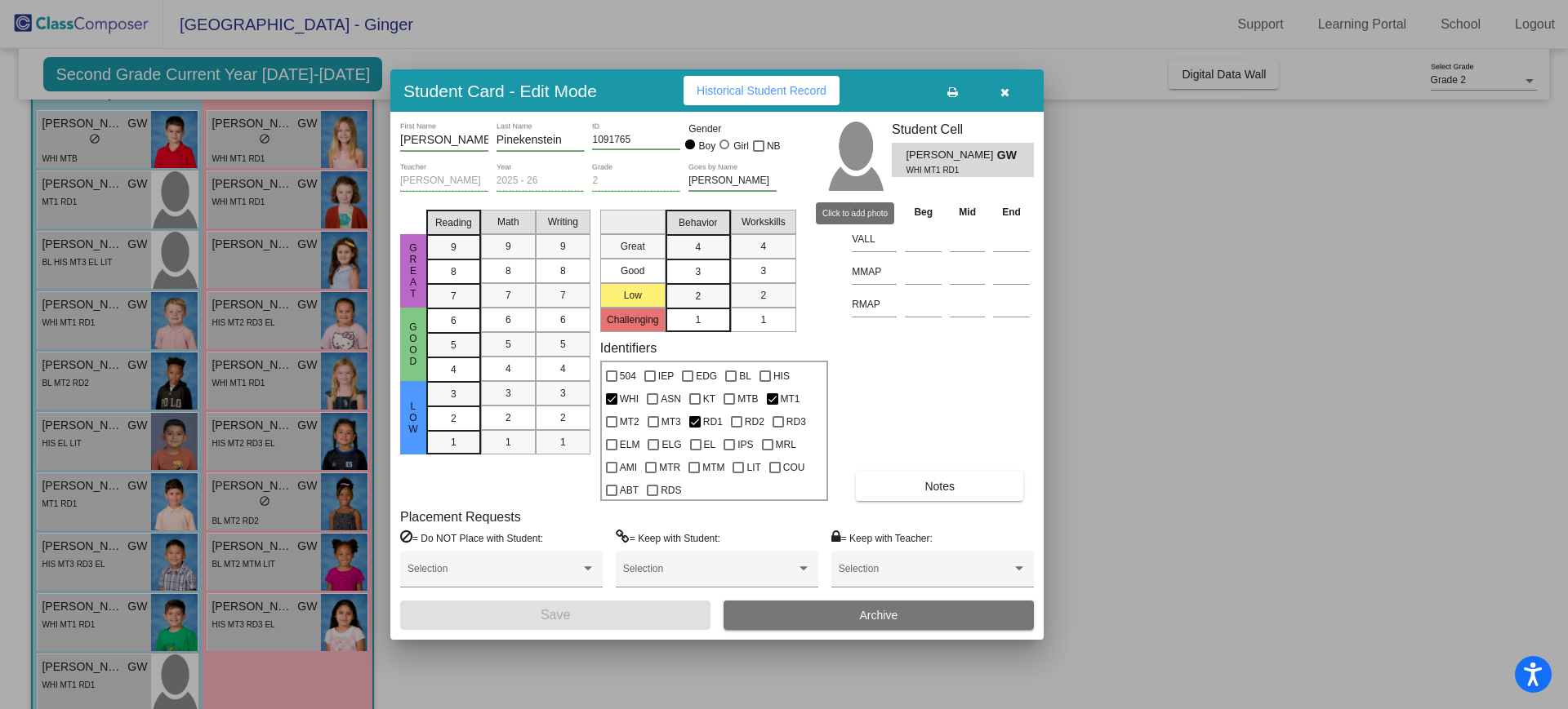
click at [853, 169] on img at bounding box center [854, 155] width 57 height 69
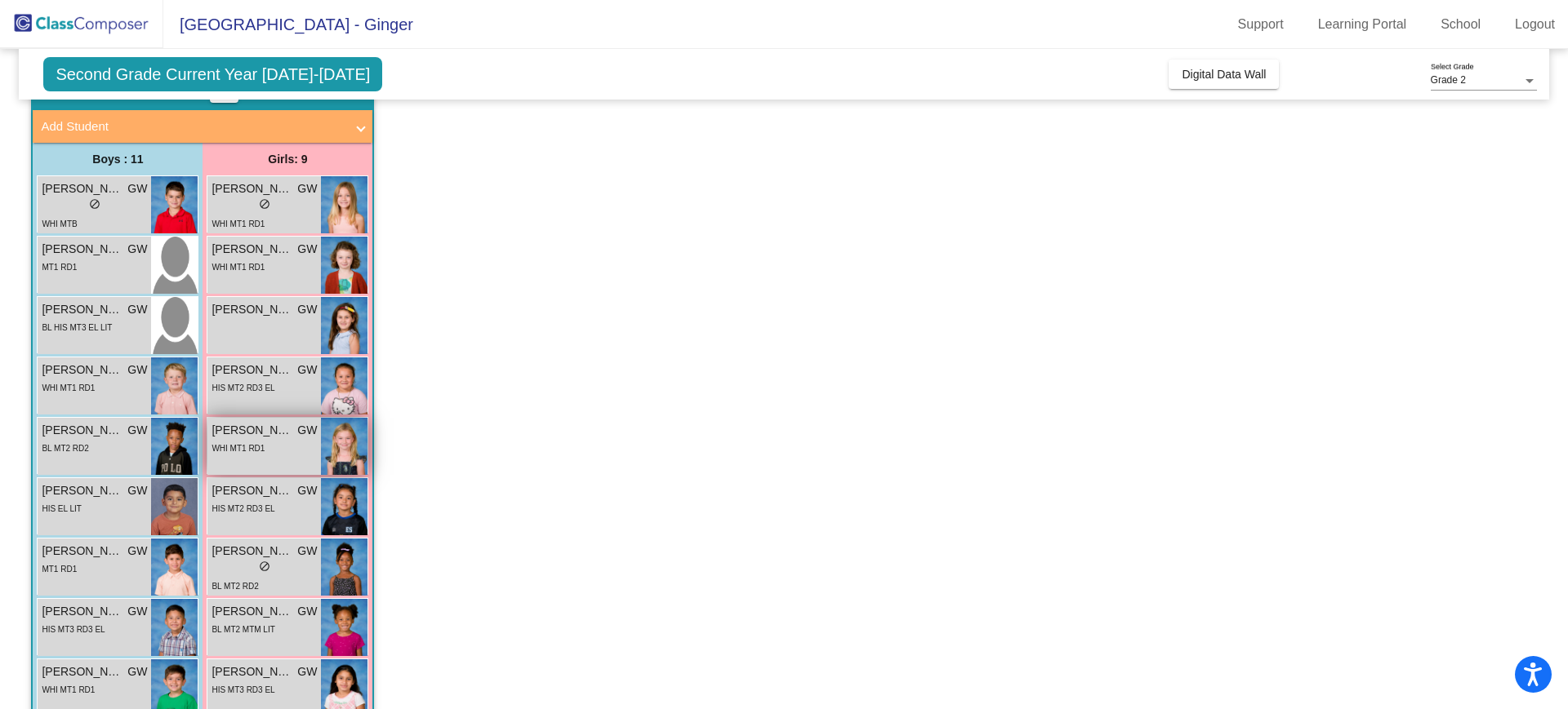
scroll to position [65, 0]
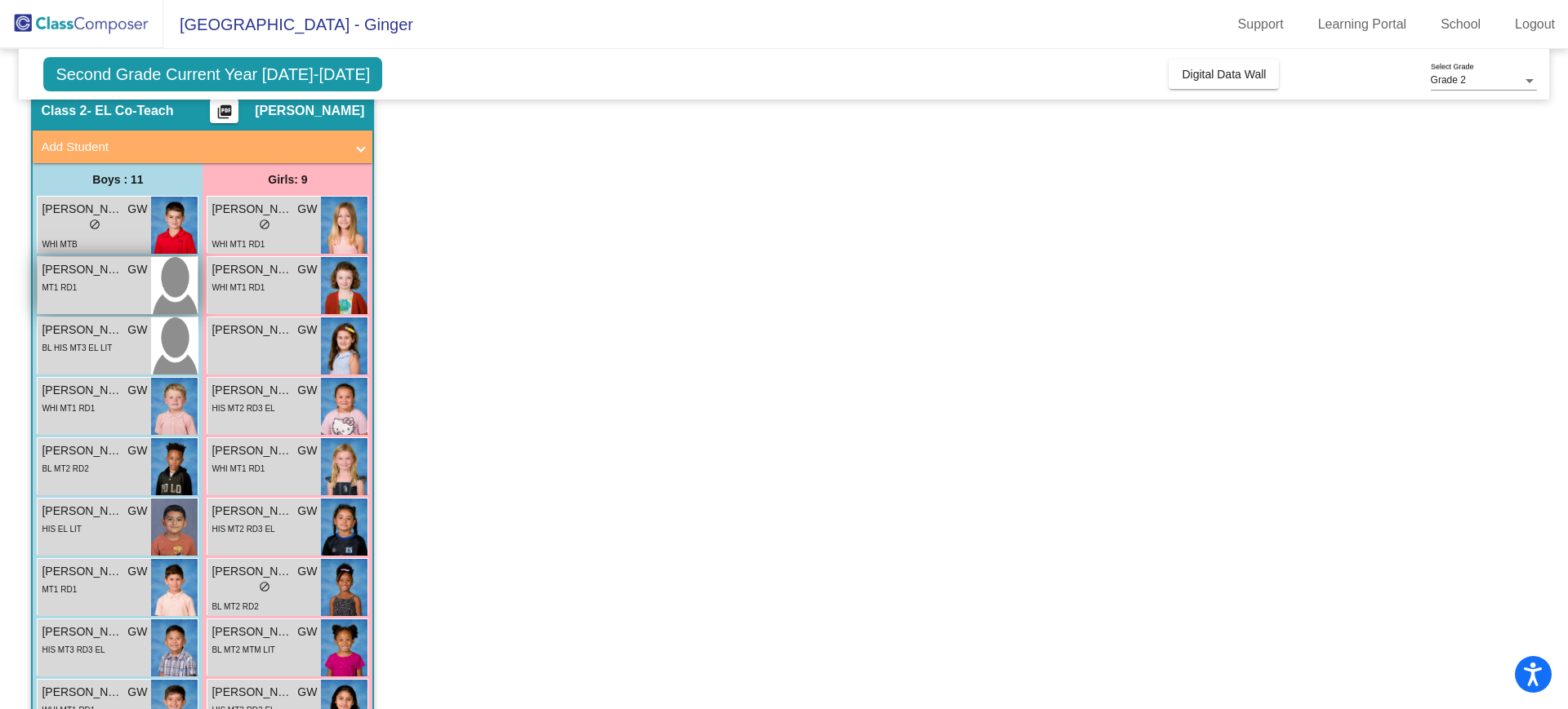
click at [81, 265] on span "[PERSON_NAME]" at bounding box center [82, 270] width 81 height 17
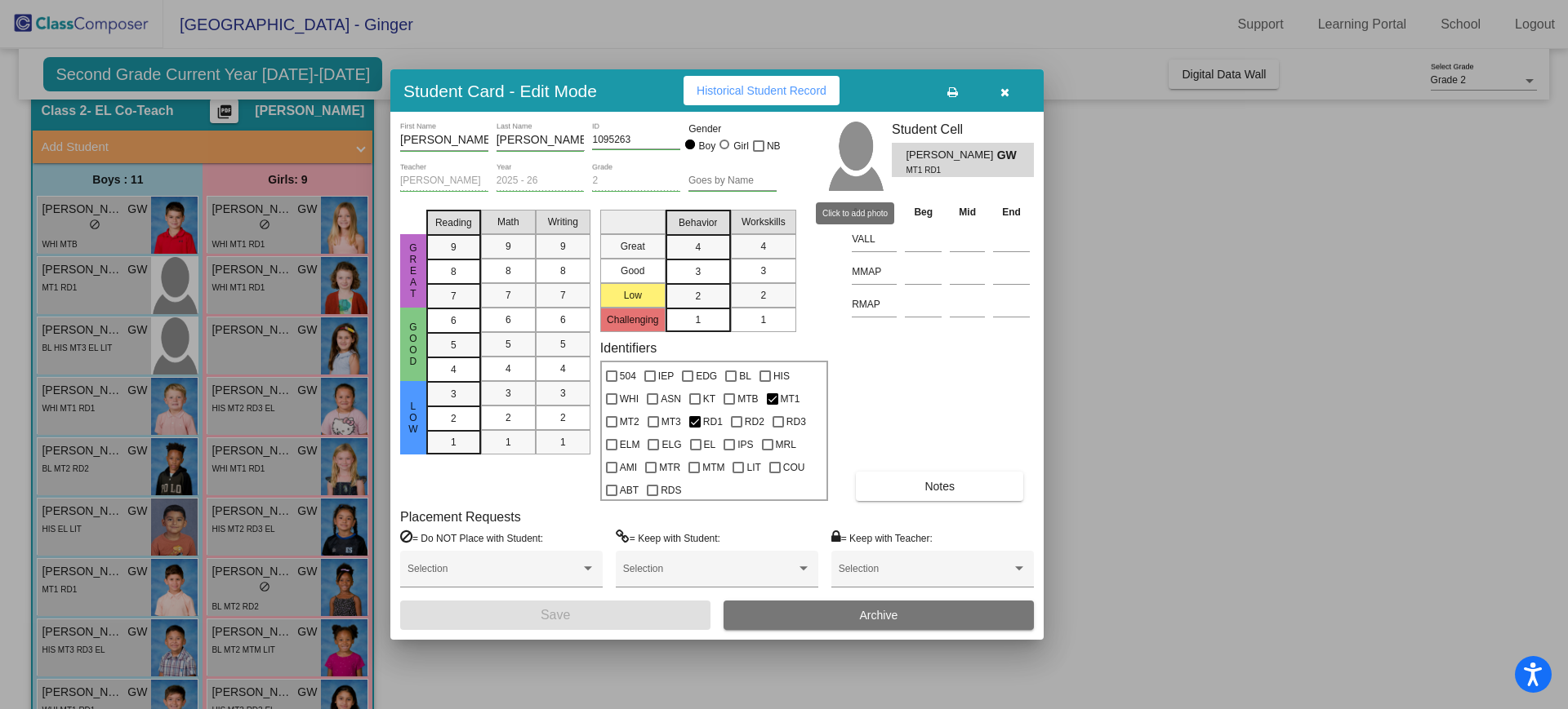
click at [855, 172] on img at bounding box center [854, 155] width 57 height 69
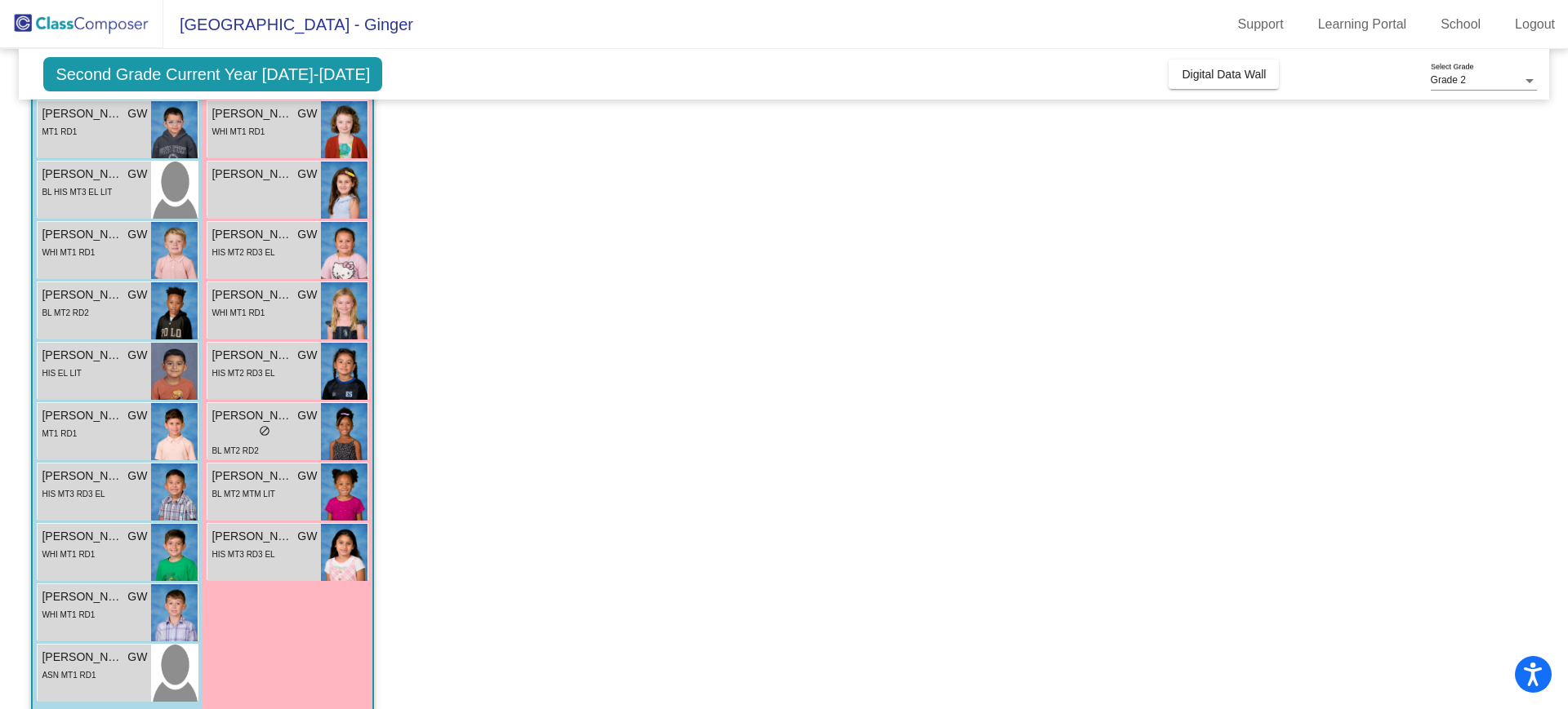
scroll to position [243, 0]
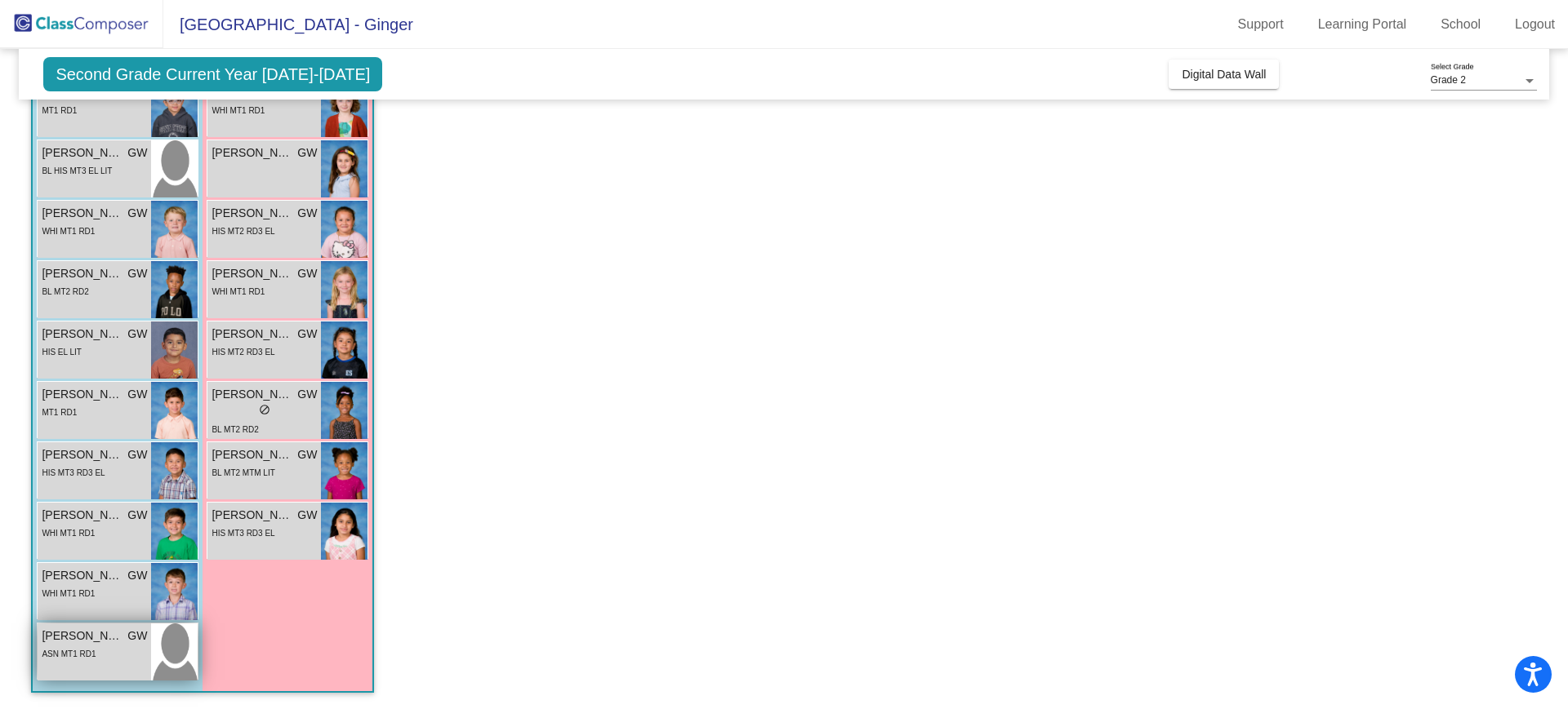
click at [126, 645] on div "ASN MT1 RD1" at bounding box center [94, 654] width 106 height 17
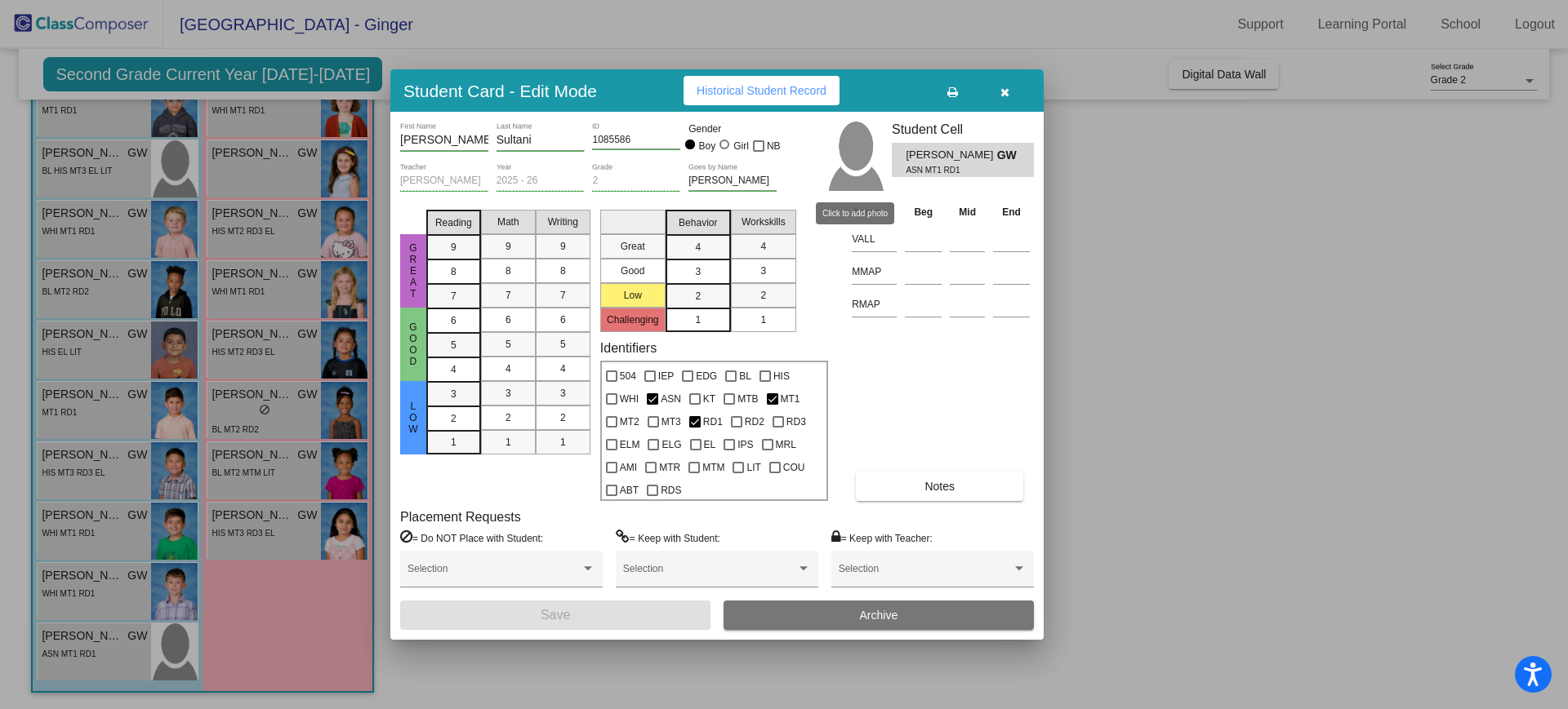
click at [842, 164] on img at bounding box center [854, 155] width 57 height 69
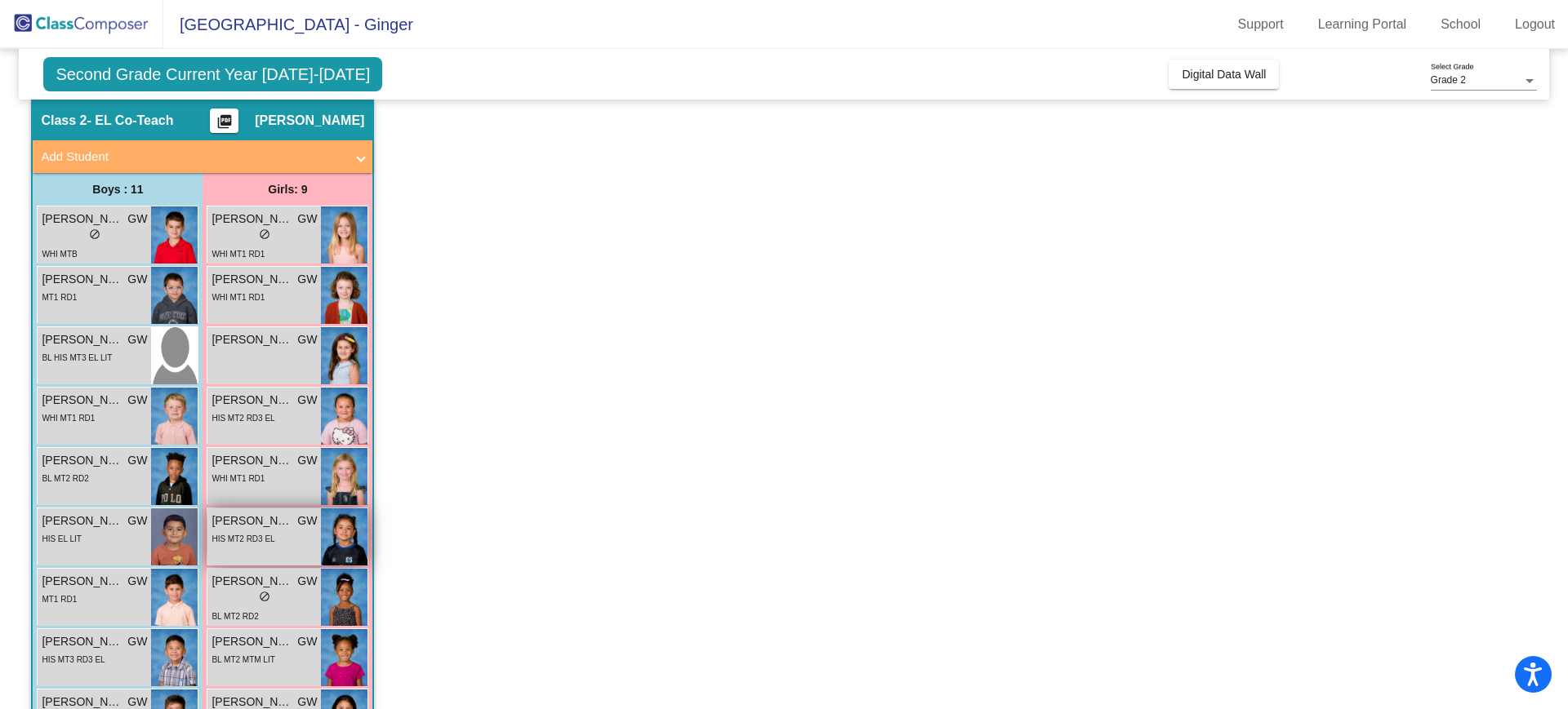
scroll to position [10, 0]
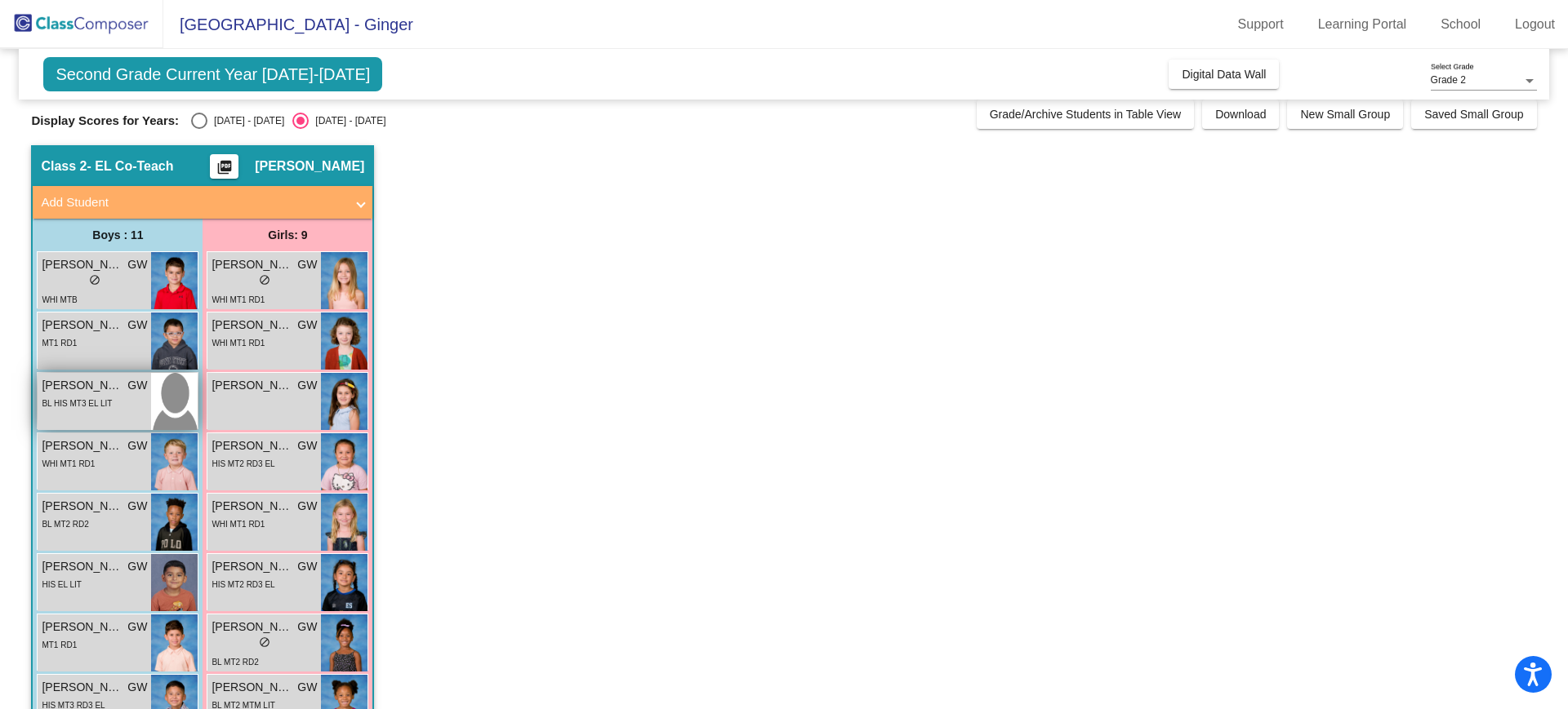
click at [78, 408] on div "BL HIS MT3 EL LIT" at bounding box center [77, 403] width 70 height 17
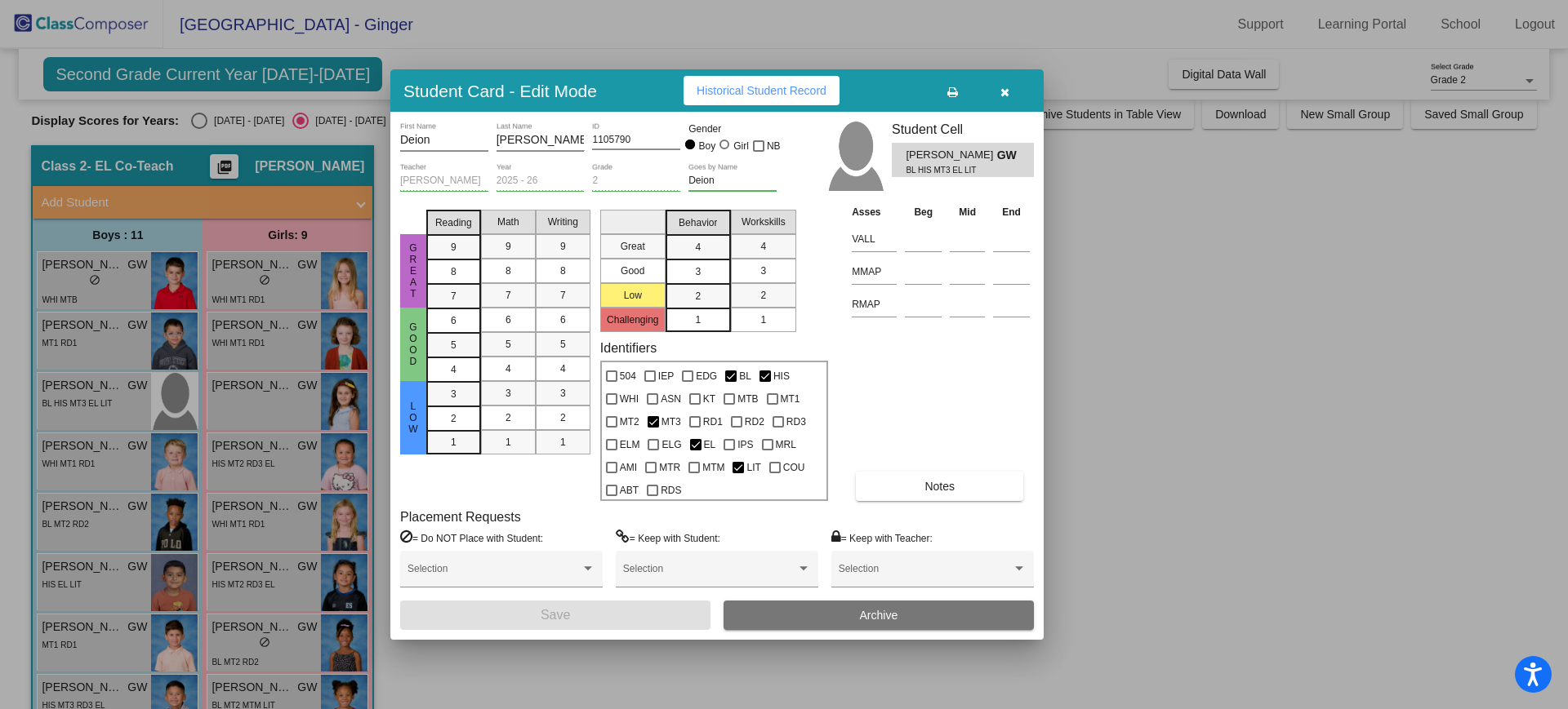
click at [531, 88] on h3 "Student Card - Edit Mode" at bounding box center [501, 91] width 194 height 20
click at [1173, 394] on div at bounding box center [784, 354] width 1568 height 709
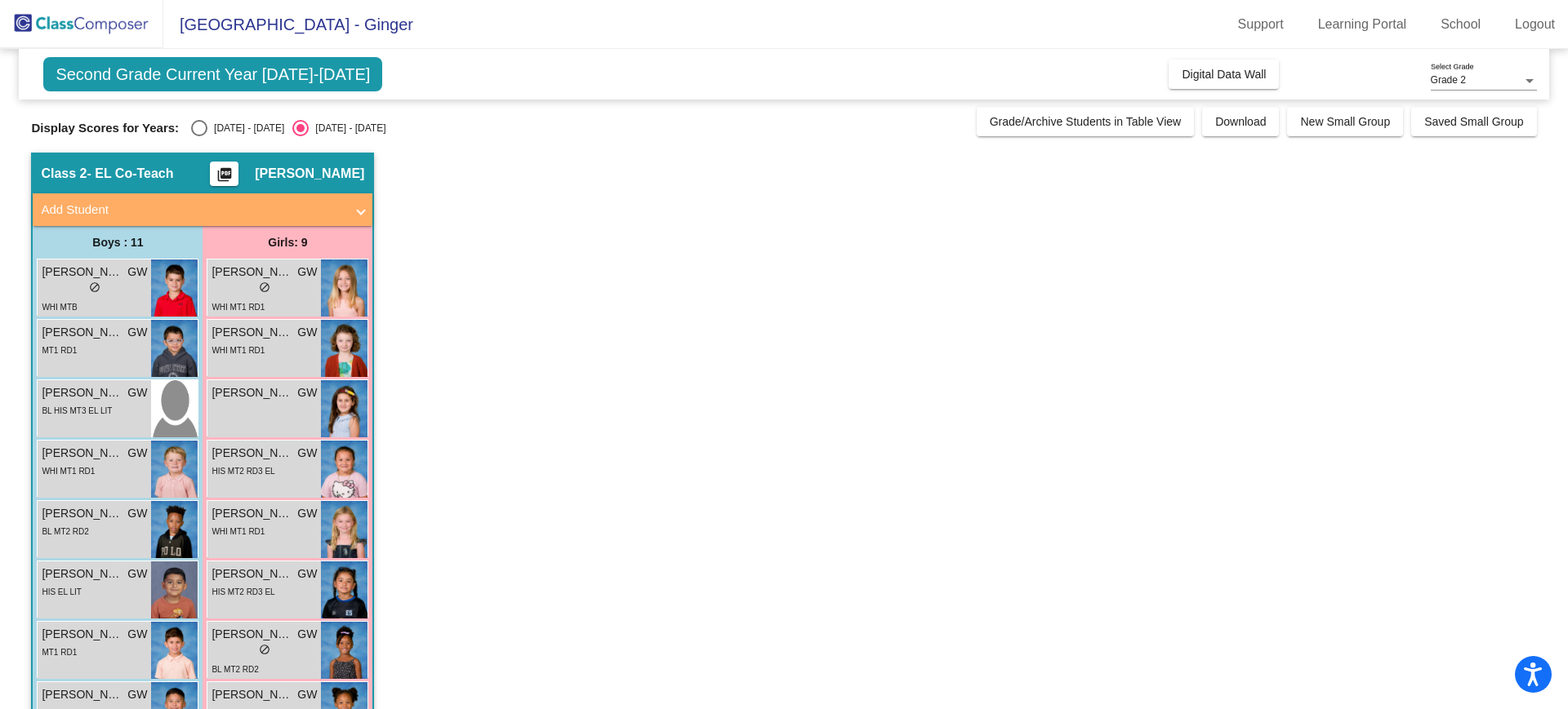
scroll to position [0, 0]
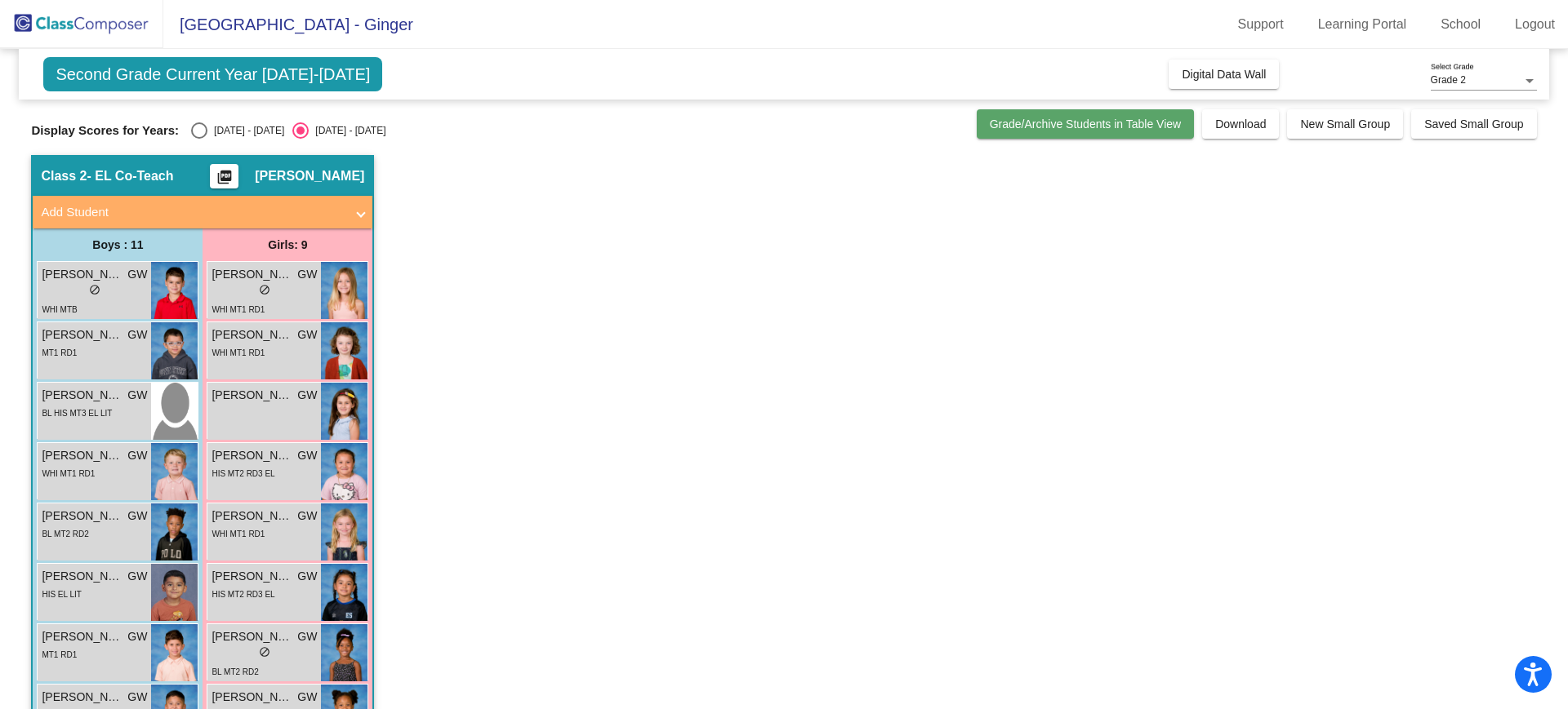
click at [1110, 129] on span "Grade/Archive Students in Table View" at bounding box center [1086, 124] width 192 height 13
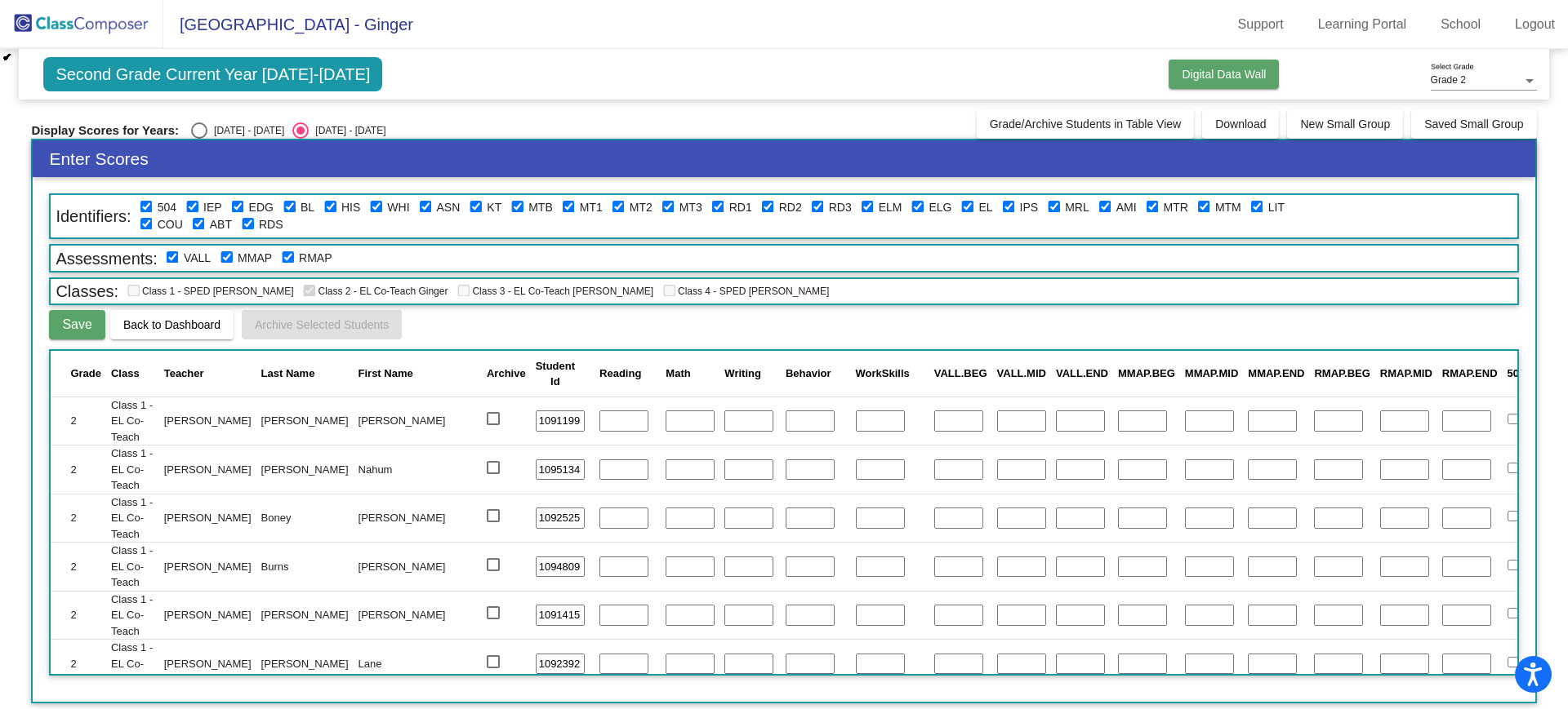
click at [1212, 68] on span "Digital Data Wall" at bounding box center [1224, 74] width 84 height 13
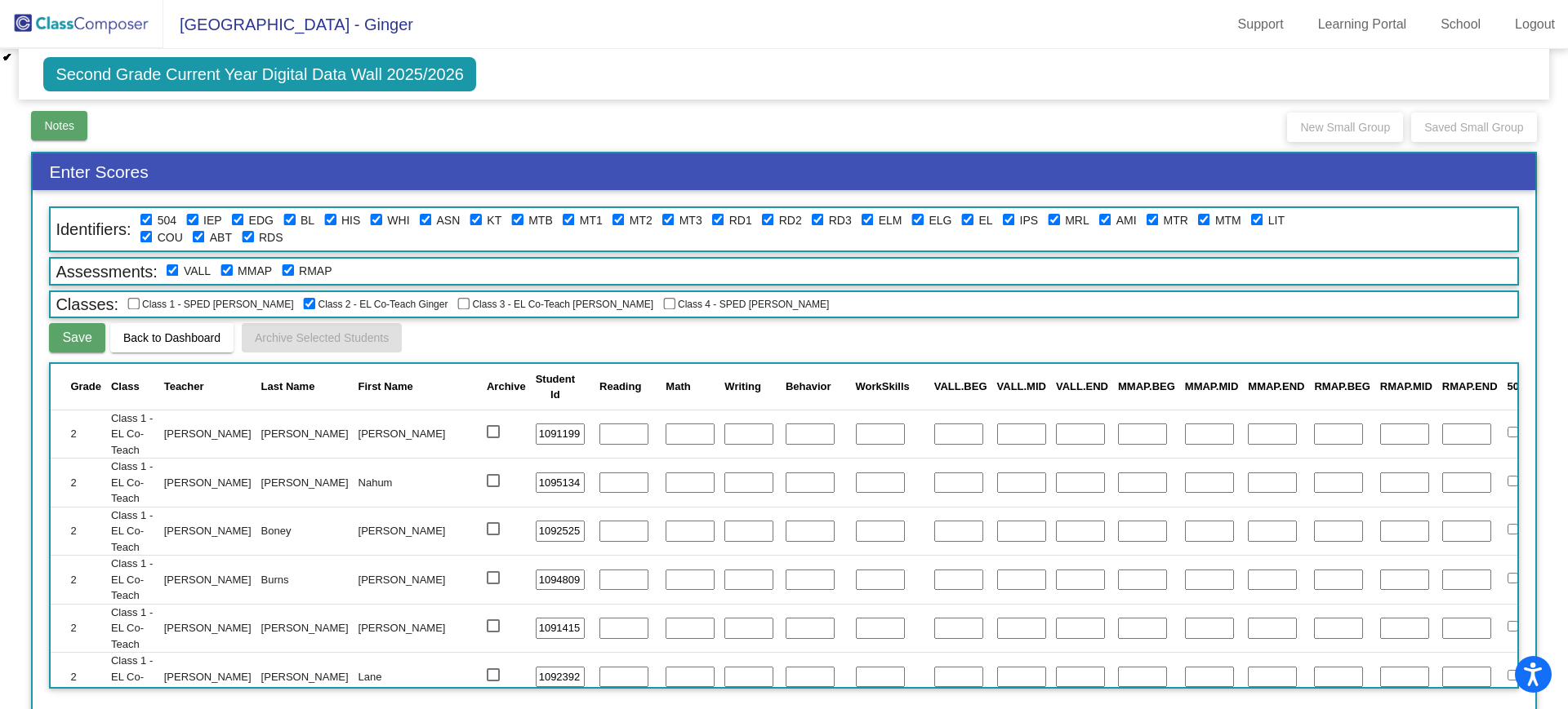
click at [73, 119] on span "Notes" at bounding box center [59, 125] width 31 height 13
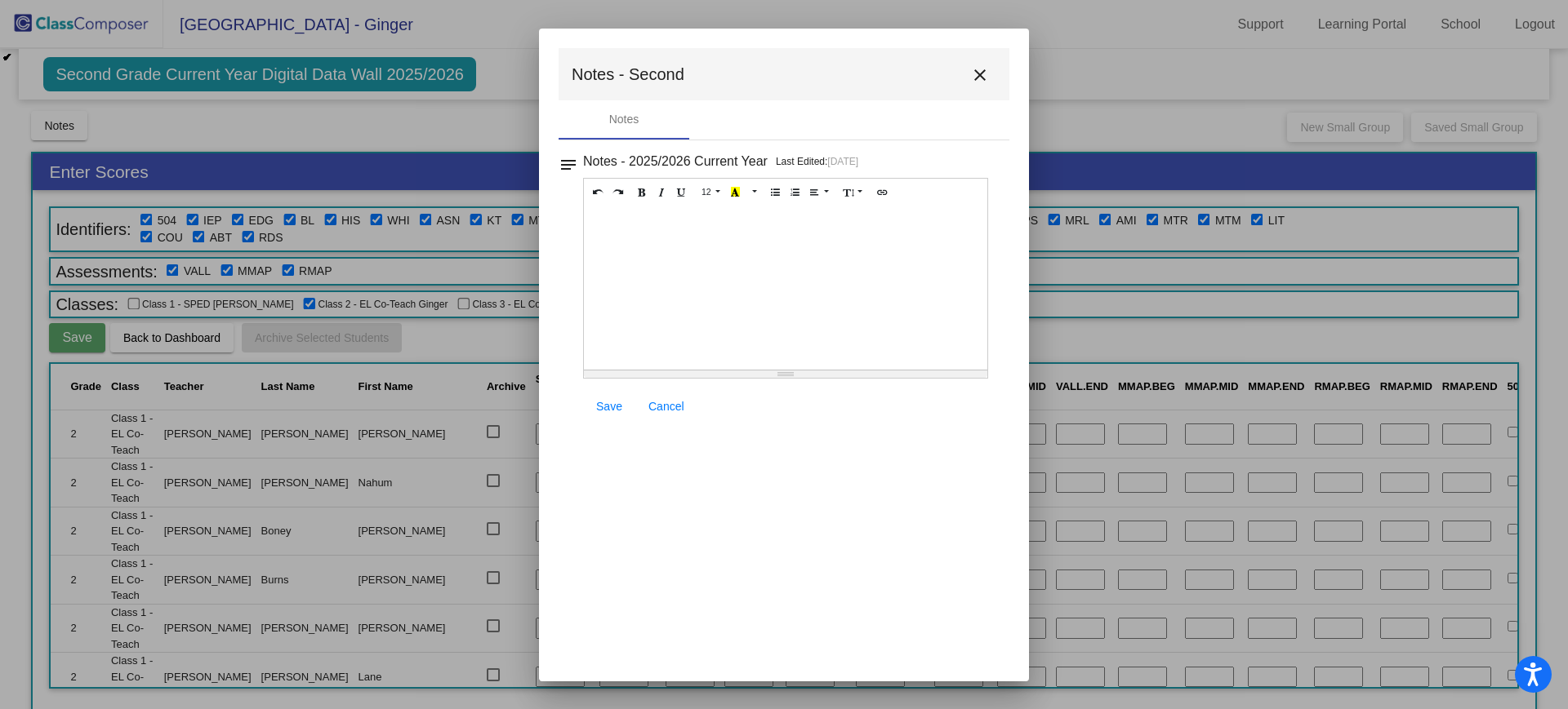
click at [991, 59] on mat-toolbar "Notes - Second close" at bounding box center [784, 74] width 451 height 52
click at [982, 79] on mat-icon "close" at bounding box center [980, 75] width 19 height 19
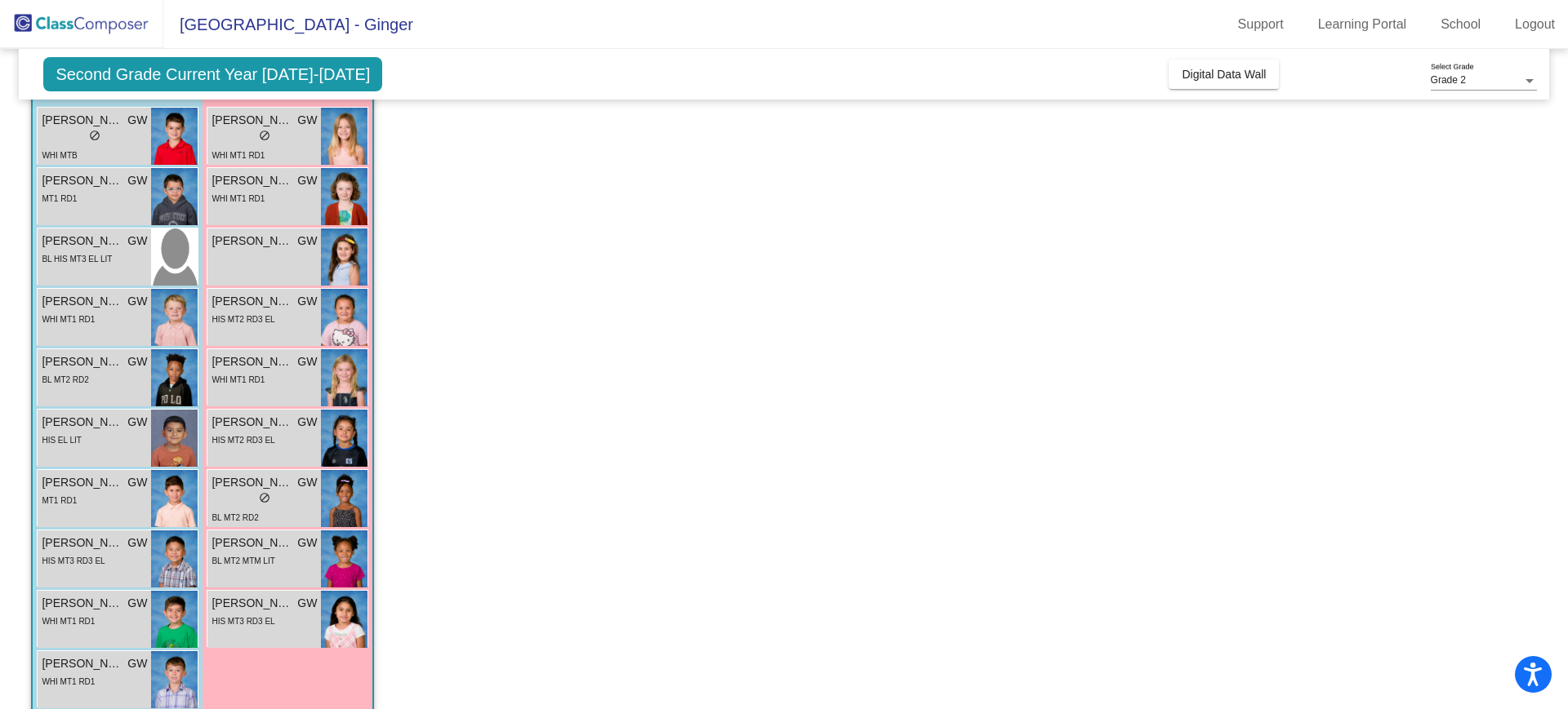
scroll to position [71, 0]
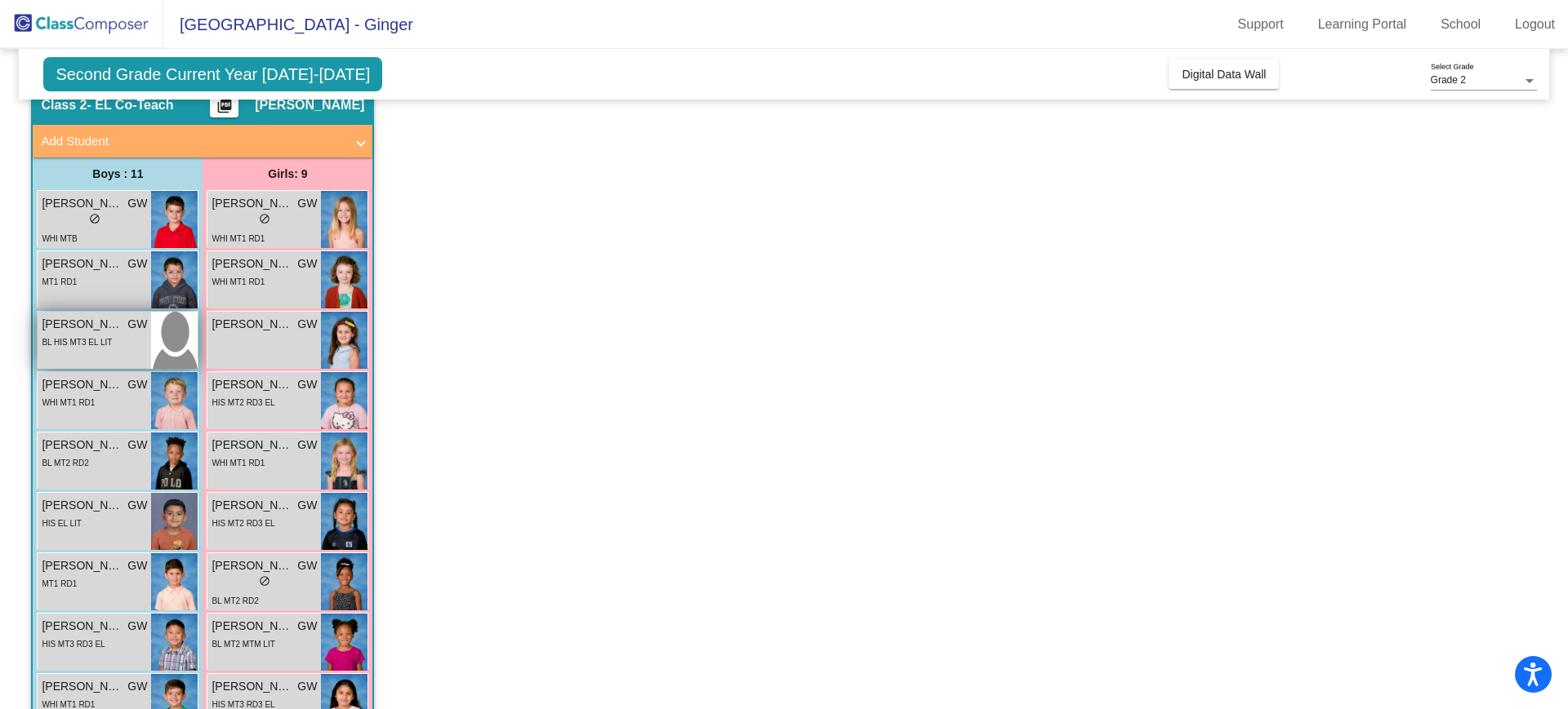
click at [66, 349] on div "BL HIS MT3 EL LIT" at bounding box center [77, 341] width 70 height 17
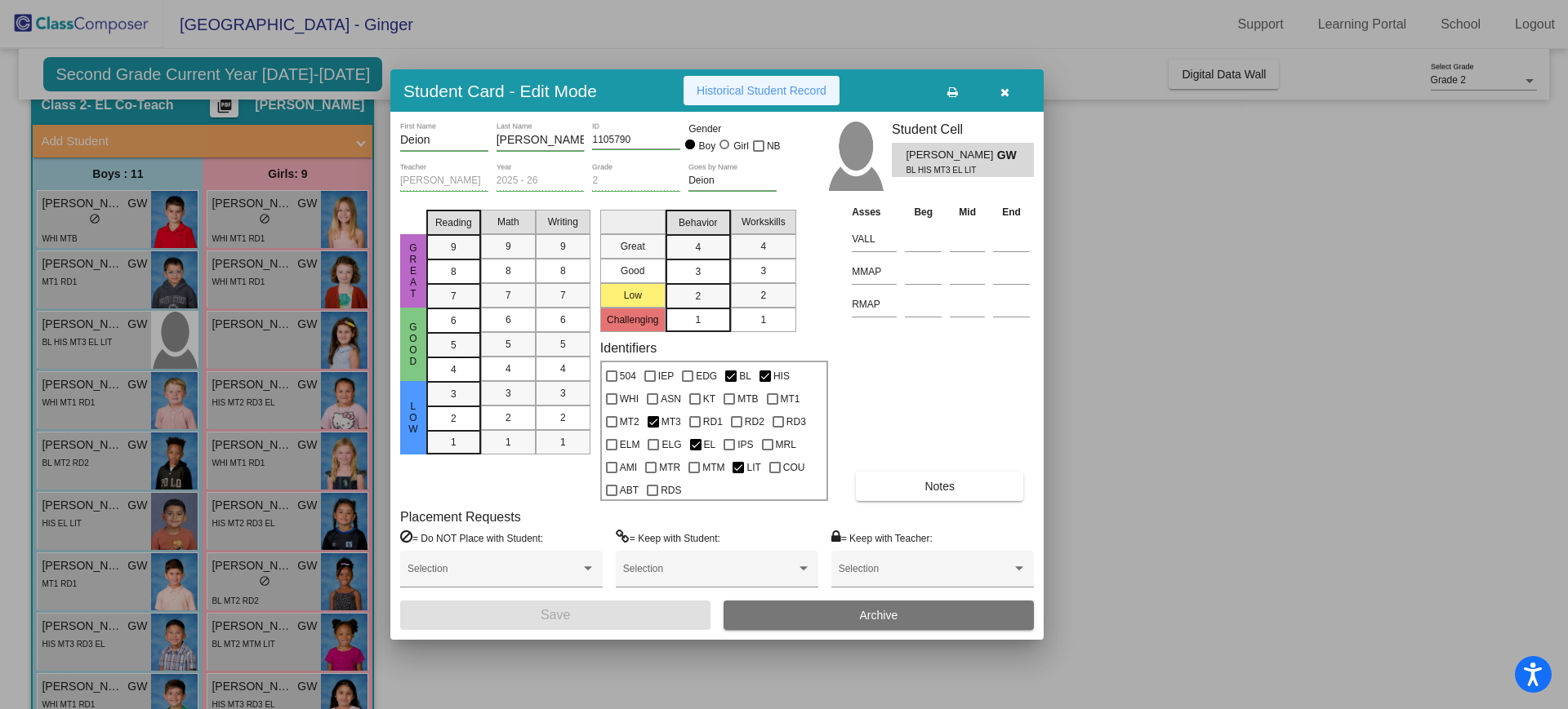
click at [760, 92] on span "Historical Student Record" at bounding box center [761, 90] width 130 height 13
